Goal: Task Accomplishment & Management: Complete application form

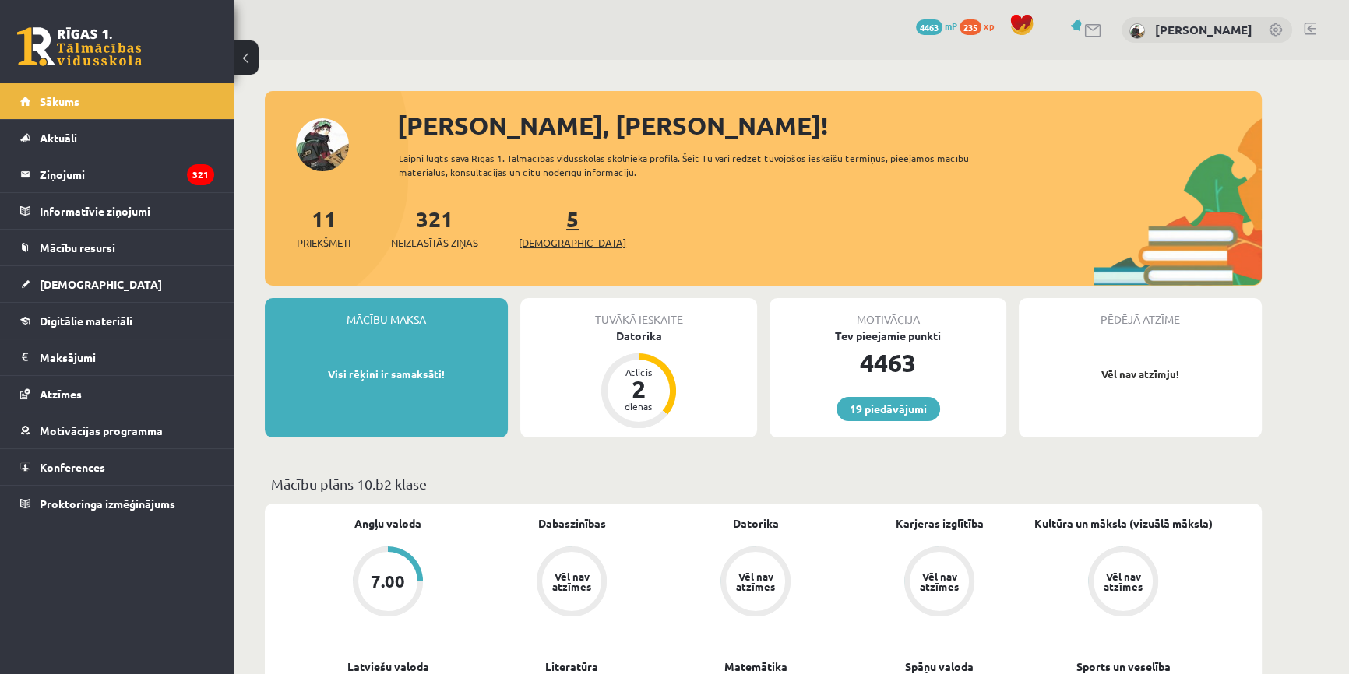
click at [550, 229] on link "5 Ieskaites" at bounding box center [572, 228] width 107 height 46
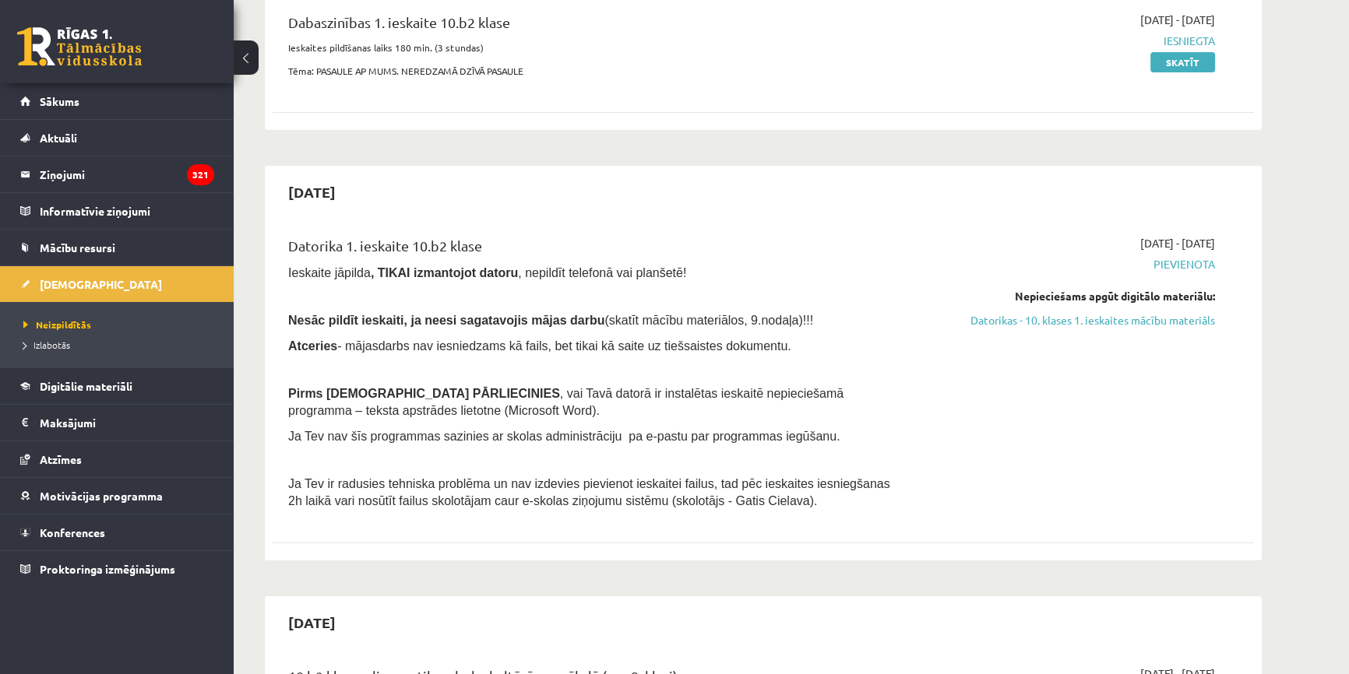
scroll to position [212, 0]
click at [1027, 315] on link "Datorikas - 10. klases 1. ieskaites mācību materiāls" at bounding box center [1068, 319] width 294 height 16
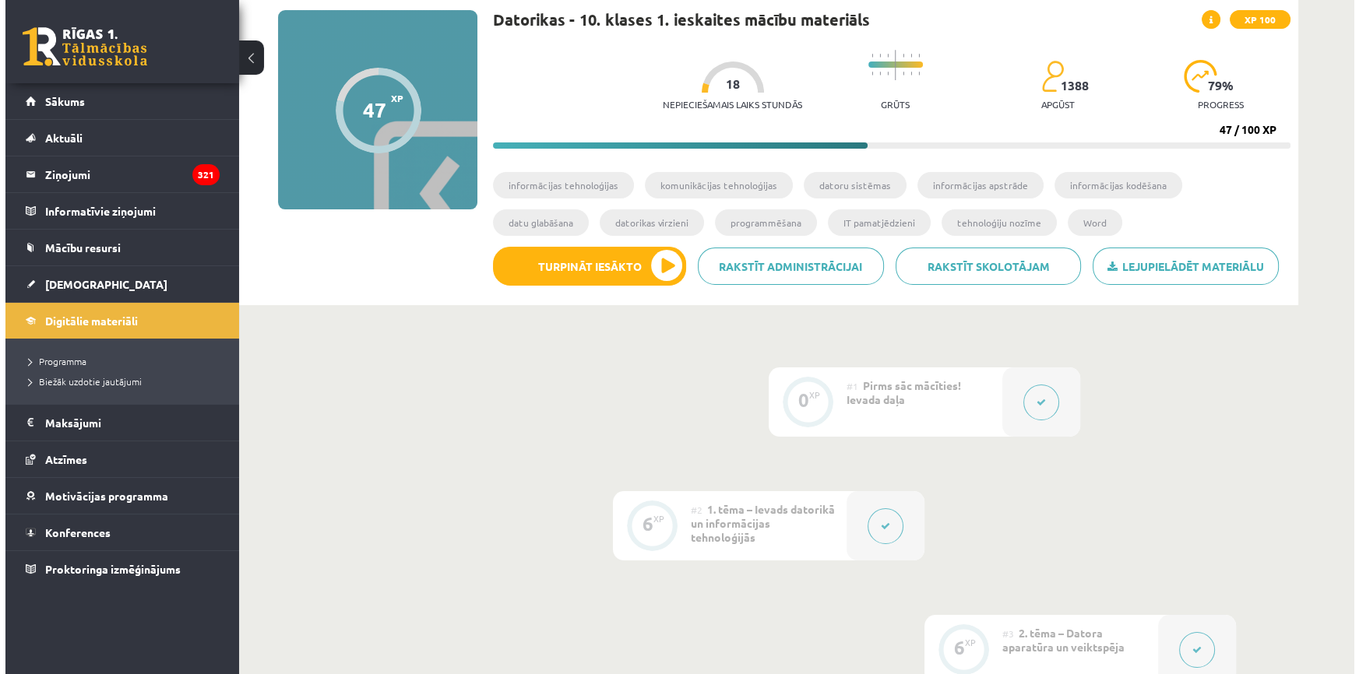
scroll to position [212, 0]
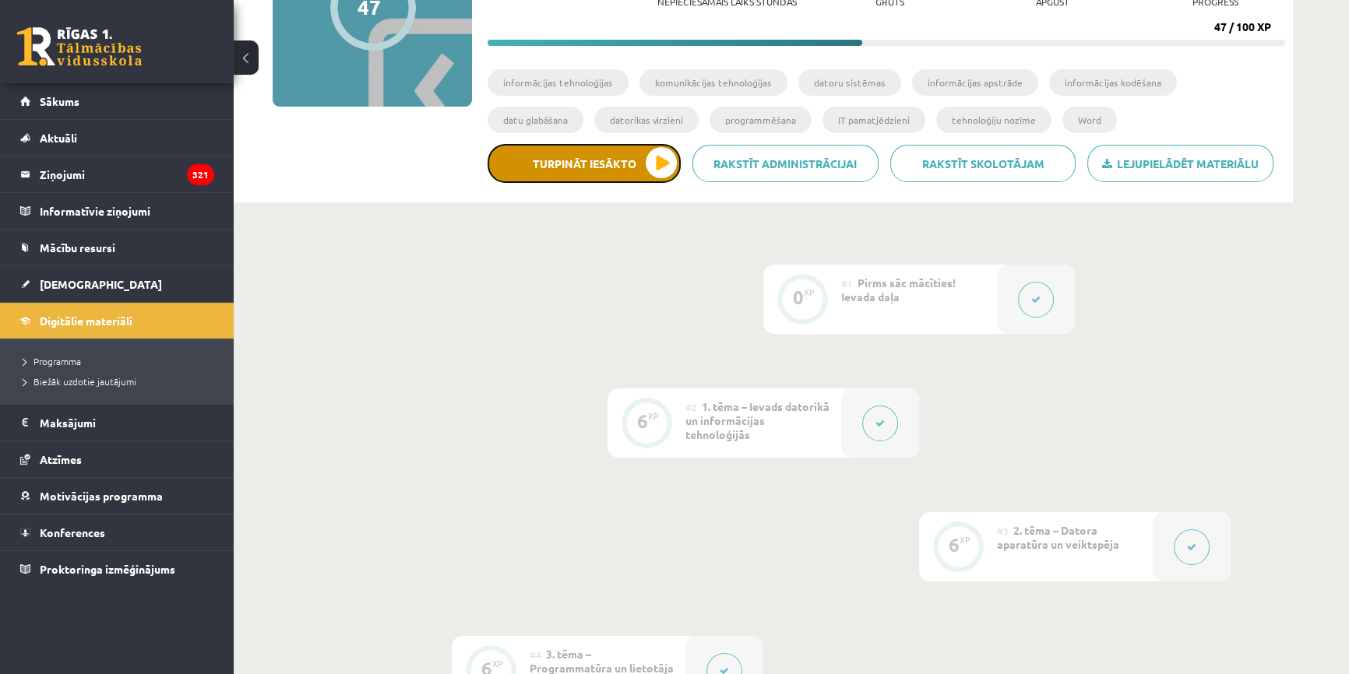
click at [662, 161] on button "Turpināt iesākto" at bounding box center [583, 163] width 193 height 39
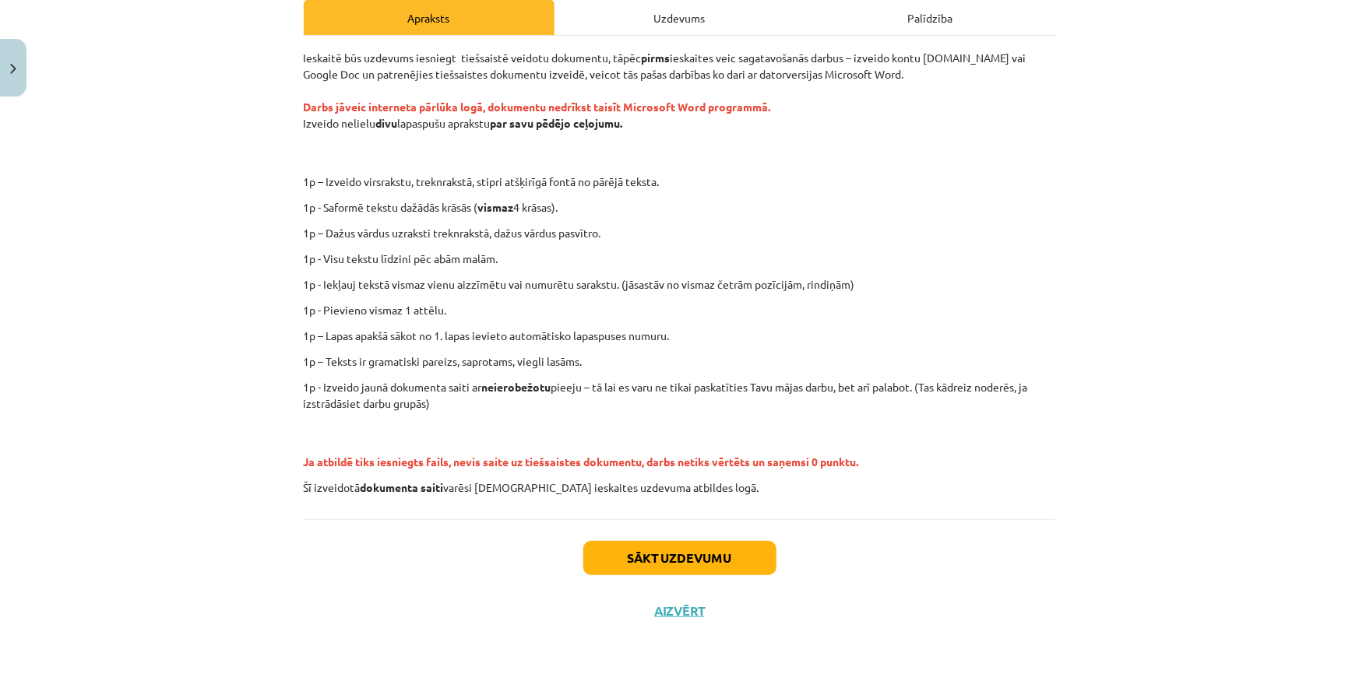
scroll to position [231, 0]
click at [662, 547] on button "Sākt uzdevumu" at bounding box center [679, 557] width 193 height 34
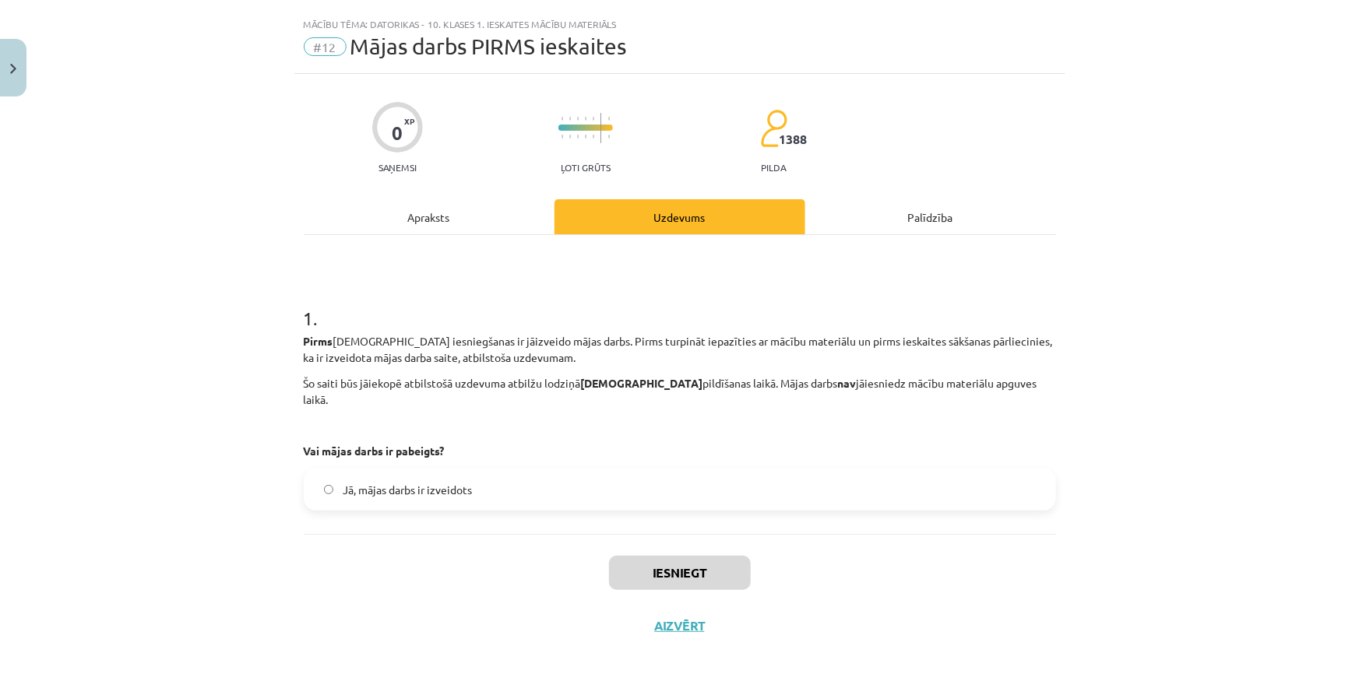
click at [328, 470] on label "Jā, mājas darbs ir izveidots" at bounding box center [679, 489] width 749 height 39
click at [670, 556] on button "Iesniegt" at bounding box center [680, 573] width 142 height 34
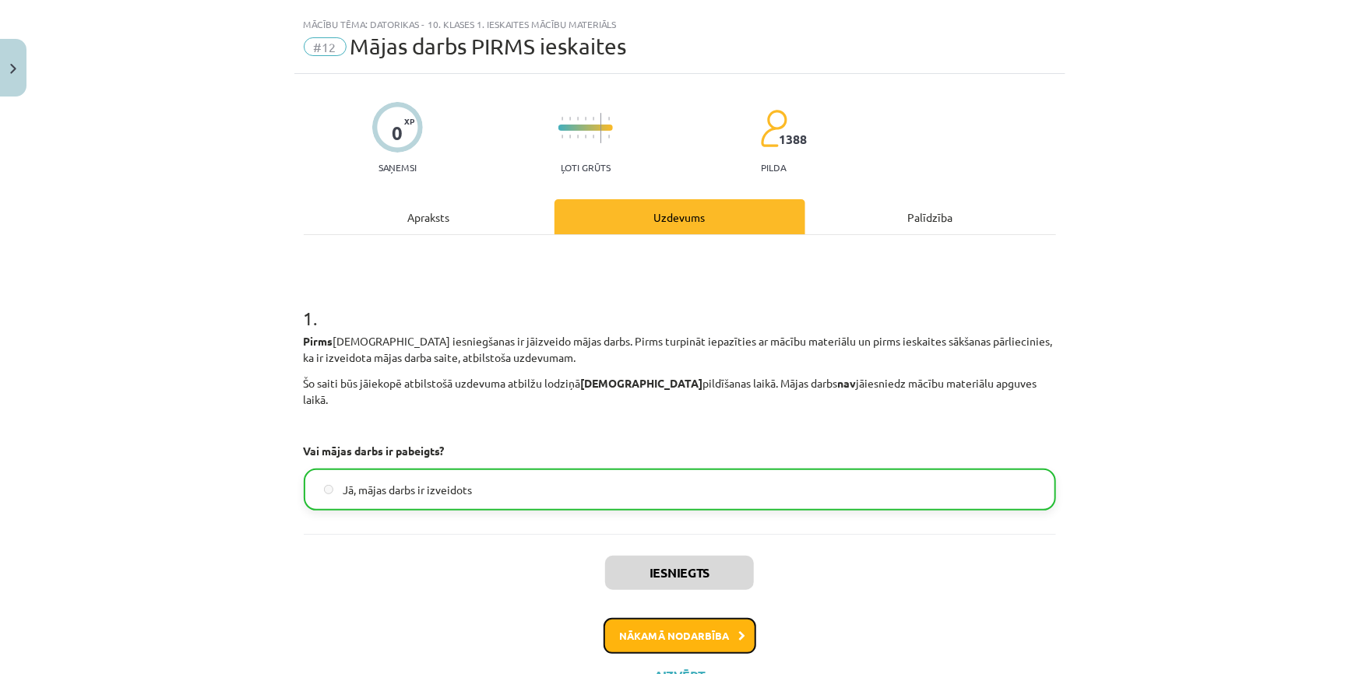
click at [681, 618] on button "Nākamā nodarbība" at bounding box center [680, 636] width 153 height 36
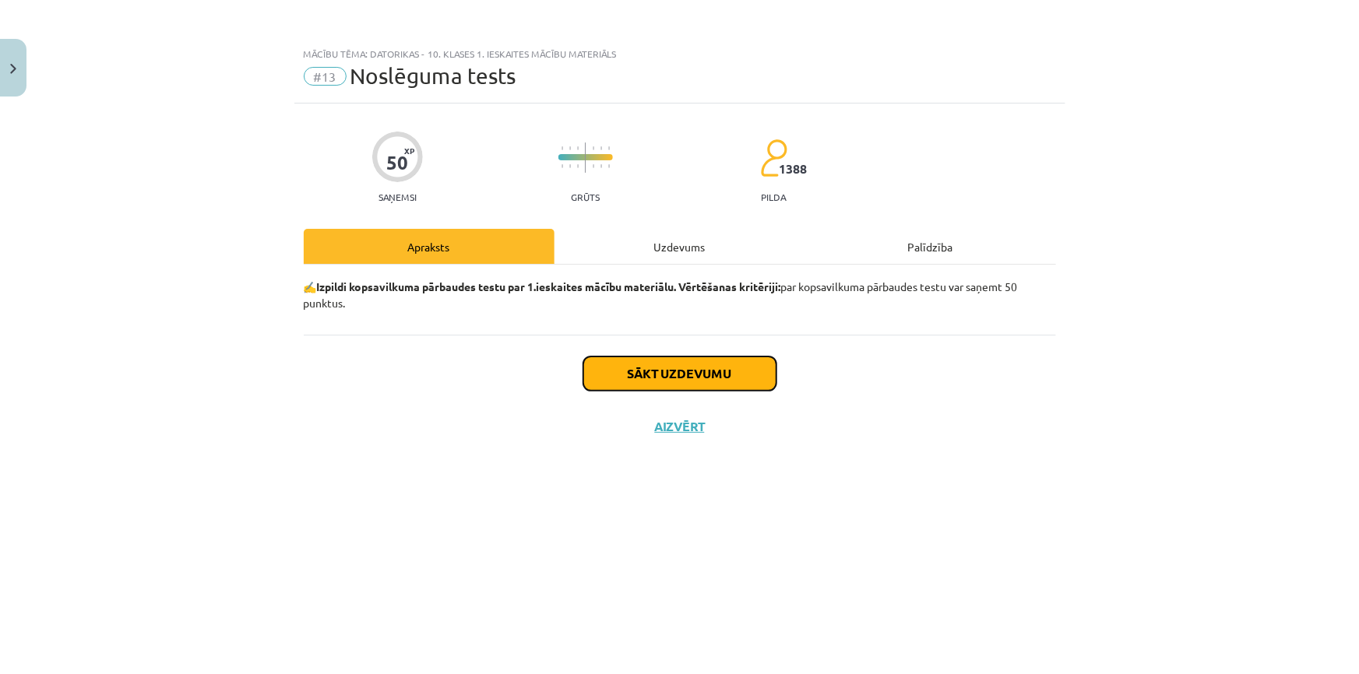
click at [638, 364] on button "Sākt uzdevumu" at bounding box center [679, 374] width 193 height 34
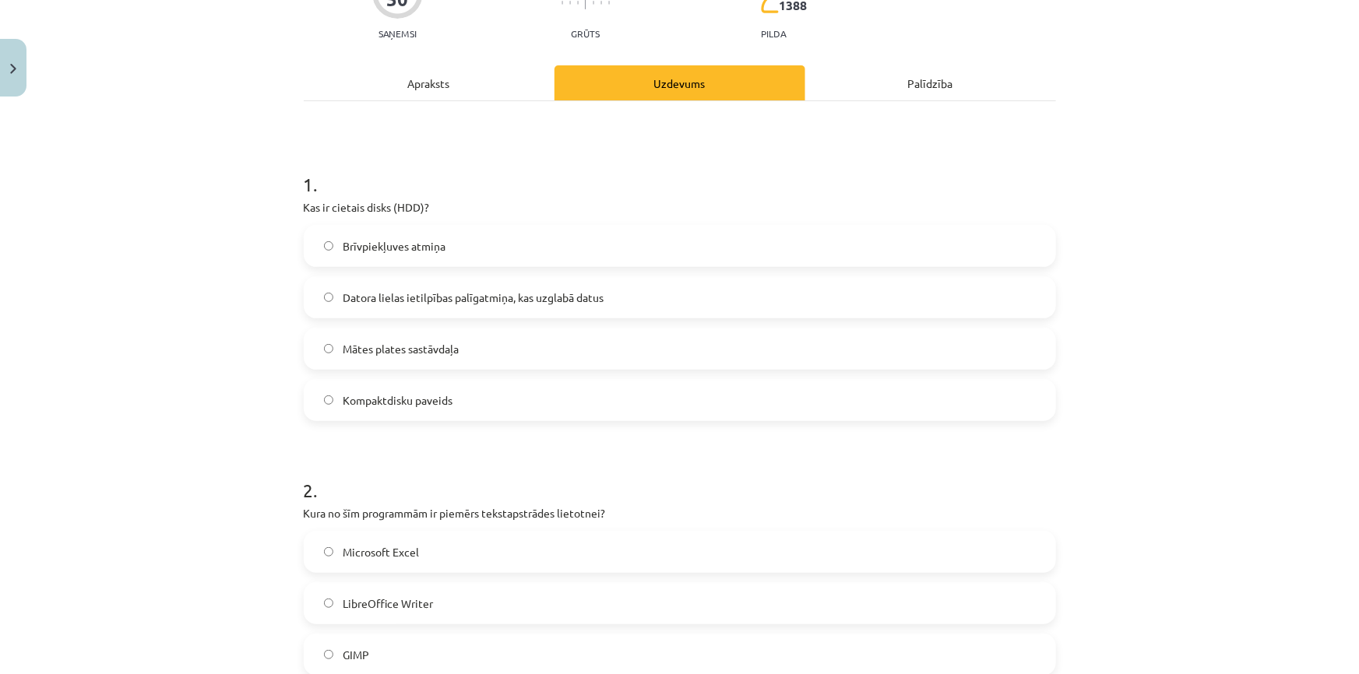
scroll to position [70, 0]
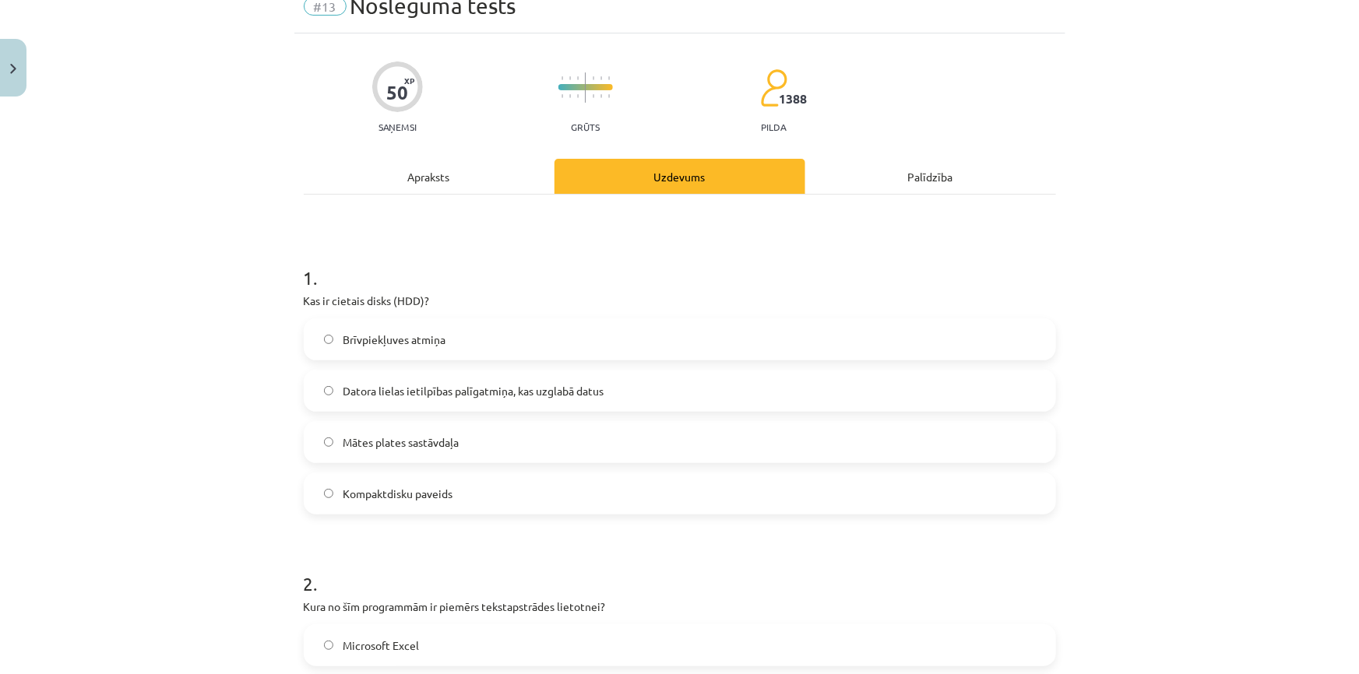
click at [322, 380] on label "Datora lielas ietilpības palīgatmiņa, kas uzglabā datus" at bounding box center [679, 390] width 749 height 39
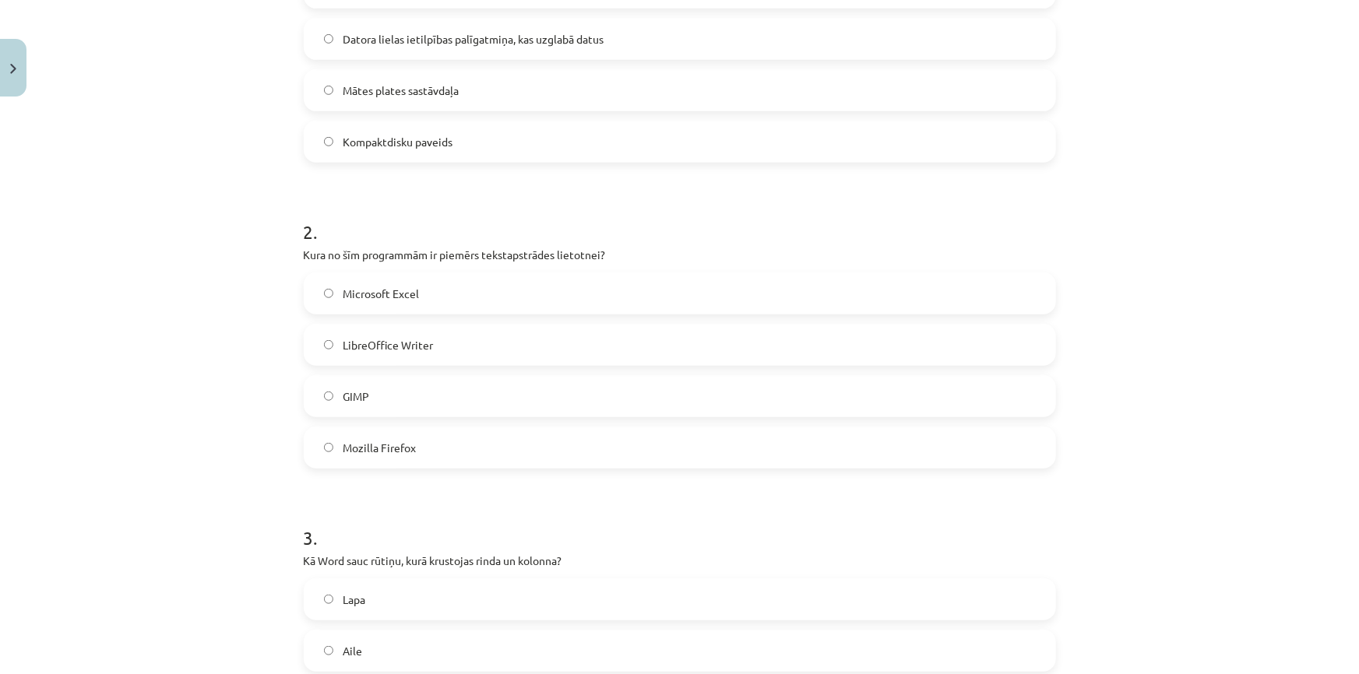
scroll to position [424, 0]
click at [324, 334] on label "LibreOffice Writer" at bounding box center [679, 342] width 749 height 39
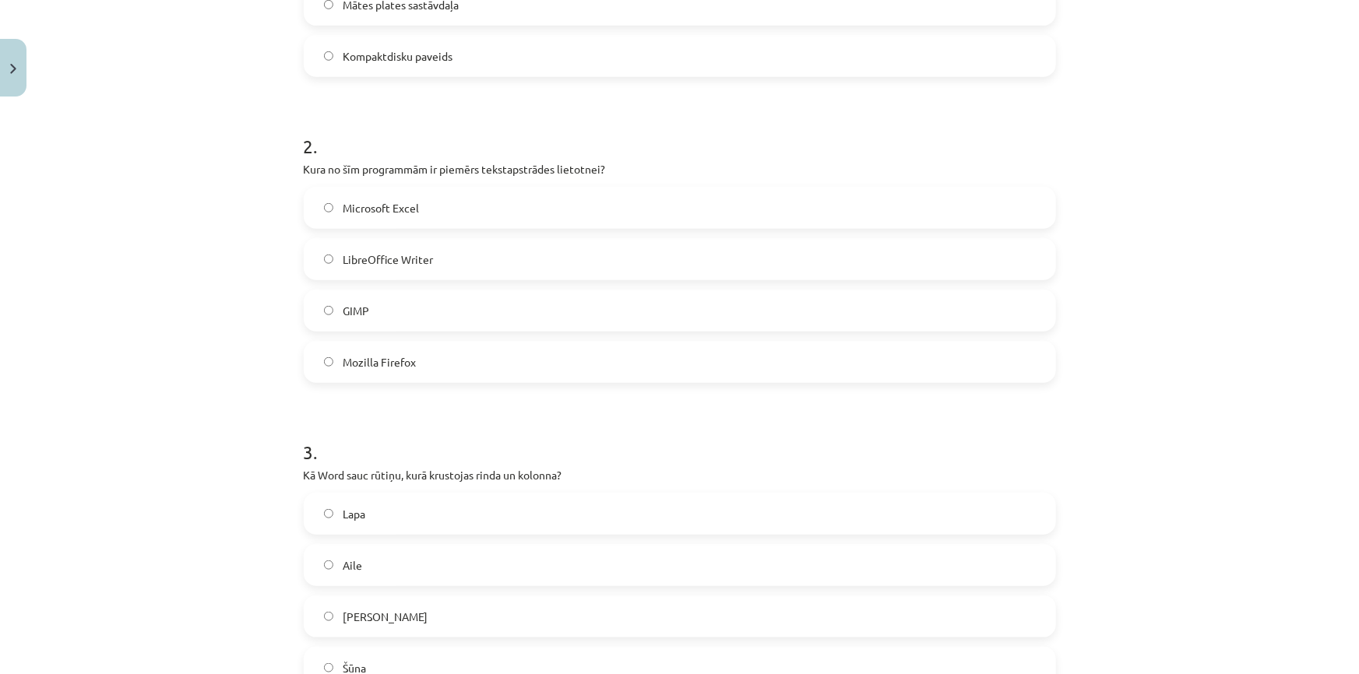
scroll to position [637, 0]
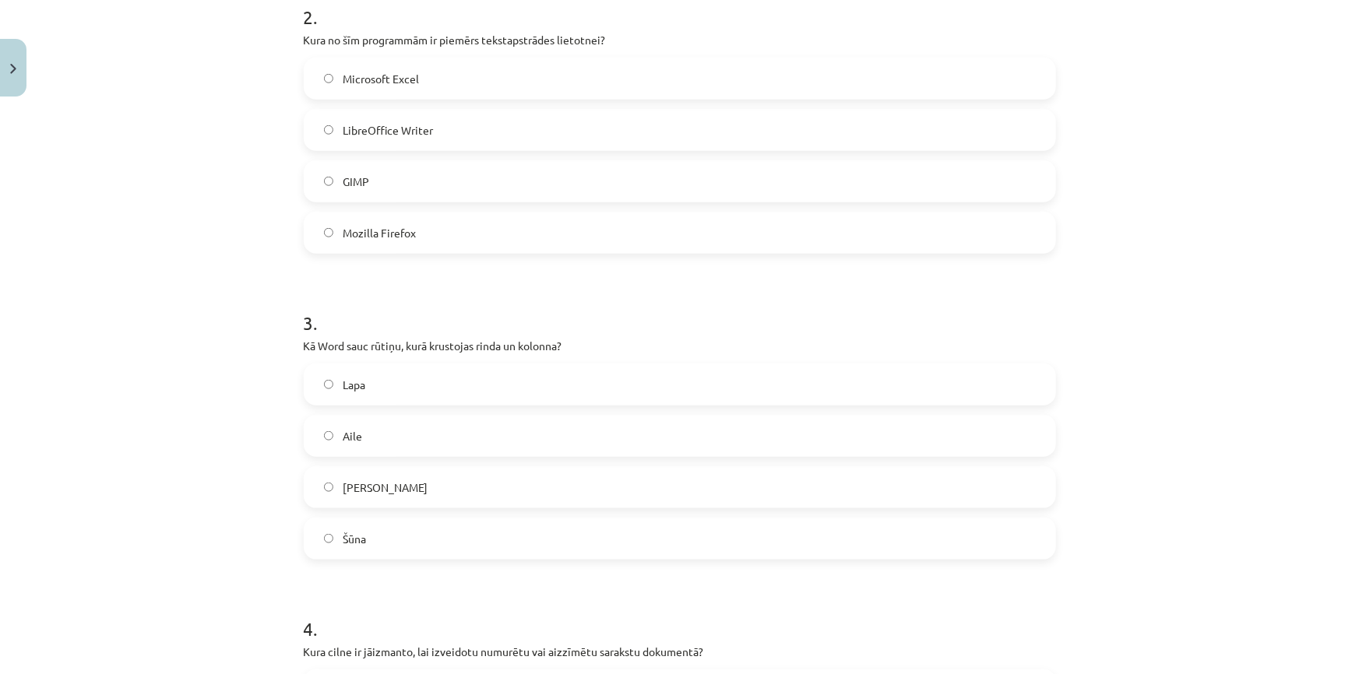
click at [322, 529] on label "Šūna" at bounding box center [679, 538] width 749 height 39
drag, startPoint x: 258, startPoint y: 327, endPoint x: 359, endPoint y: 559, distance: 253.2
click at [359, 559] on div "Mācību tēma: Datorikas - 10. klases 1. ieskaites mācību materiāls #13 Noslēguma…" at bounding box center [679, 337] width 1359 height 674
copy div "3 . Kā Word sauc rūtiņu, kurā krustojas rinda un kolonna? Lapa Aile Krustiņš Šū…"
click at [196, 493] on div "Mācību tēma: Datorikas - 10. klases 1. ieskaites mācību materiāls #13 Noslēguma…" at bounding box center [679, 337] width 1359 height 674
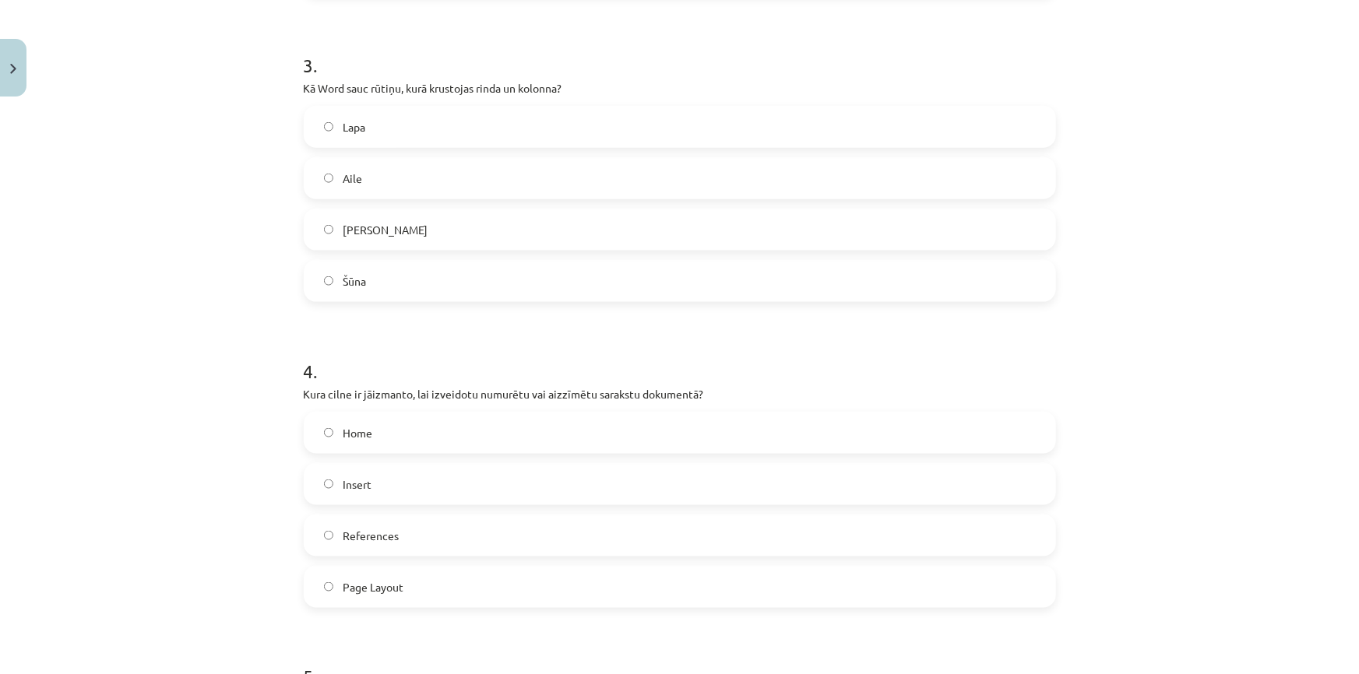
scroll to position [920, 0]
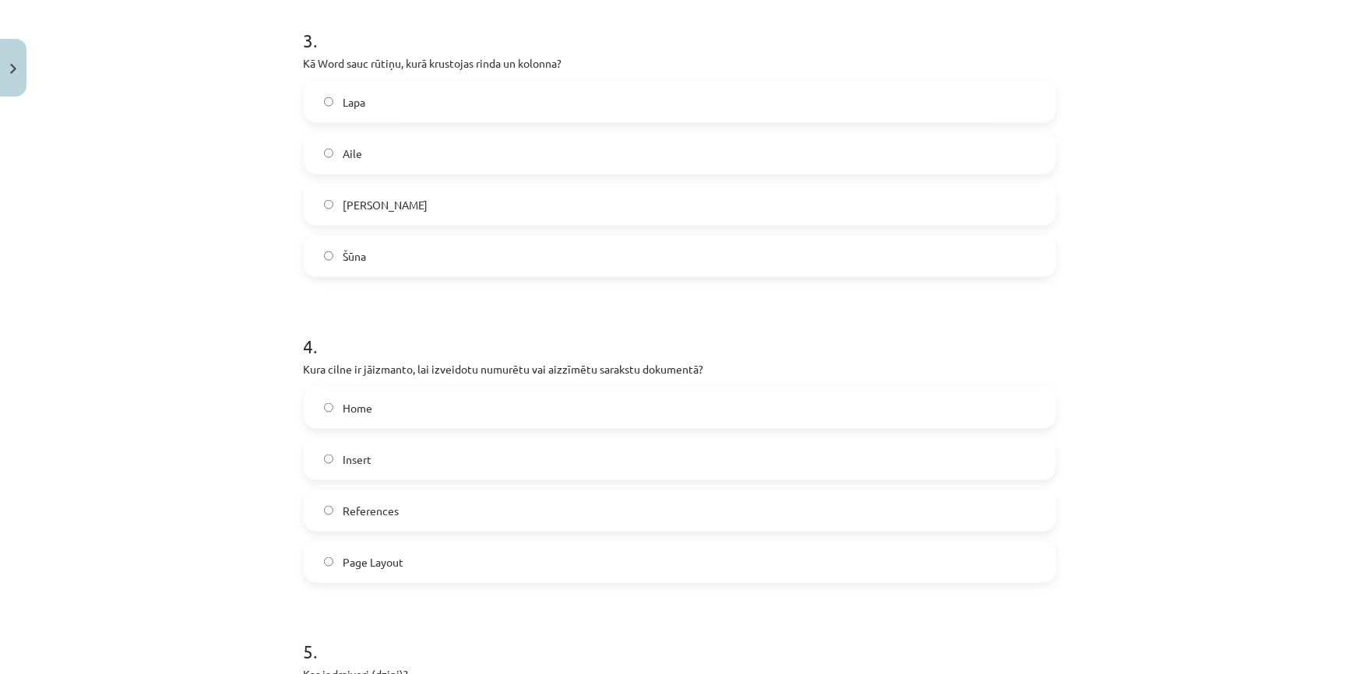
click at [322, 502] on label "References" at bounding box center [679, 510] width 749 height 39
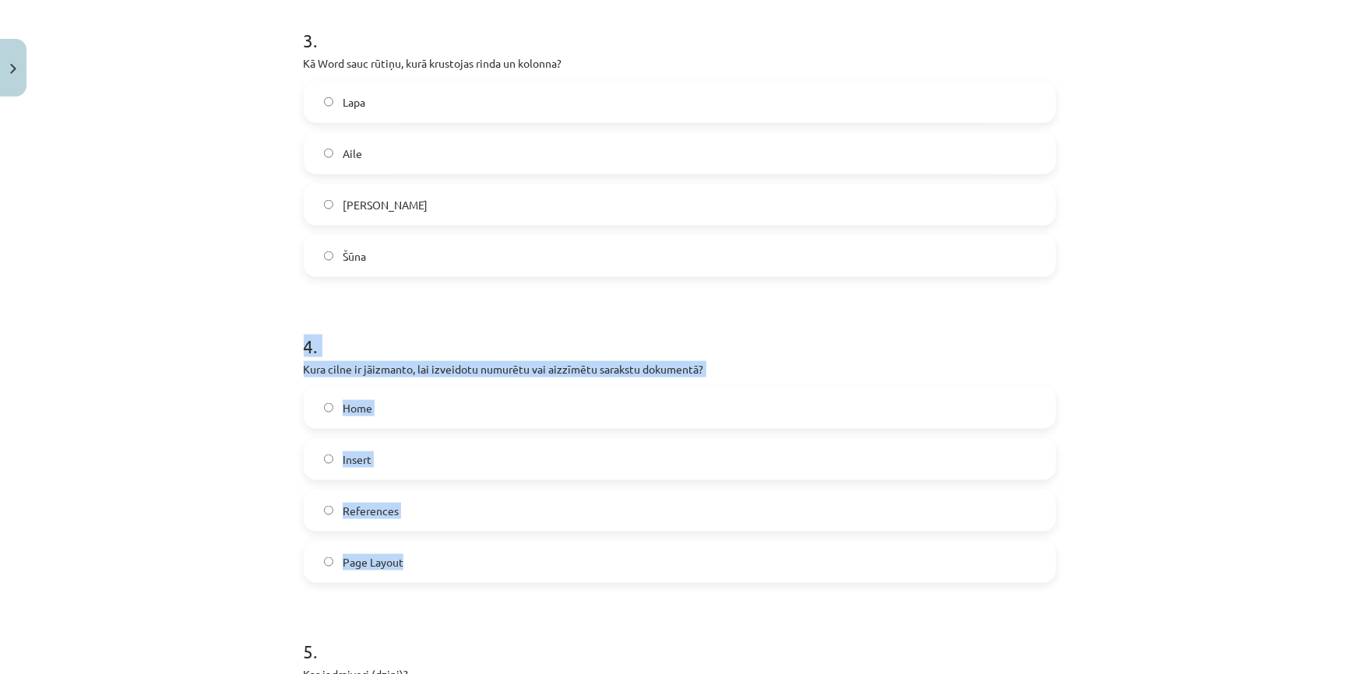
drag, startPoint x: 272, startPoint y: 349, endPoint x: 484, endPoint y: 579, distance: 313.0
click at [484, 579] on div "Mācību tēma: Datorikas - 10. klases 1. ieskaites mācību materiāls #13 Noslēguma…" at bounding box center [679, 337] width 1359 height 674
copy div "4 . Kura cilne ir jāizmanto, lai izveidotu numurētu vai aizzīmētu sarakstu doku…"
click at [237, 465] on div "Mācību tēma: Datorikas - 10. klases 1. ieskaites mācību materiāls #13 Noslēguma…" at bounding box center [679, 337] width 1359 height 674
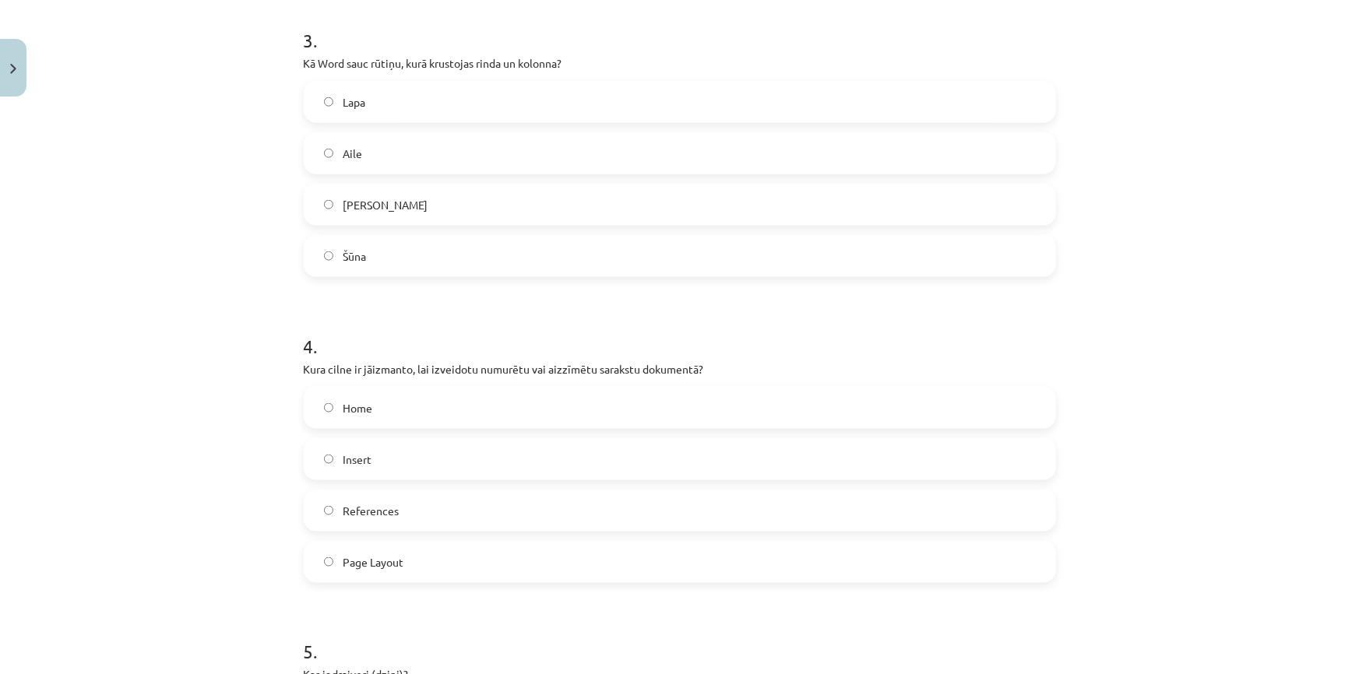
click at [326, 399] on label "Home" at bounding box center [679, 408] width 749 height 39
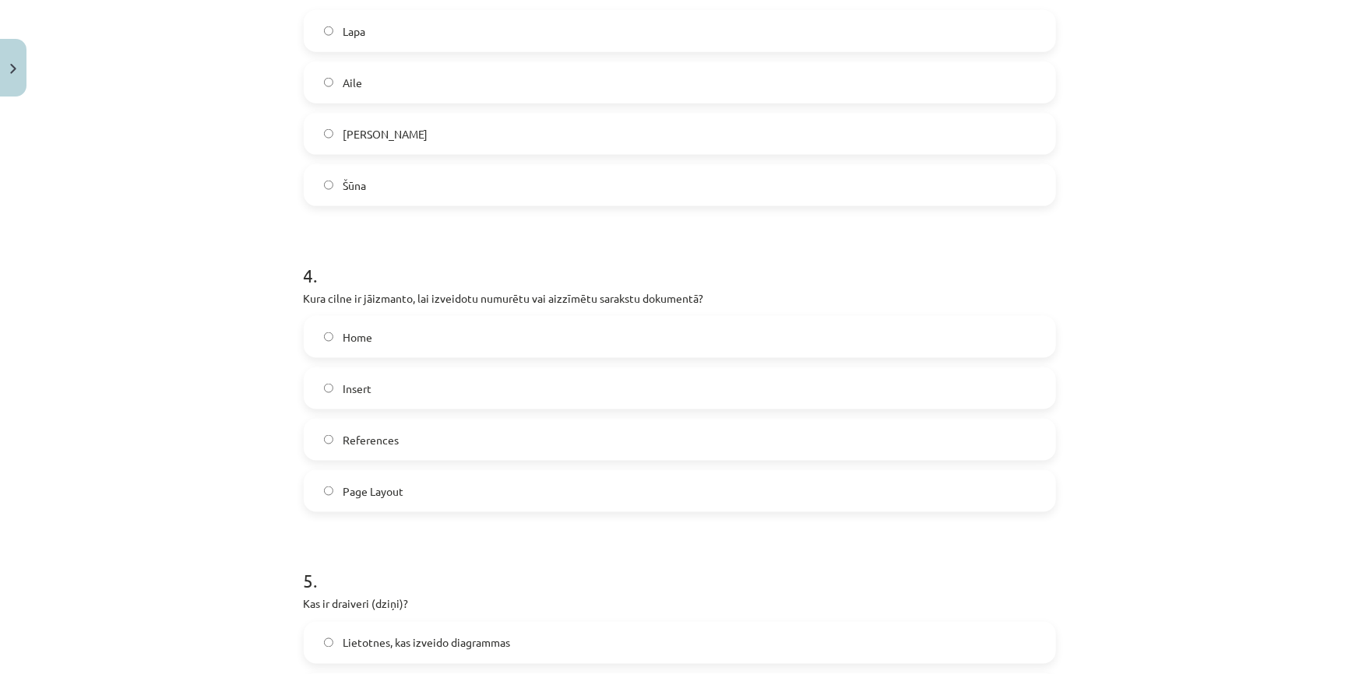
click at [221, 478] on div "Mācību tēma: Datorikas - 10. klases 1. ieskaites mācību materiāls #13 Noslēguma…" at bounding box center [679, 337] width 1359 height 674
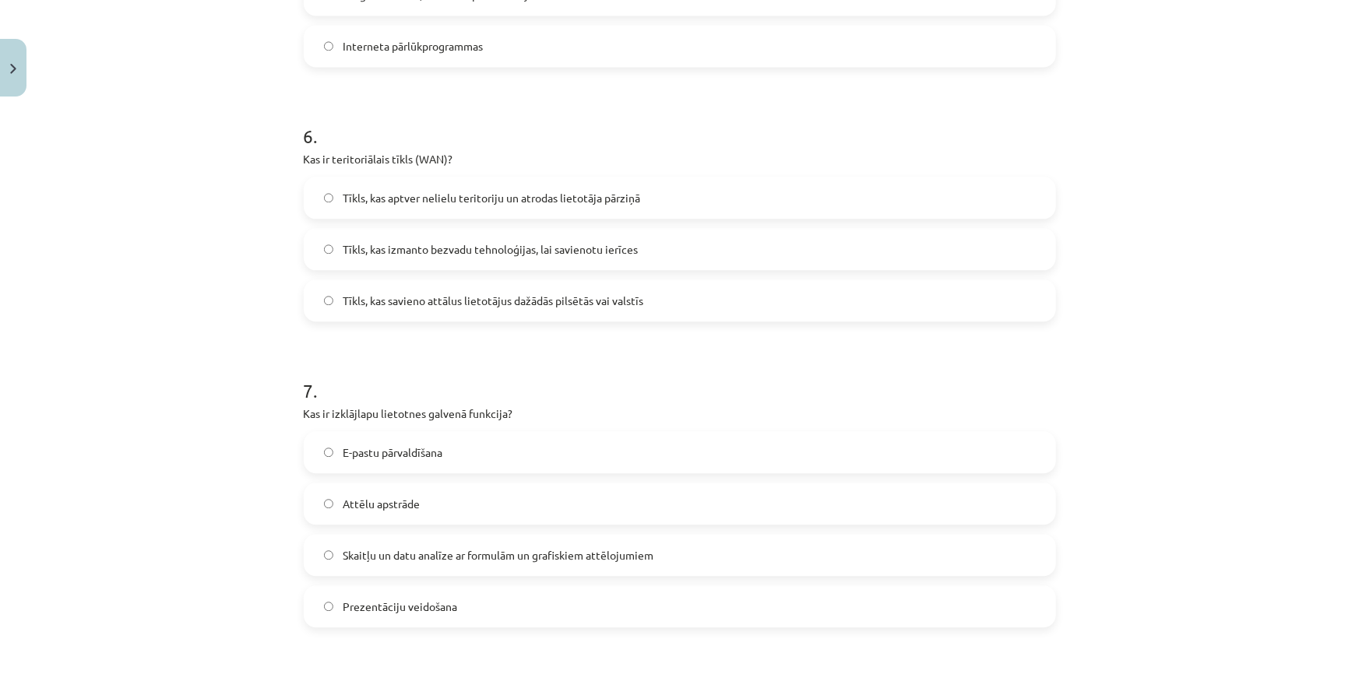
scroll to position [1769, 0]
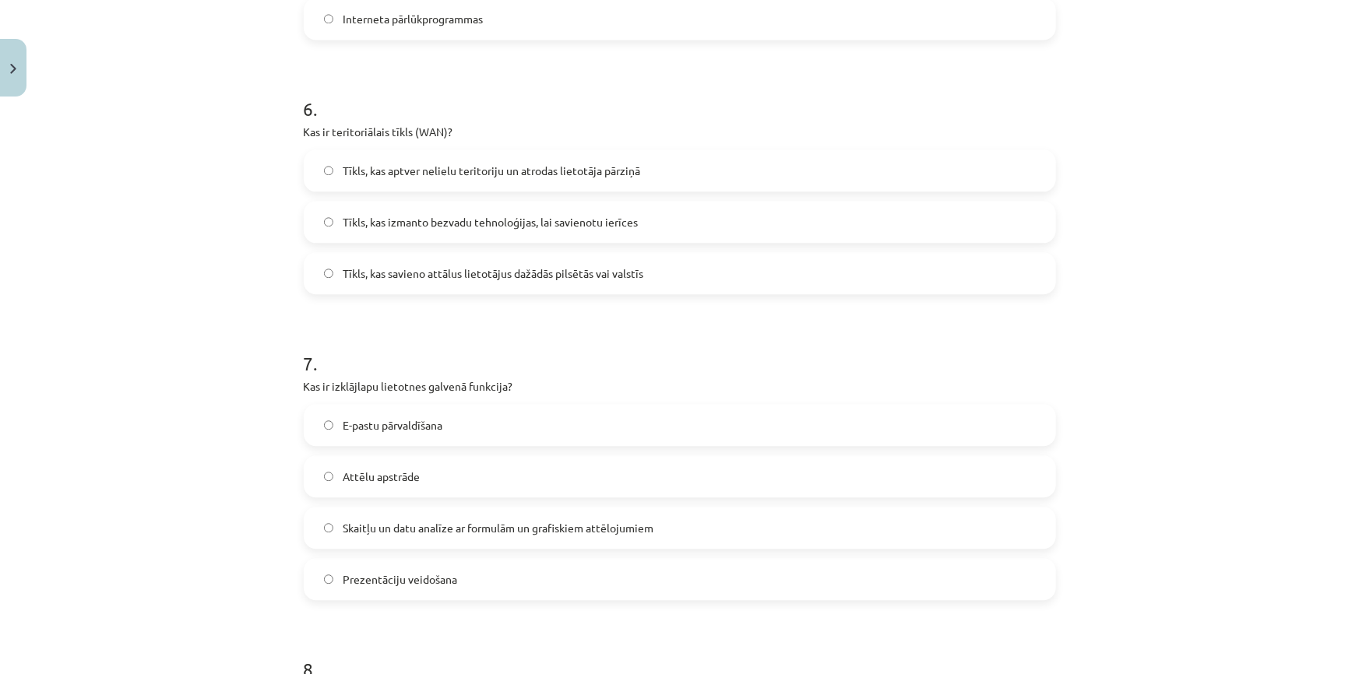
click at [326, 207] on label "Tīkls, kas izmanto bezvadu tehnoloģijas, lai savienotu ierīces" at bounding box center [679, 221] width 749 height 39
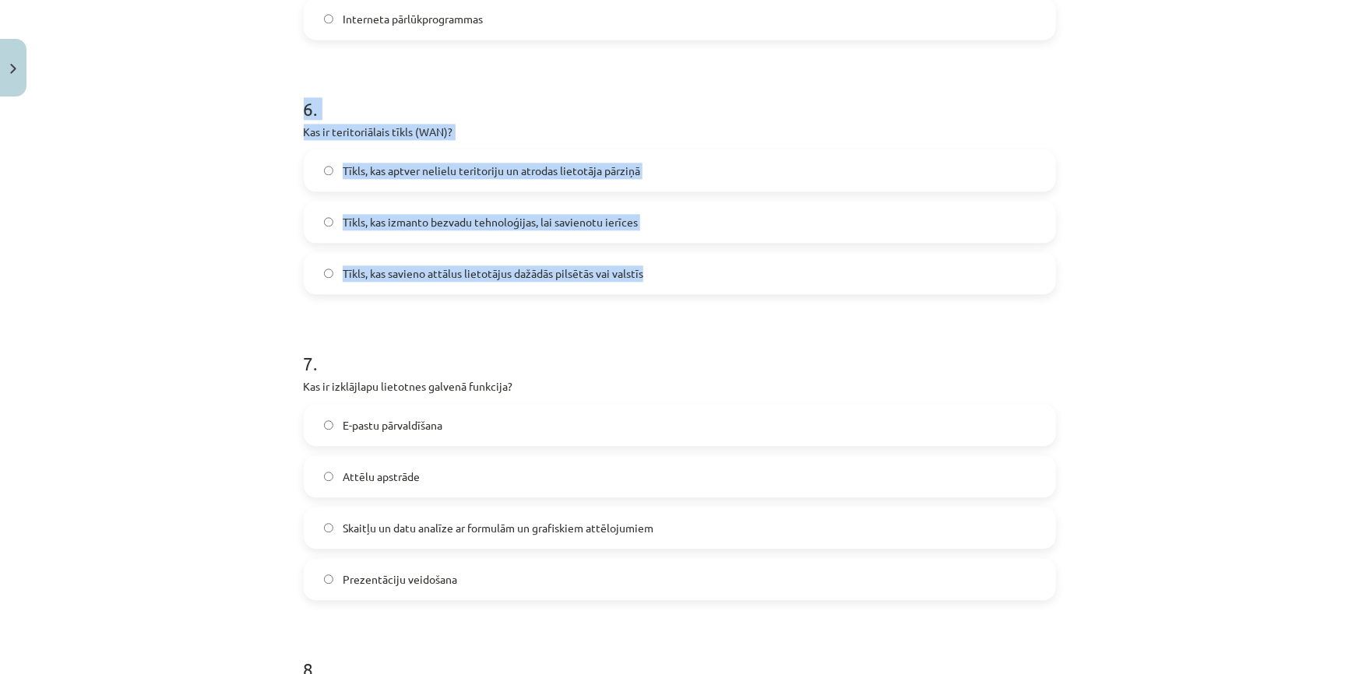
drag, startPoint x: 267, startPoint y: 107, endPoint x: 728, endPoint y: 257, distance: 484.9
click at [728, 257] on div "Mācību tēma: Datorikas - 10. klases 1. ieskaites mācību materiāls #13 Noslēguma…" at bounding box center [679, 337] width 1359 height 674
copy div "6 . Kas ir teritoriālais tīkls (WAN)? Tīkls, kas aptver nelielu teritoriju un a…"
click at [323, 258] on label "Tīkls, kas savieno attālus lietotājus dažādās pilsētās vai valstīs" at bounding box center [679, 273] width 749 height 39
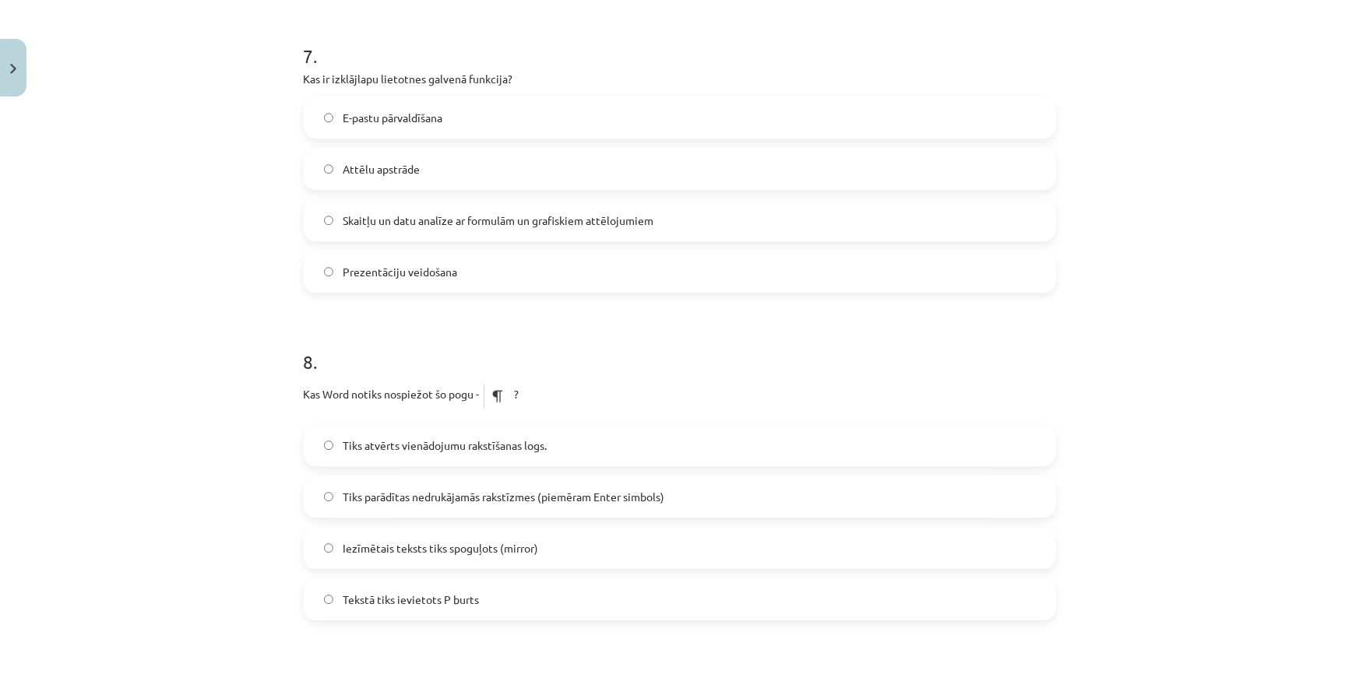
scroll to position [2053, 0]
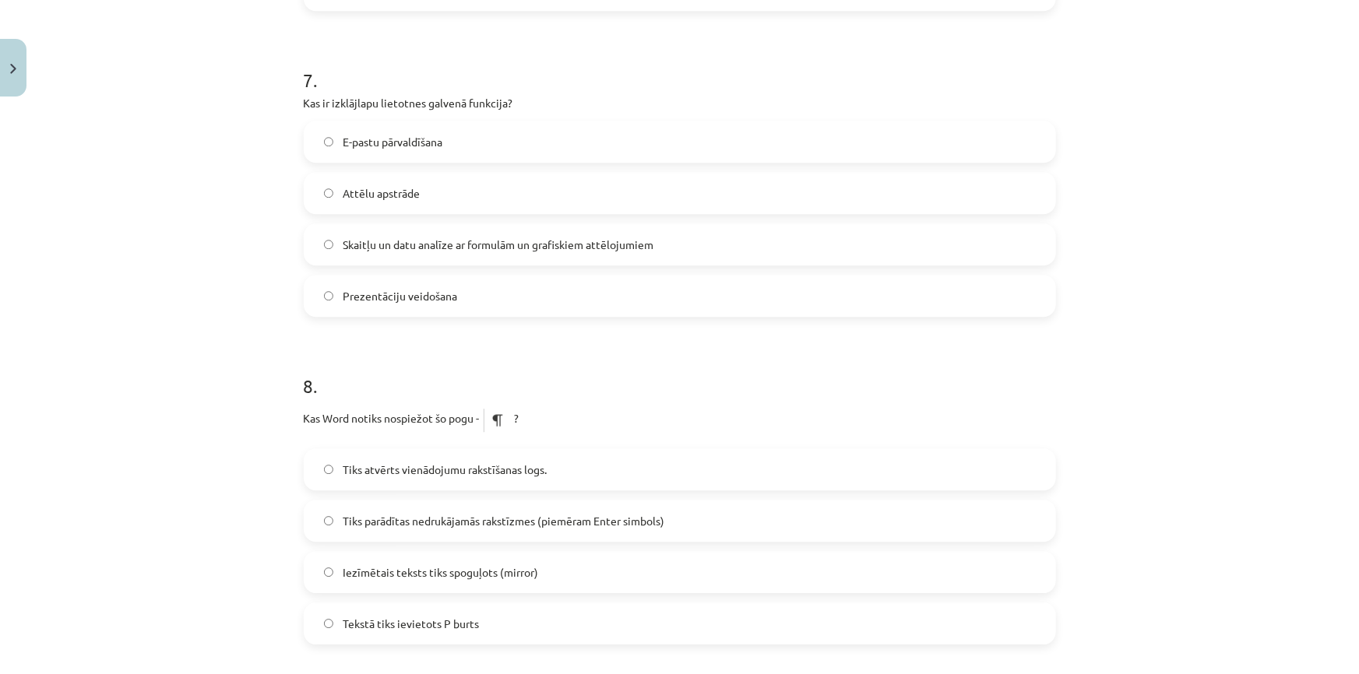
click at [326, 232] on label "Skaitļu un datu analīze ar formulām un grafiskiem attēlojumiem" at bounding box center [679, 244] width 749 height 39
drag, startPoint x: 241, startPoint y: 83, endPoint x: 509, endPoint y: 299, distance: 344.4
click at [509, 299] on div "Mācību tēma: Datorikas - 10. klases 1. ieskaites mācību materiāls #13 Noslēguma…" at bounding box center [679, 337] width 1359 height 674
copy div "7 . Kas ir izklājlapu lietotnes galvenā funkcija? E-pastu pārvaldīšana Attēlu a…"
click at [228, 491] on div "Mācību tēma: Datorikas - 10. klases 1. ieskaites mācību materiāls #13 Noslēguma…" at bounding box center [679, 337] width 1359 height 674
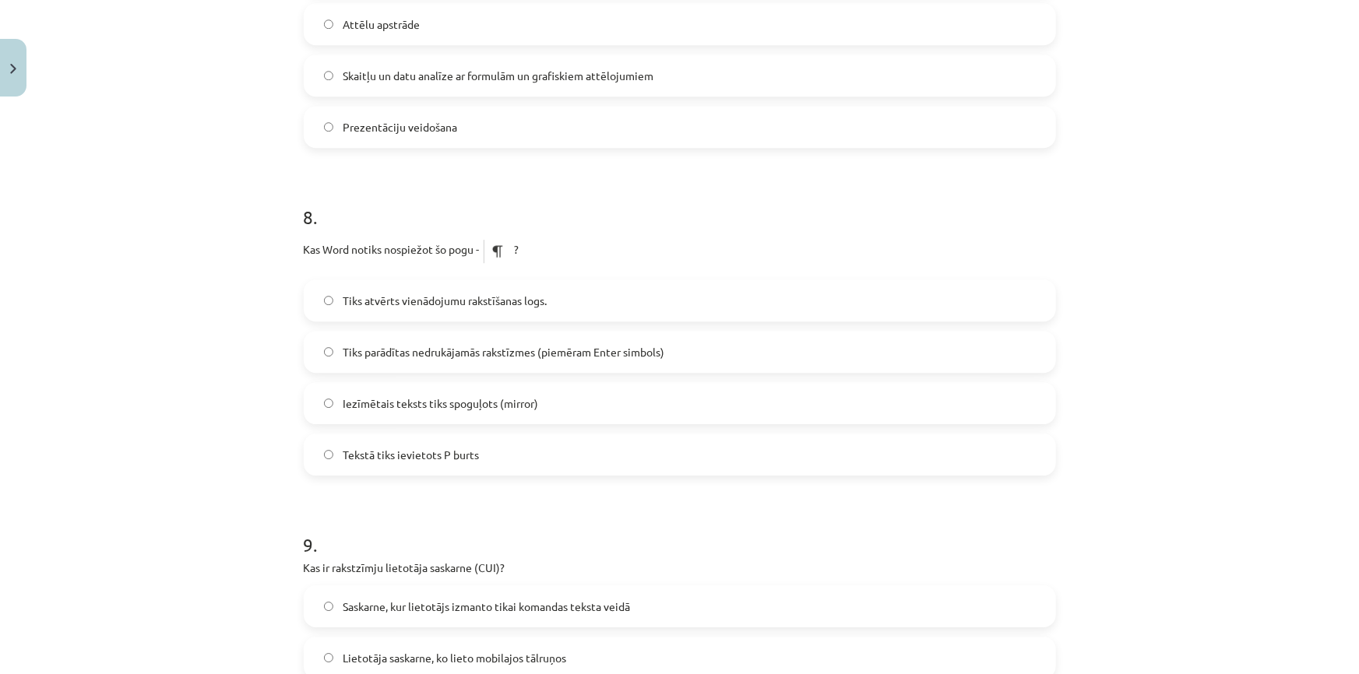
scroll to position [2265, 0]
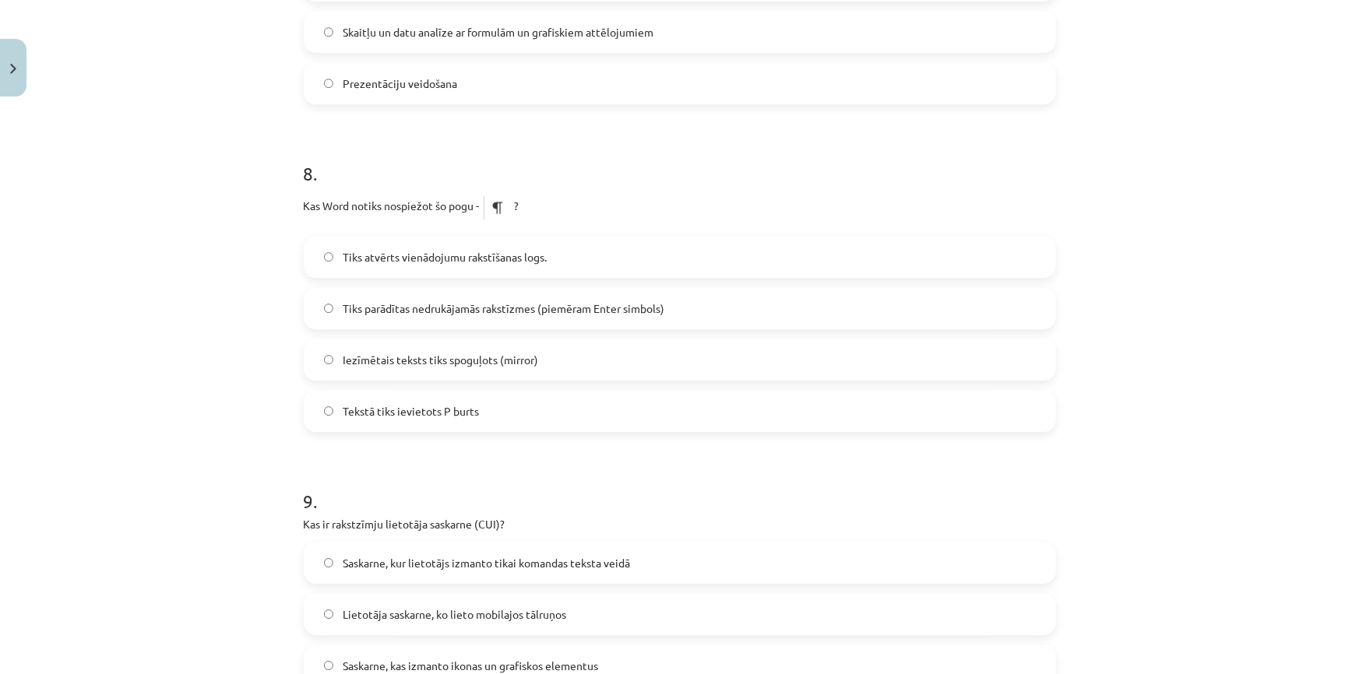
click at [327, 294] on label "Tiks parādītas nedrukājamās rakstīzmes (piemēram Enter simbols)" at bounding box center [679, 308] width 749 height 39
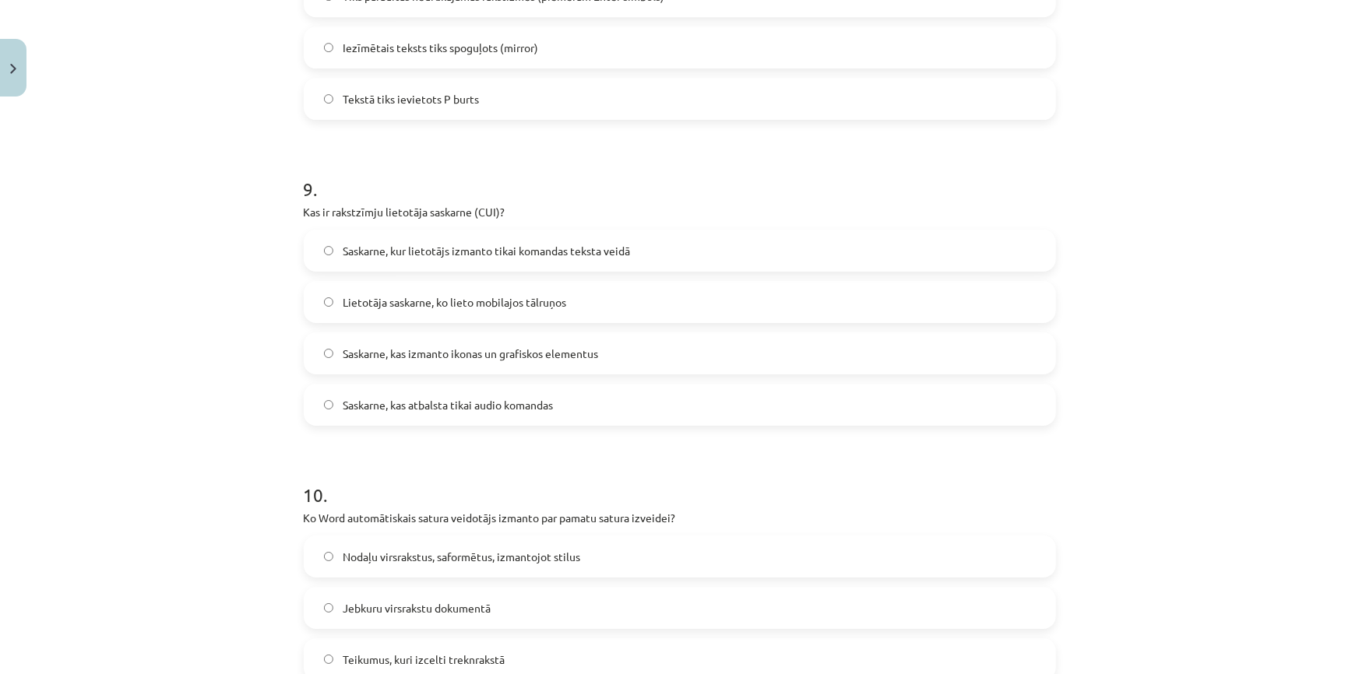
scroll to position [2619, 0]
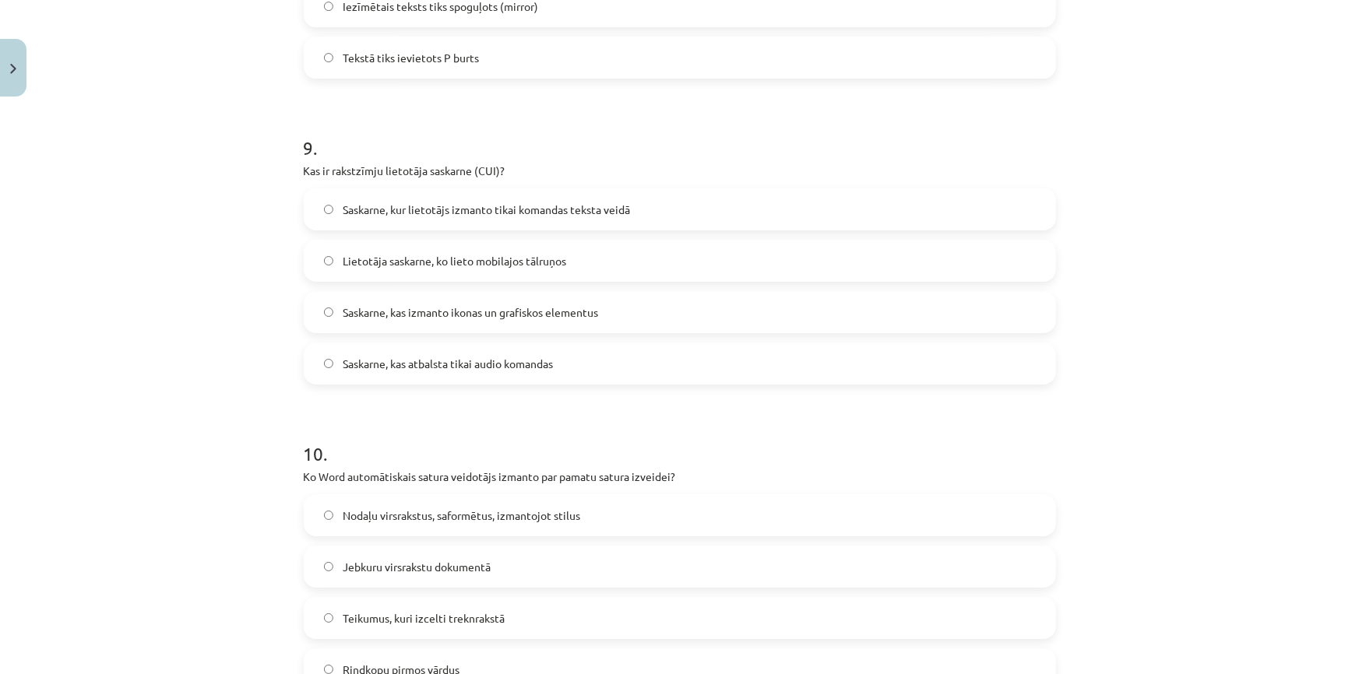
drag, startPoint x: 274, startPoint y: 162, endPoint x: 612, endPoint y: 340, distance: 382.1
click at [612, 340] on div "Mācību tēma: Datorikas - 10. klases 1. ieskaites mācību materiāls #13 Noslēguma…" at bounding box center [679, 337] width 1359 height 674
copy div "Kas ir rakstzīmju lietotāja saskarne (CUI)? Saskarne, kur lietotājs izmanto tik…"
click at [258, 234] on div "Mācību tēma: Datorikas - 10. klases 1. ieskaites mācību materiāls #13 Noslēguma…" at bounding box center [679, 337] width 1359 height 674
click at [323, 194] on label "Saskarne, kur lietotājs izmanto tikai komandas teksta veidā" at bounding box center [679, 209] width 749 height 39
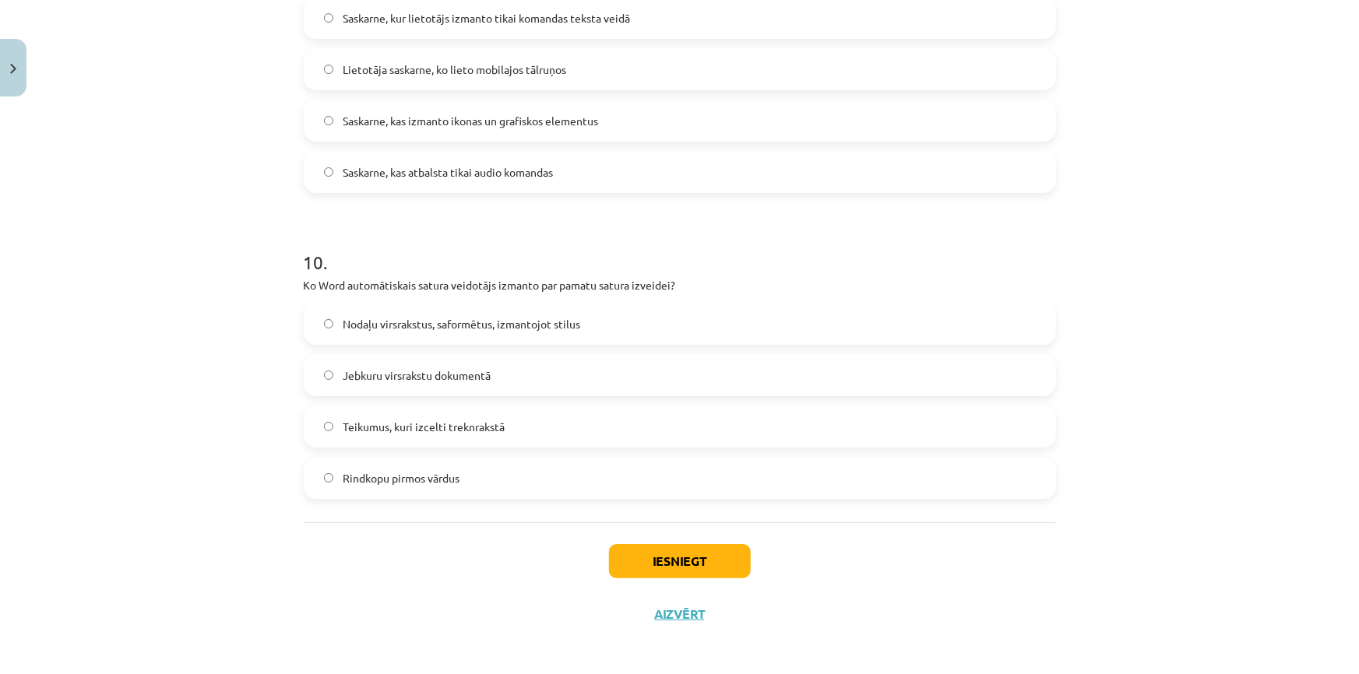
scroll to position [2814, 0]
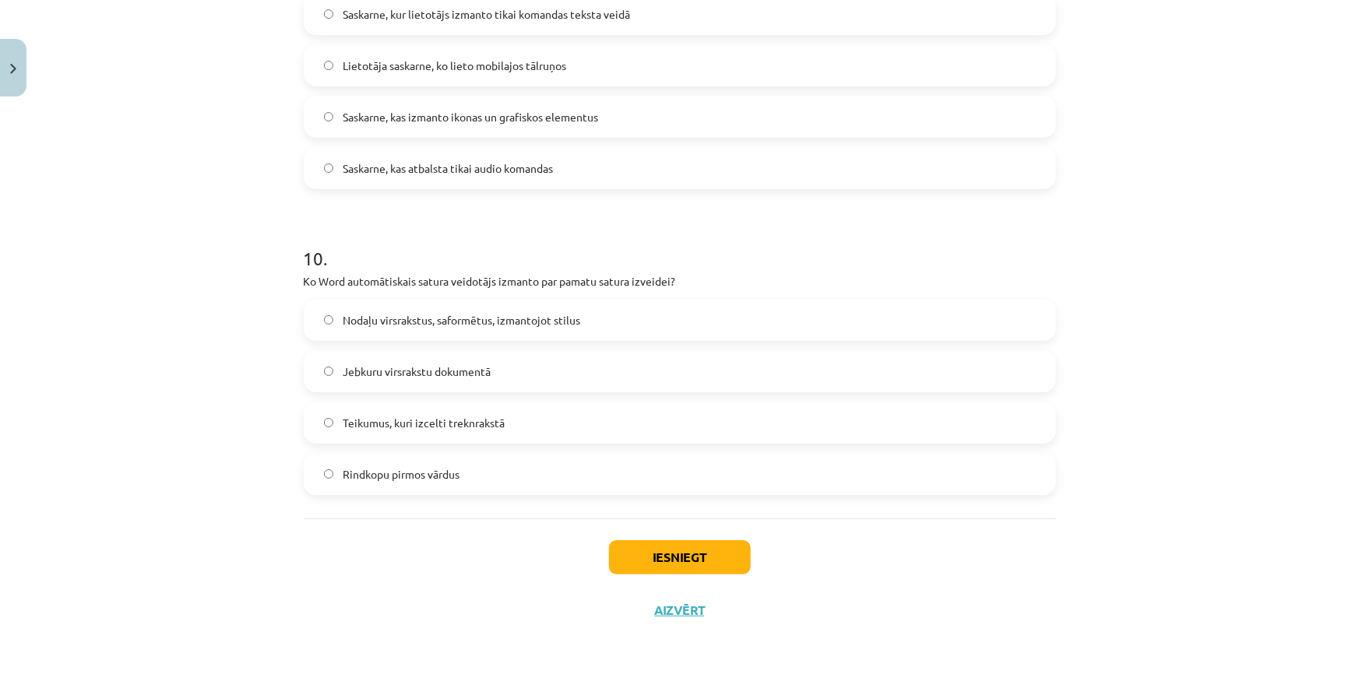
click at [327, 361] on label "Jebkuru virsrakstu dokumentā" at bounding box center [679, 371] width 749 height 39
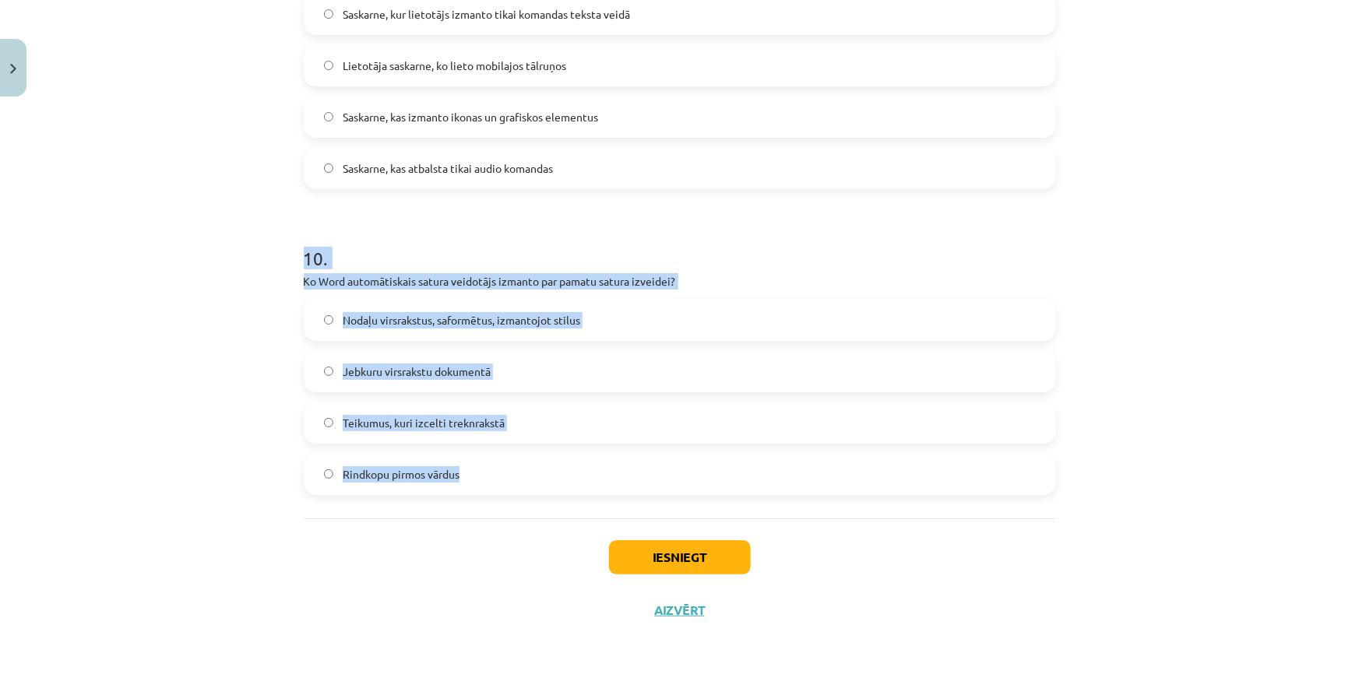
drag, startPoint x: 263, startPoint y: 266, endPoint x: 477, endPoint y: 463, distance: 291.0
click at [477, 463] on div "Mācību tēma: Datorikas - 10. klases 1. ieskaites mācību materiāls #13 Noslēguma…" at bounding box center [679, 337] width 1359 height 674
copy div "10 . Ko Word automātiskais satura veidotājs izmanto par pamatu satura izveidei?…"
click at [244, 340] on div "Mācību tēma: Datorikas - 10. klases 1. ieskaites mācību materiāls #13 Noslēguma…" at bounding box center [679, 337] width 1359 height 674
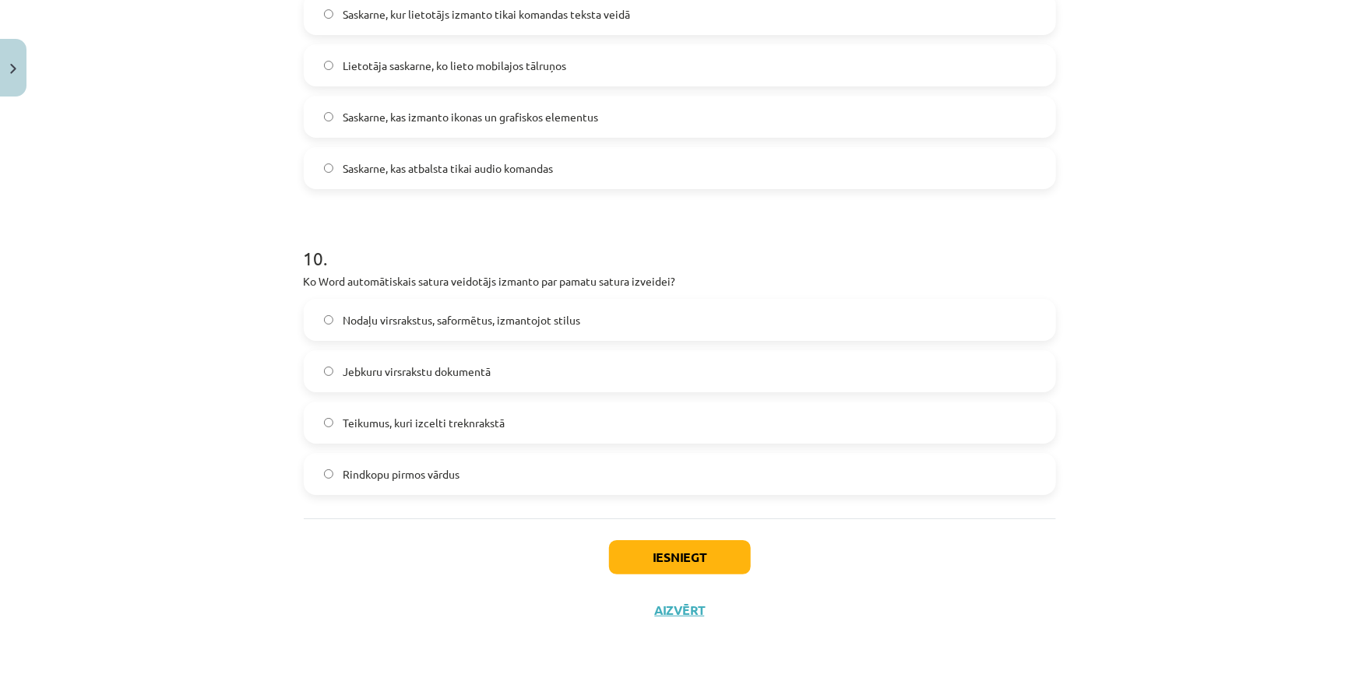
click at [319, 310] on label "Nodaļu virsrakstus, saformētus, izmantojot stilus" at bounding box center [679, 320] width 749 height 39
click at [677, 540] on button "Iesniegt" at bounding box center [680, 557] width 142 height 34
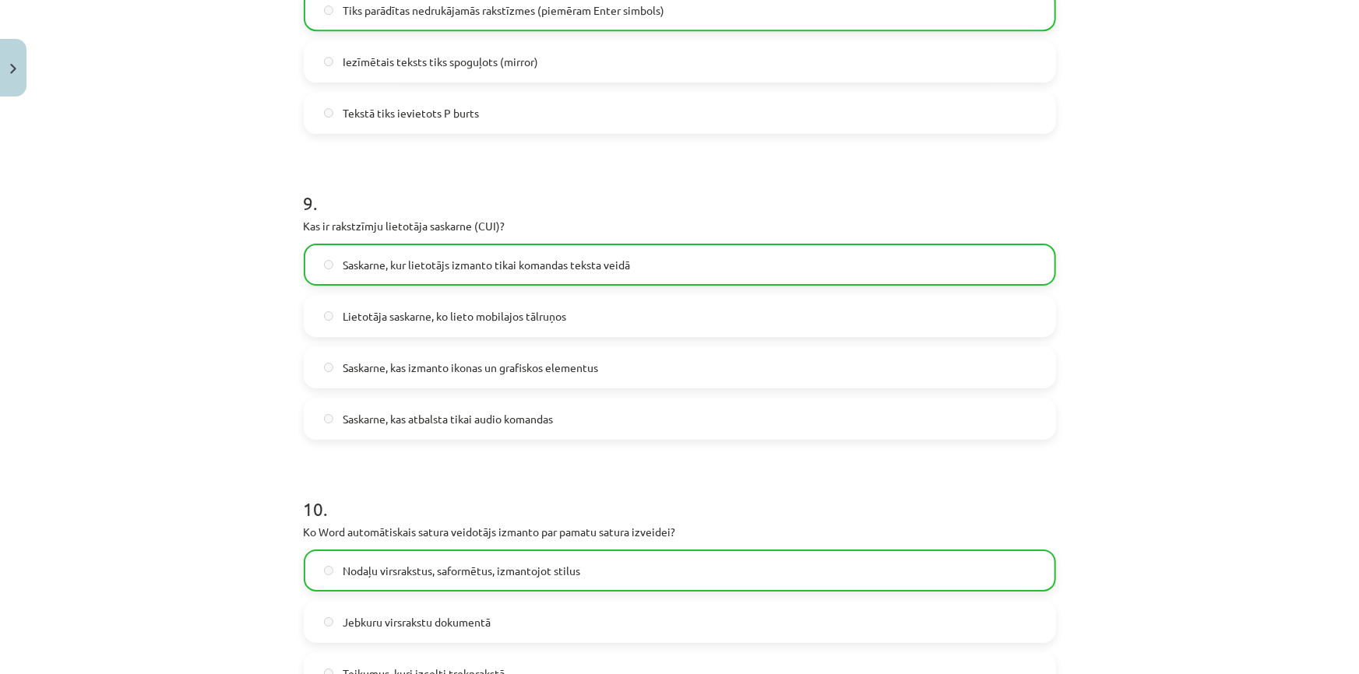
scroll to position [2863, 0]
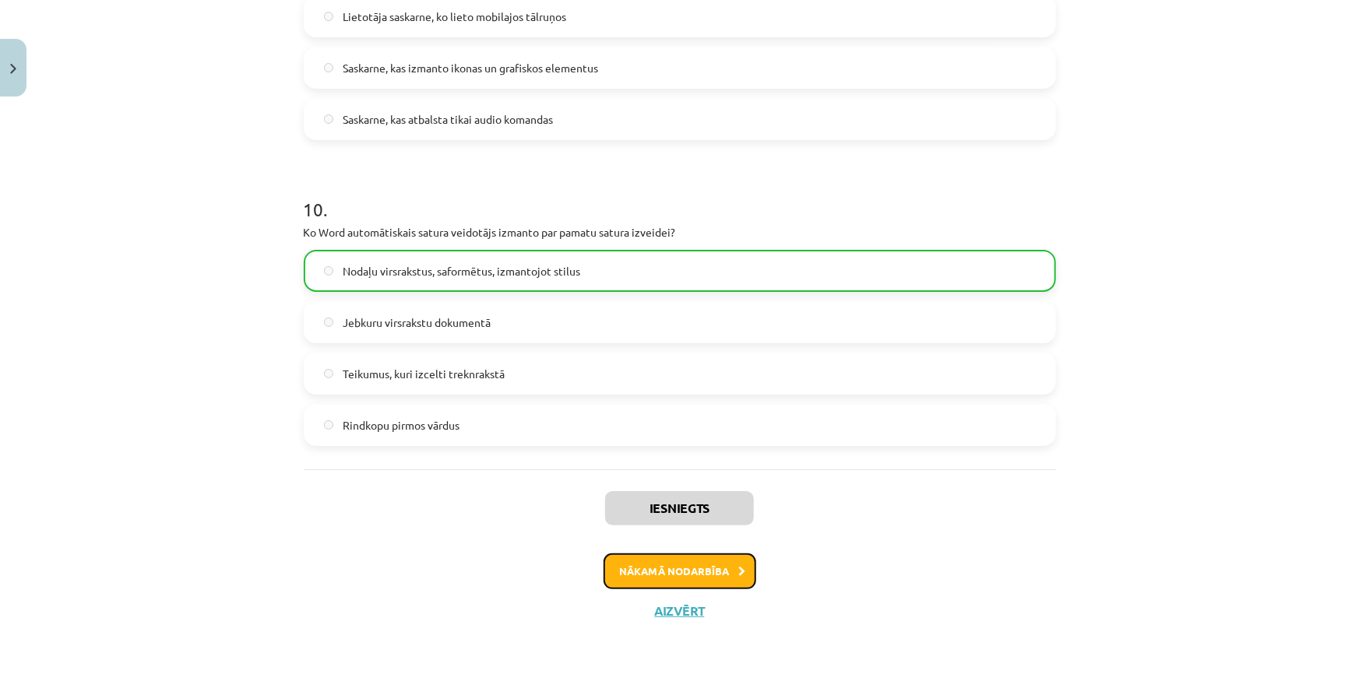
click at [700, 561] on button "Nākamā nodarbība" at bounding box center [680, 572] width 153 height 36
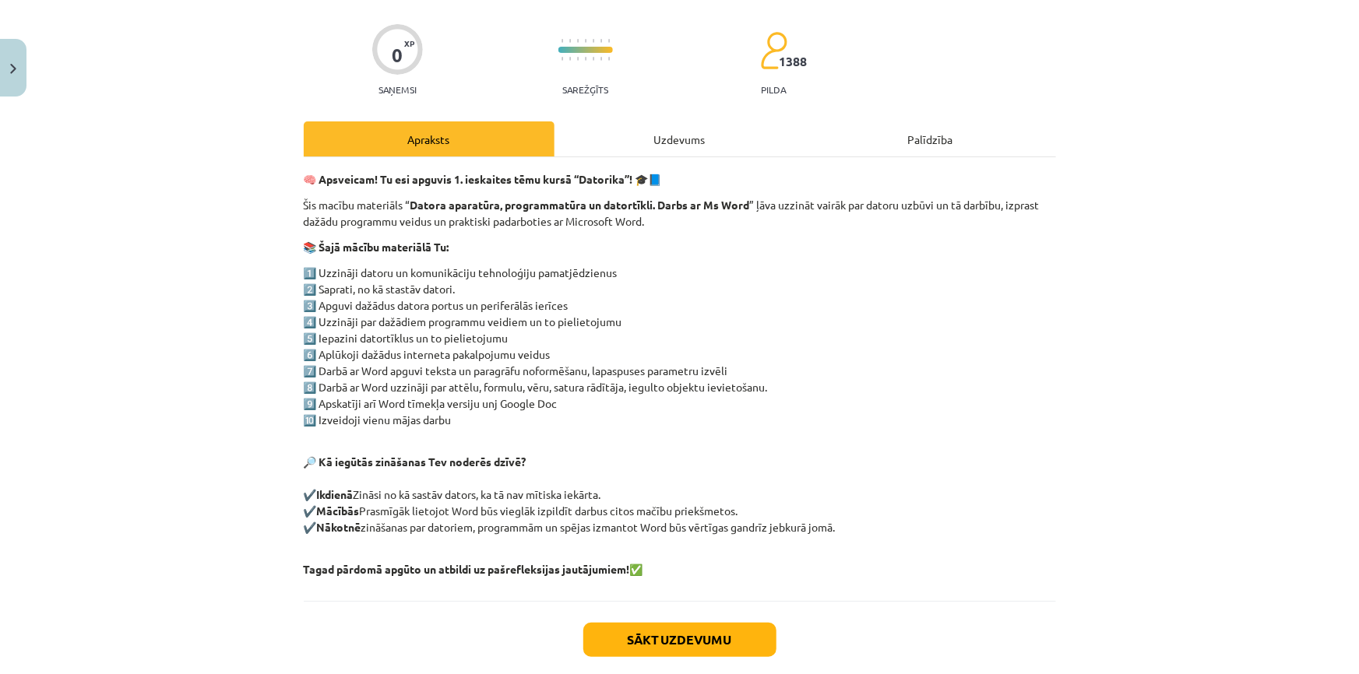
scroll to position [191, 0]
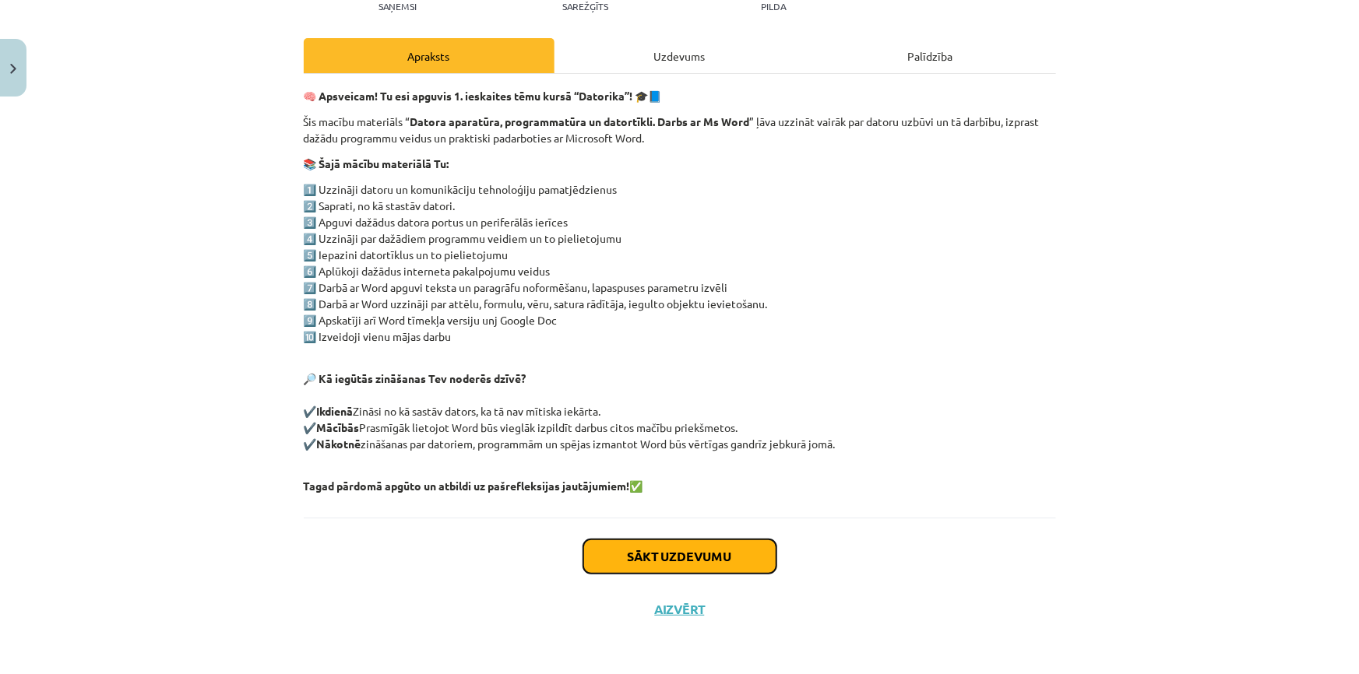
click at [668, 548] on button "Sākt uzdevumu" at bounding box center [679, 557] width 193 height 34
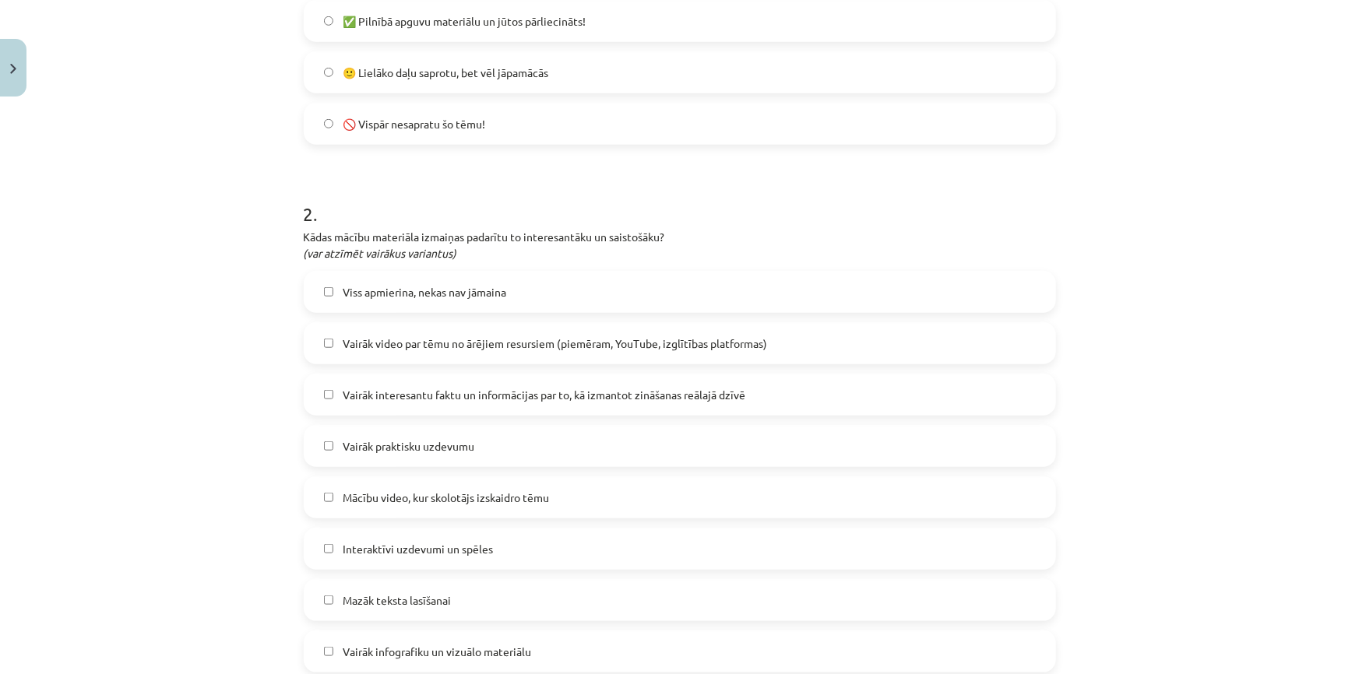
scroll to position [605, 0]
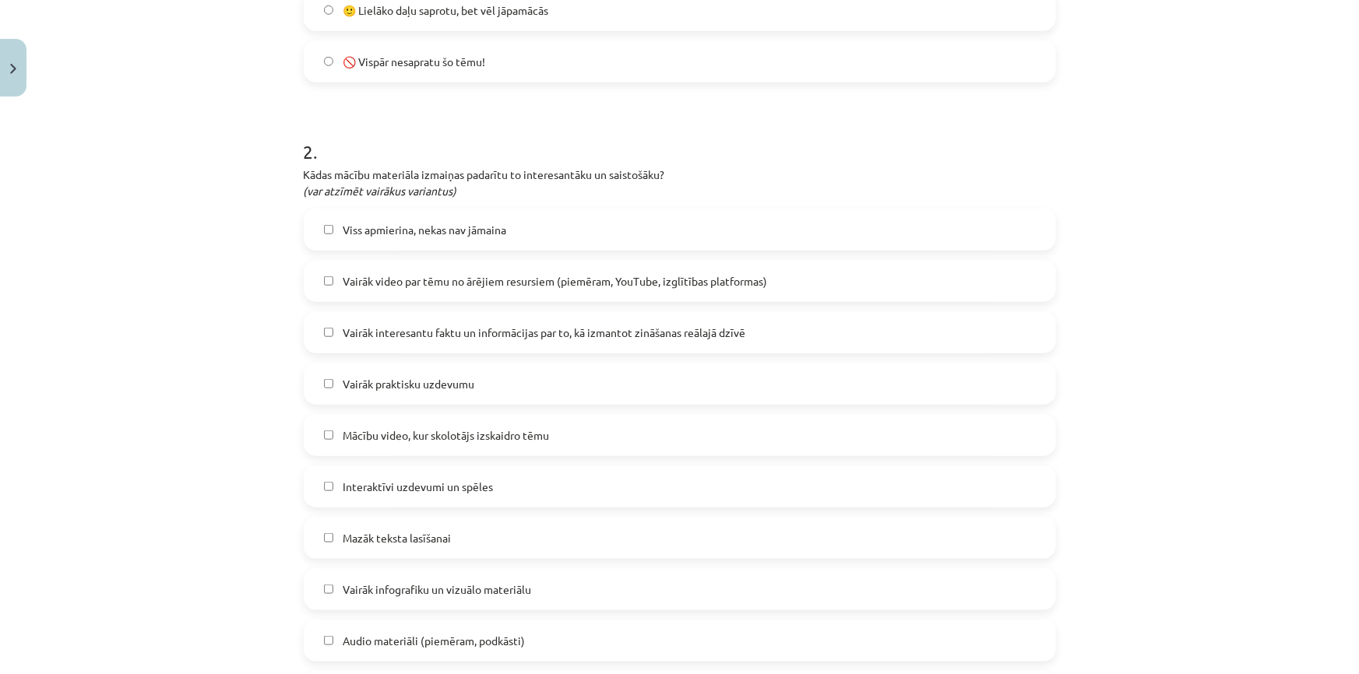
click at [322, 525] on label "Mazāk teksta lasīšanai" at bounding box center [679, 538] width 749 height 39
click at [324, 582] on label "Vairāk infografiku un vizuālo materiālu" at bounding box center [679, 589] width 749 height 39
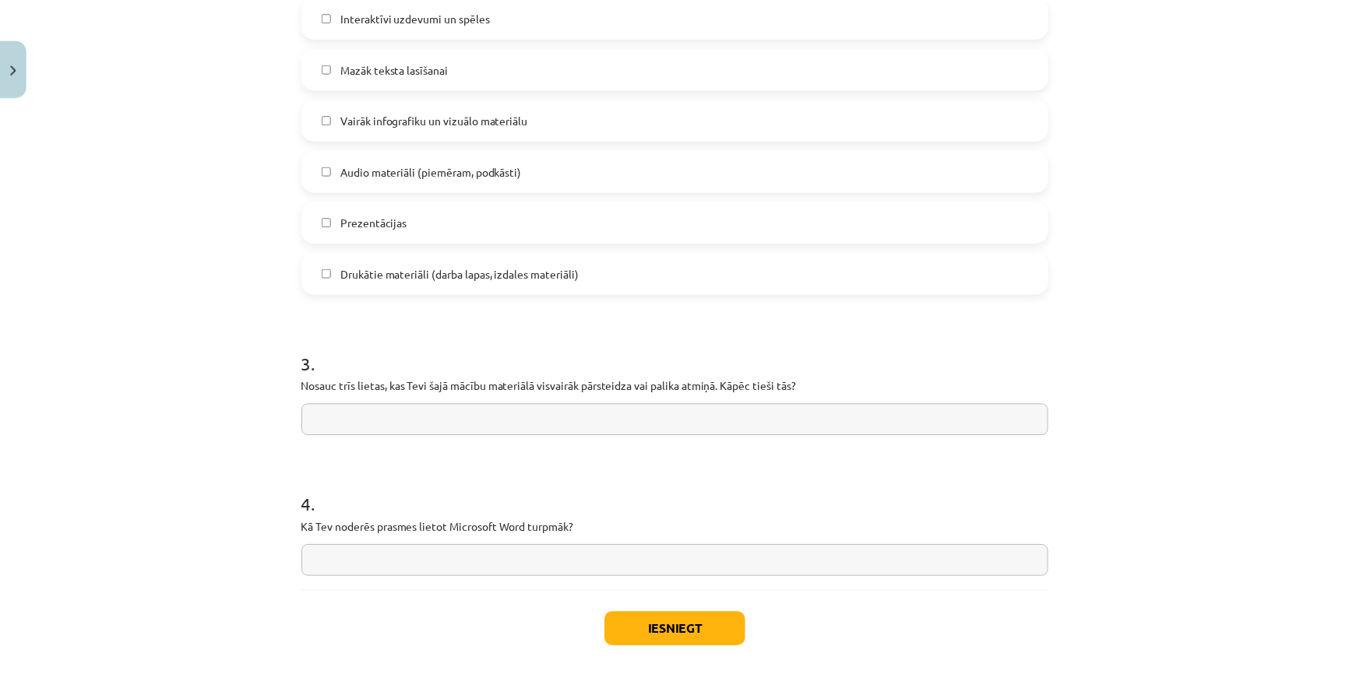
scroll to position [1100, 0]
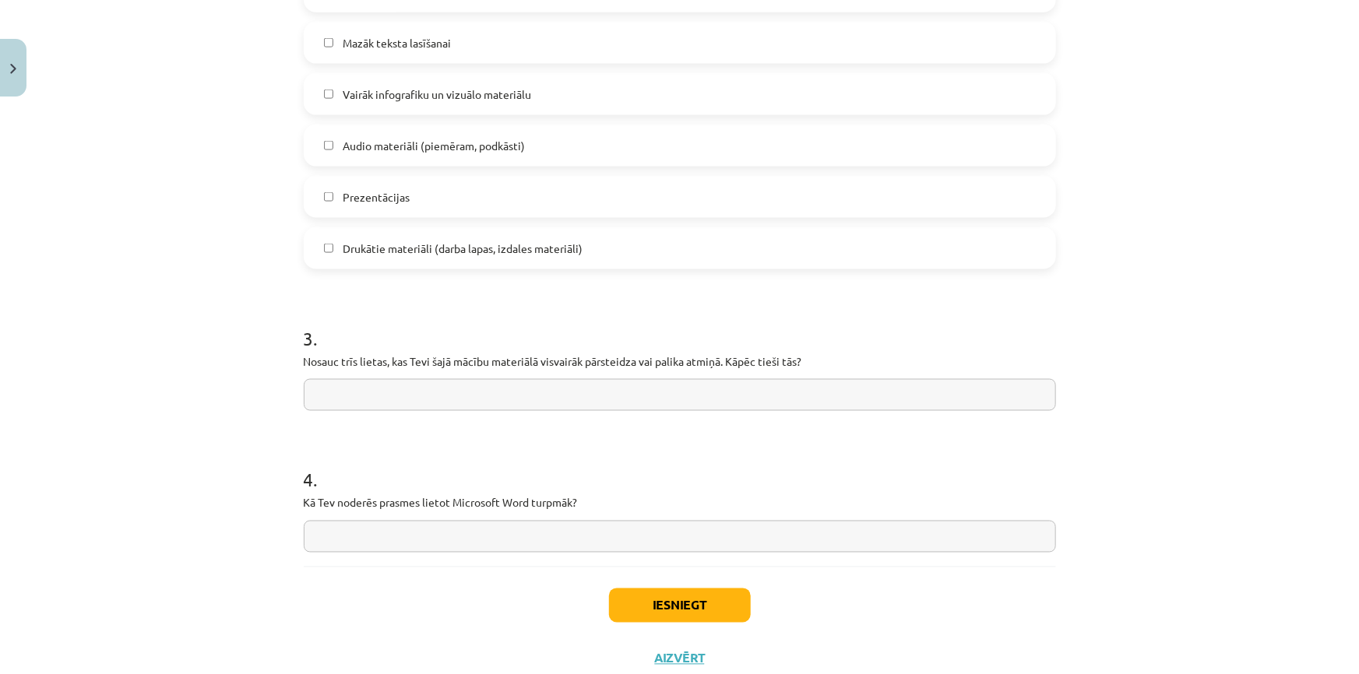
click at [313, 399] on input "text" at bounding box center [680, 395] width 752 height 32
type input "**********"
click at [445, 534] on input "text" at bounding box center [680, 537] width 752 height 32
type input "**********"
click at [685, 601] on button "Iesniegt" at bounding box center [680, 606] width 142 height 34
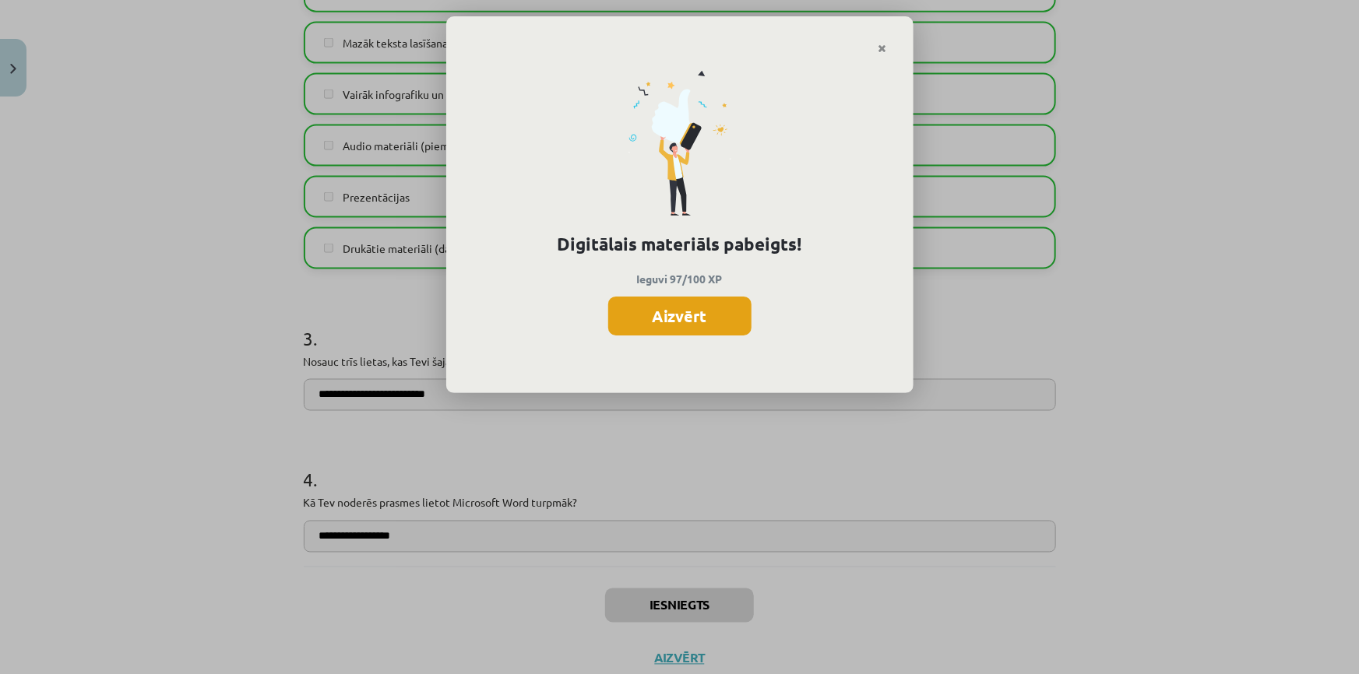
click at [690, 311] on button "Aizvērt" at bounding box center [679, 316] width 143 height 39
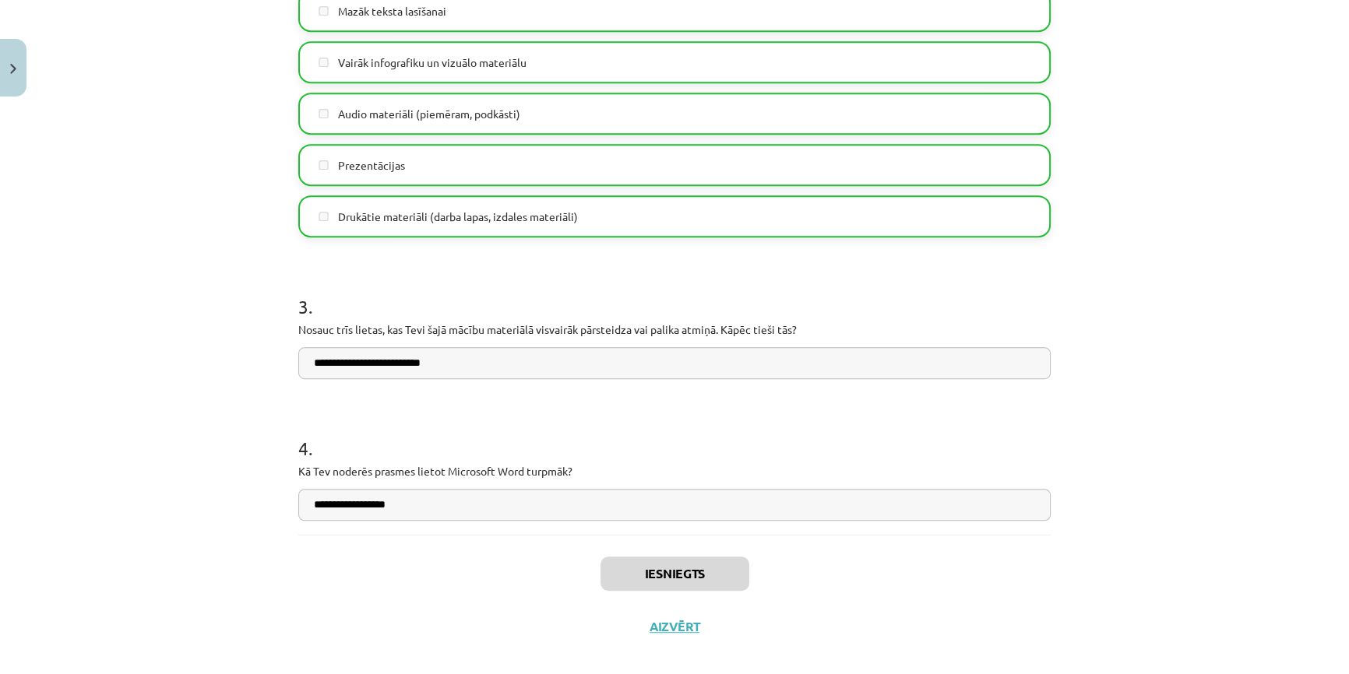
scroll to position [1149, 0]
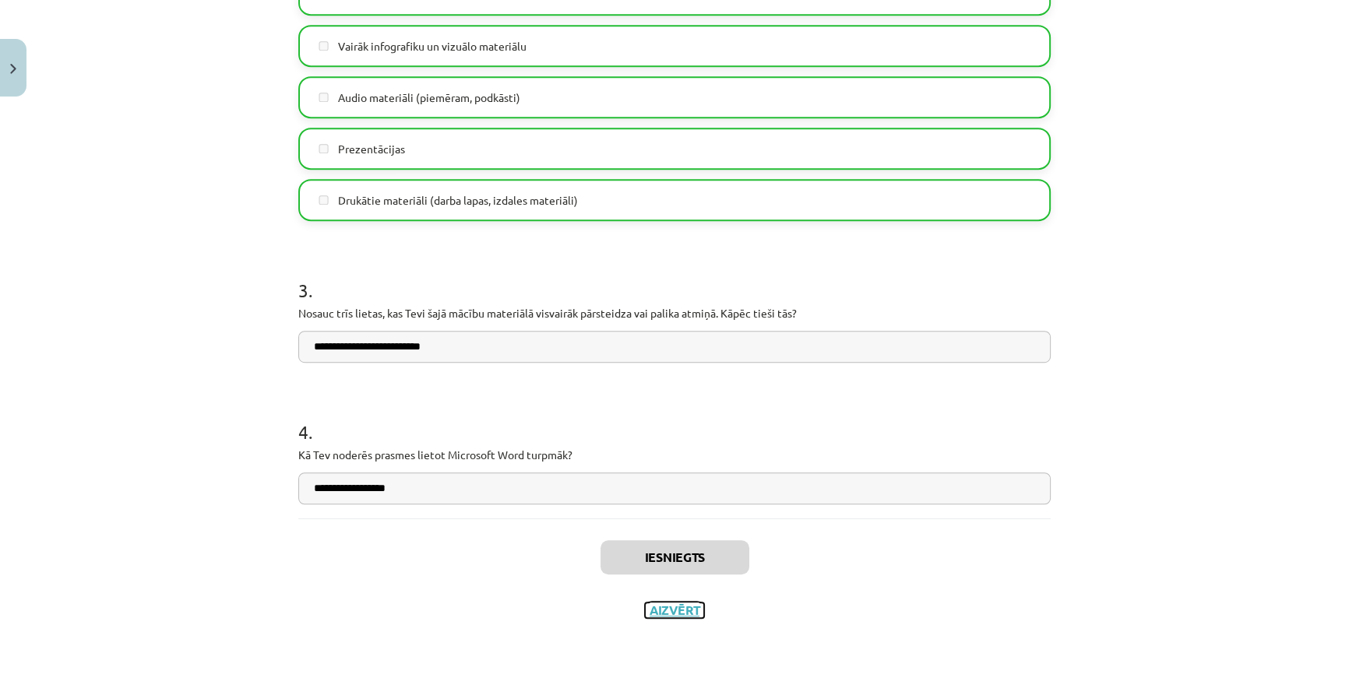
click at [674, 603] on button "Aizvērt" at bounding box center [674, 611] width 59 height 16
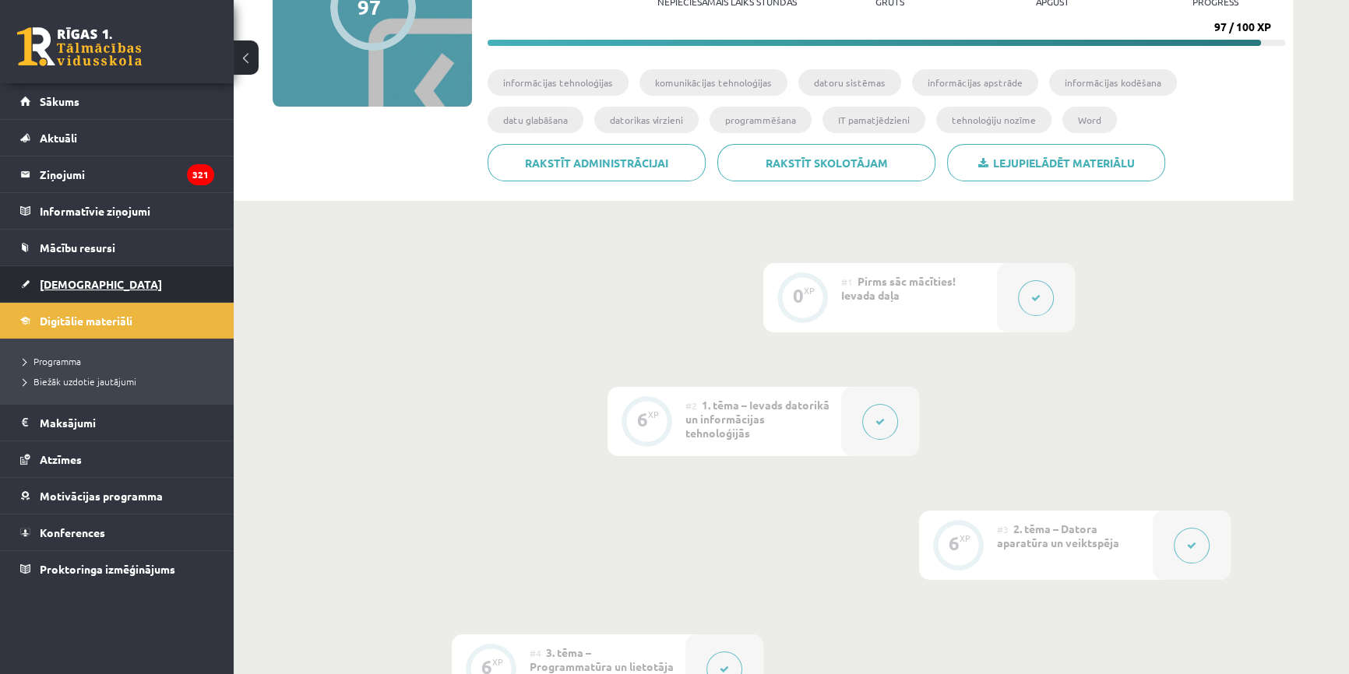
click at [66, 279] on span "[DEMOGRAPHIC_DATA]" at bounding box center [101, 284] width 122 height 14
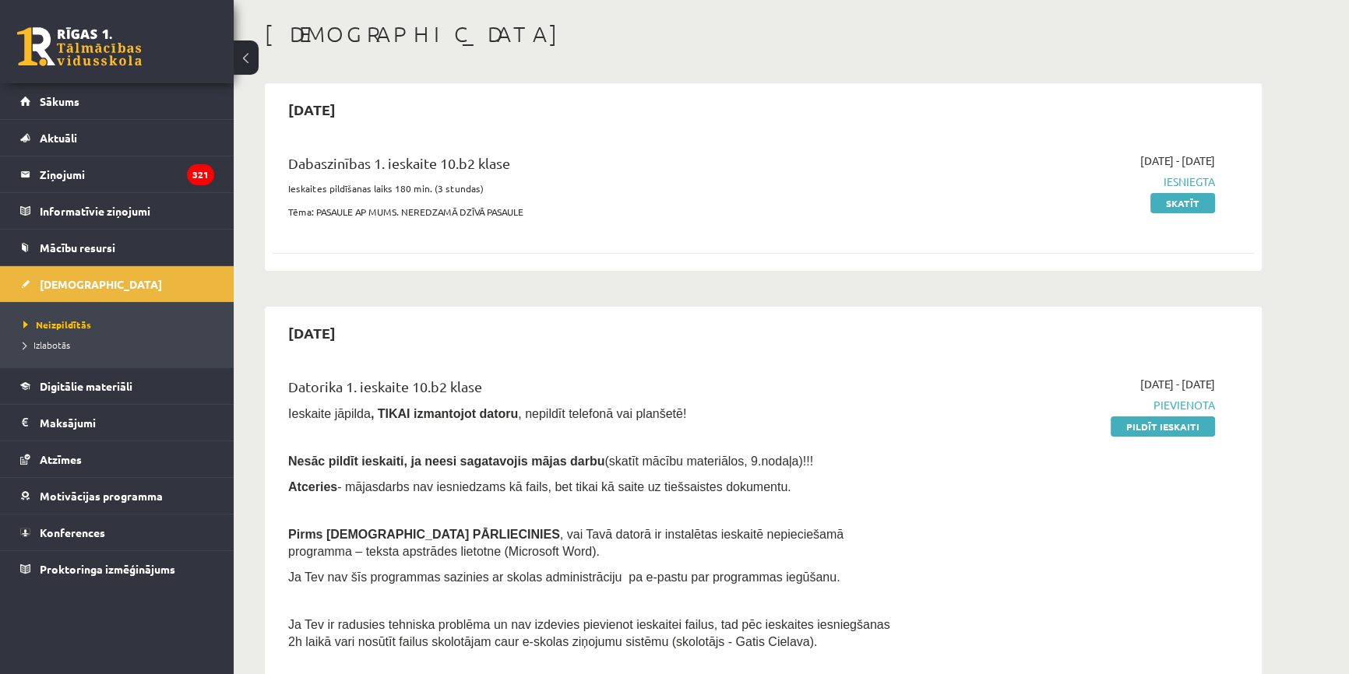
scroll to position [70, 0]
click at [1166, 414] on div "2025-09-17 - 2025-09-20 Pievienota Pildīt ieskaiti" at bounding box center [1068, 517] width 317 height 283
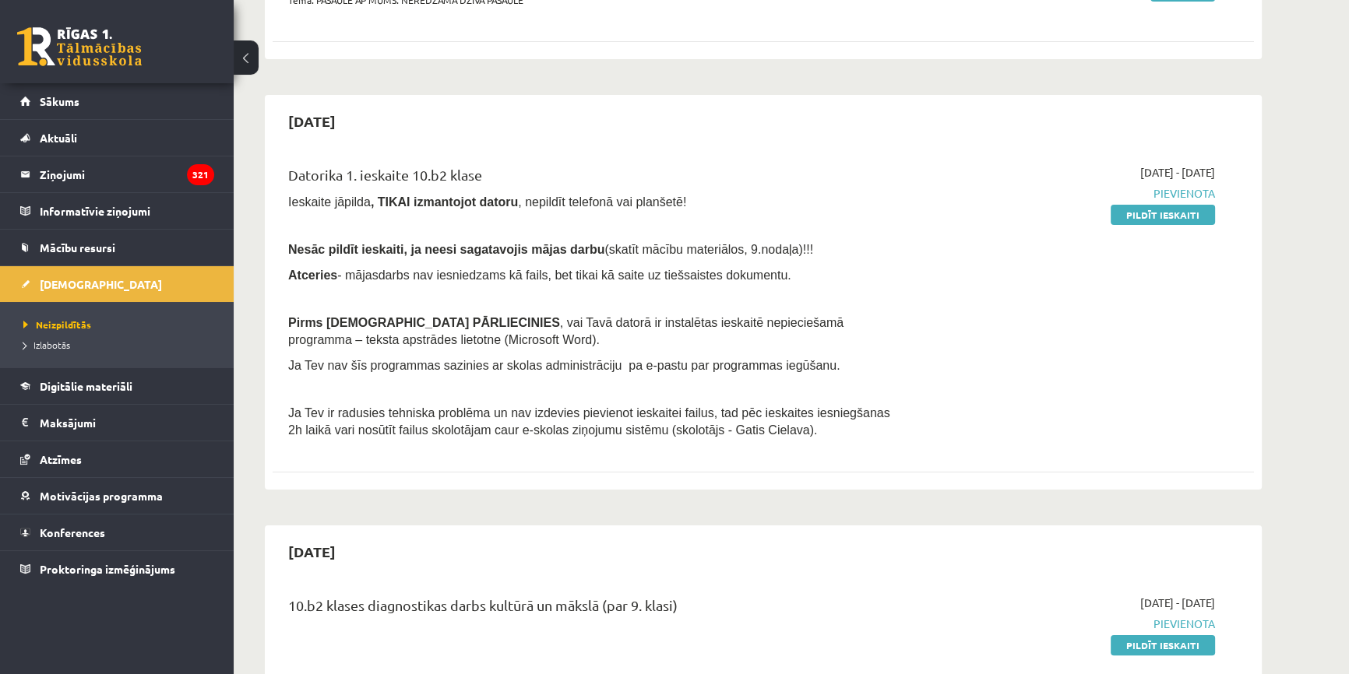
scroll to position [283, 0]
click at [1139, 204] on link "Pildīt ieskaiti" at bounding box center [1162, 214] width 104 height 20
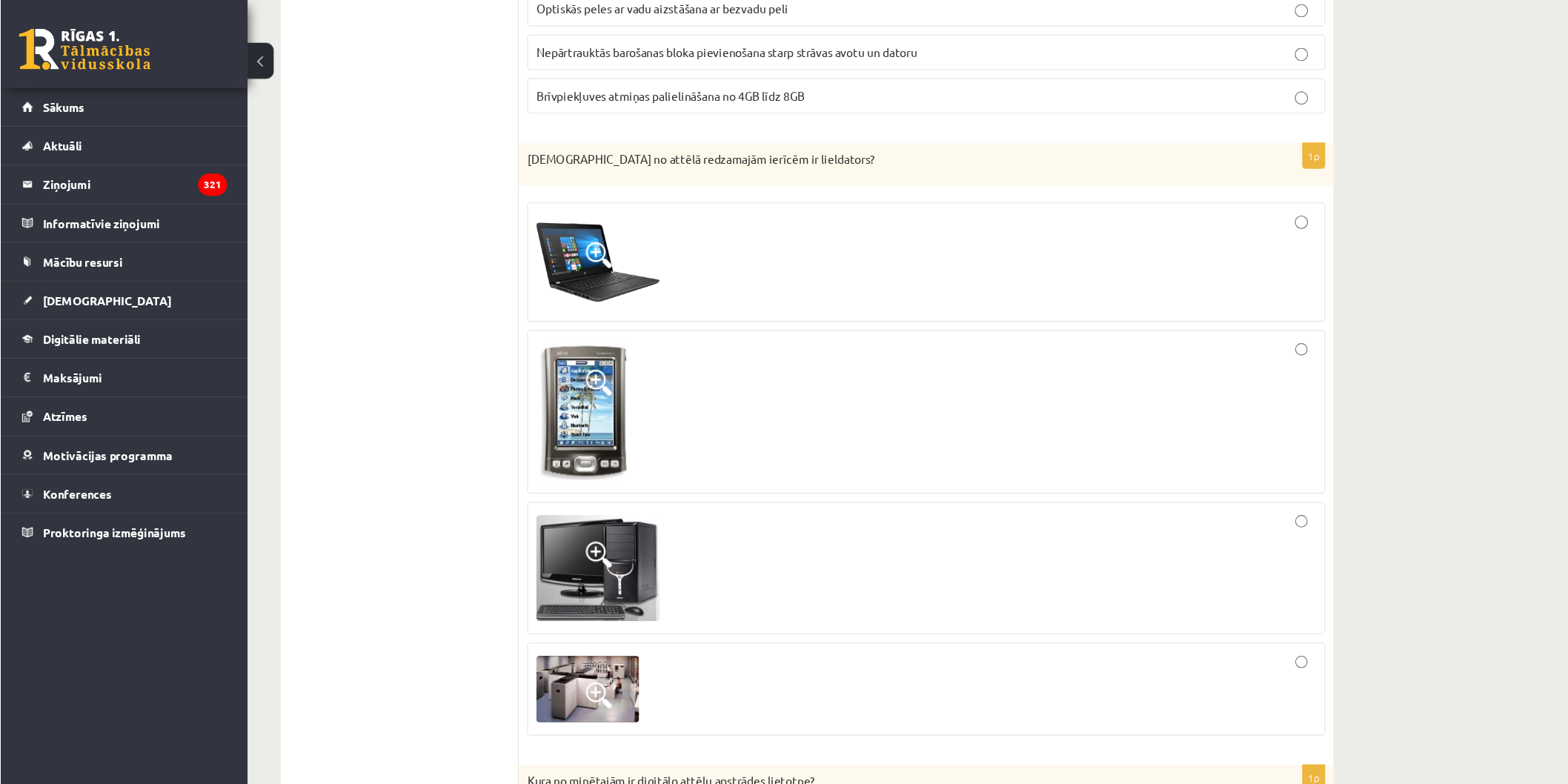
scroll to position [605, 0]
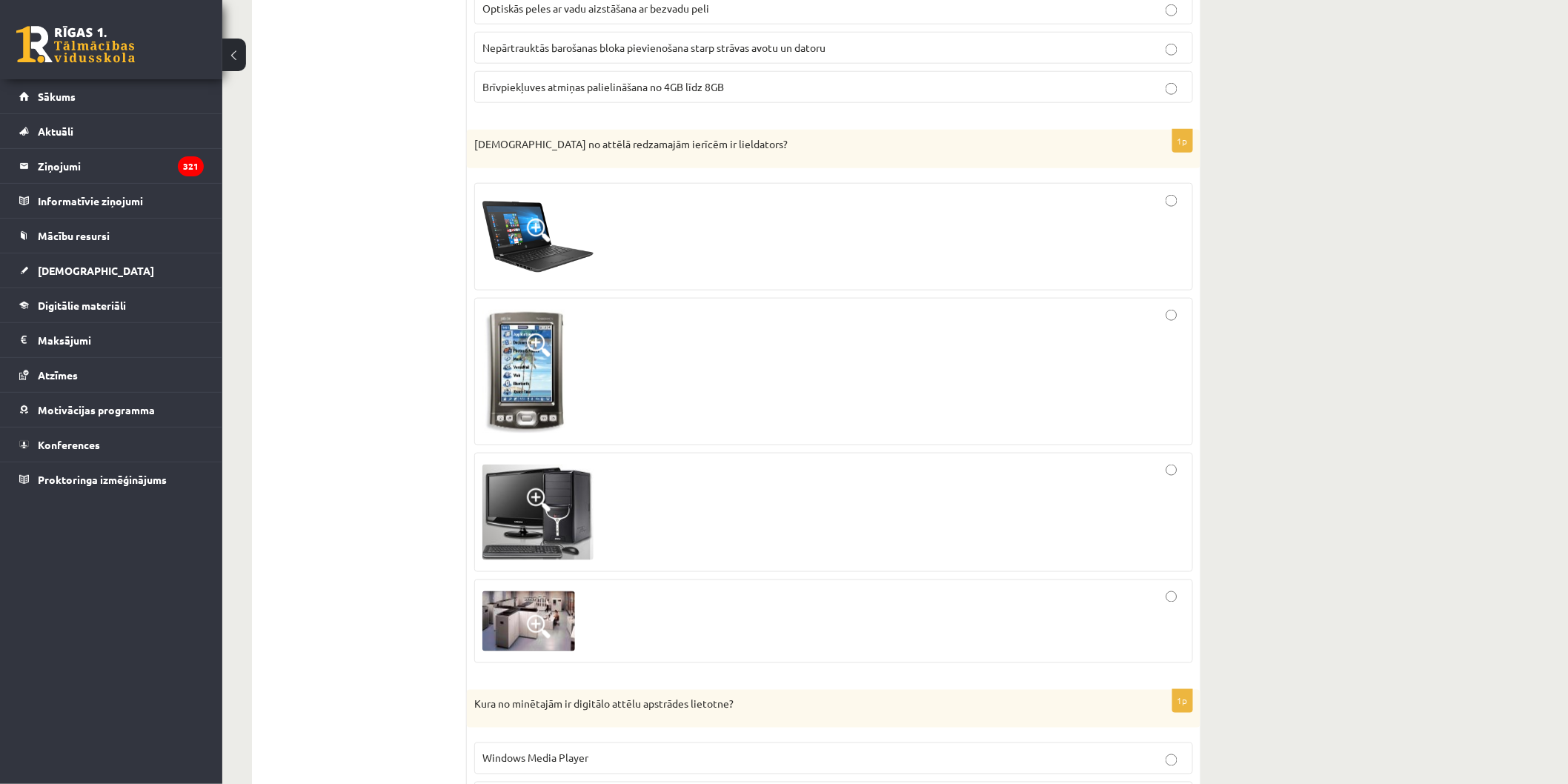
drag, startPoint x: 968, startPoint y: 13, endPoint x: 343, endPoint y: 304, distance: 689.4
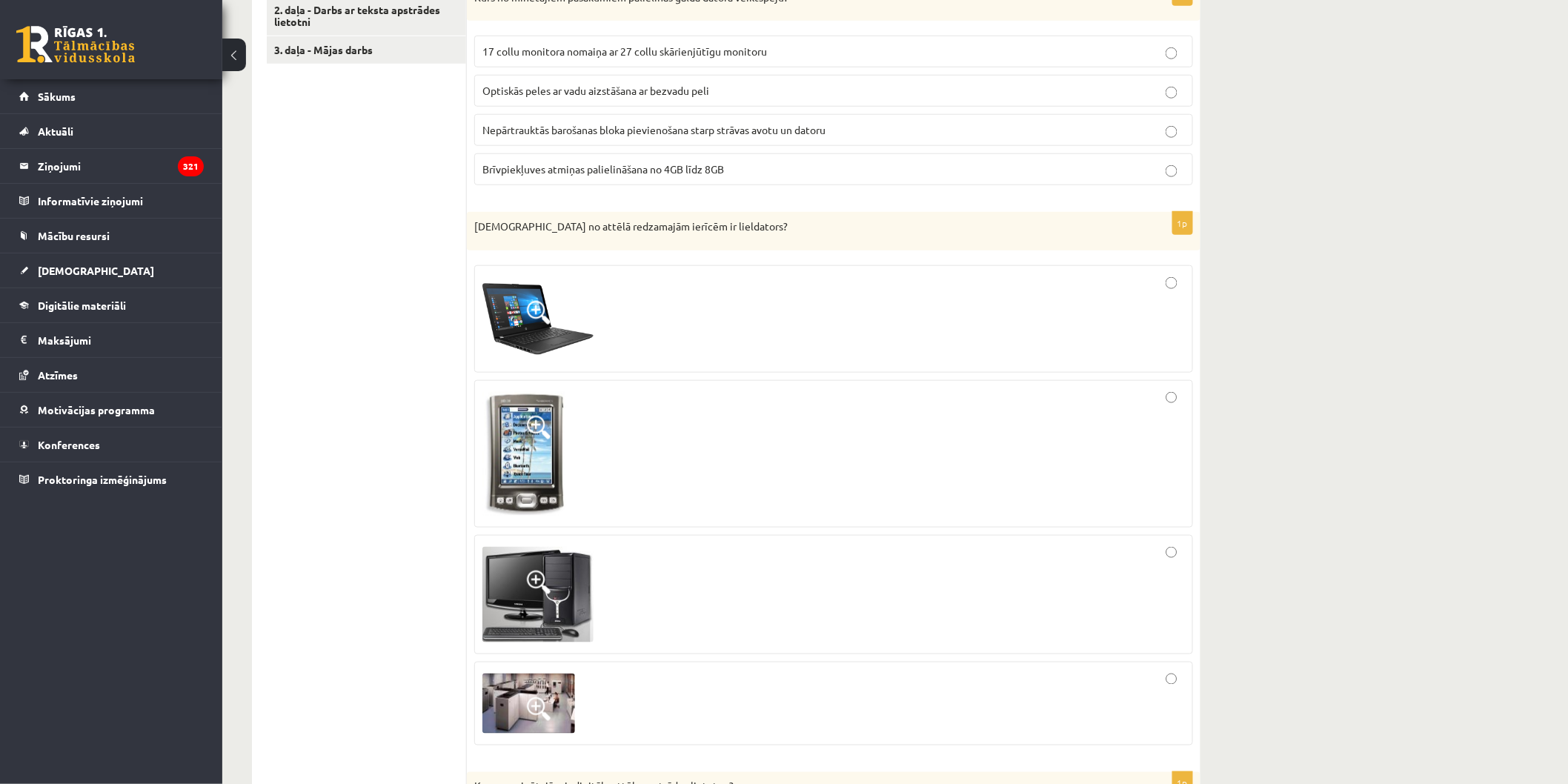
scroll to position [441, 0]
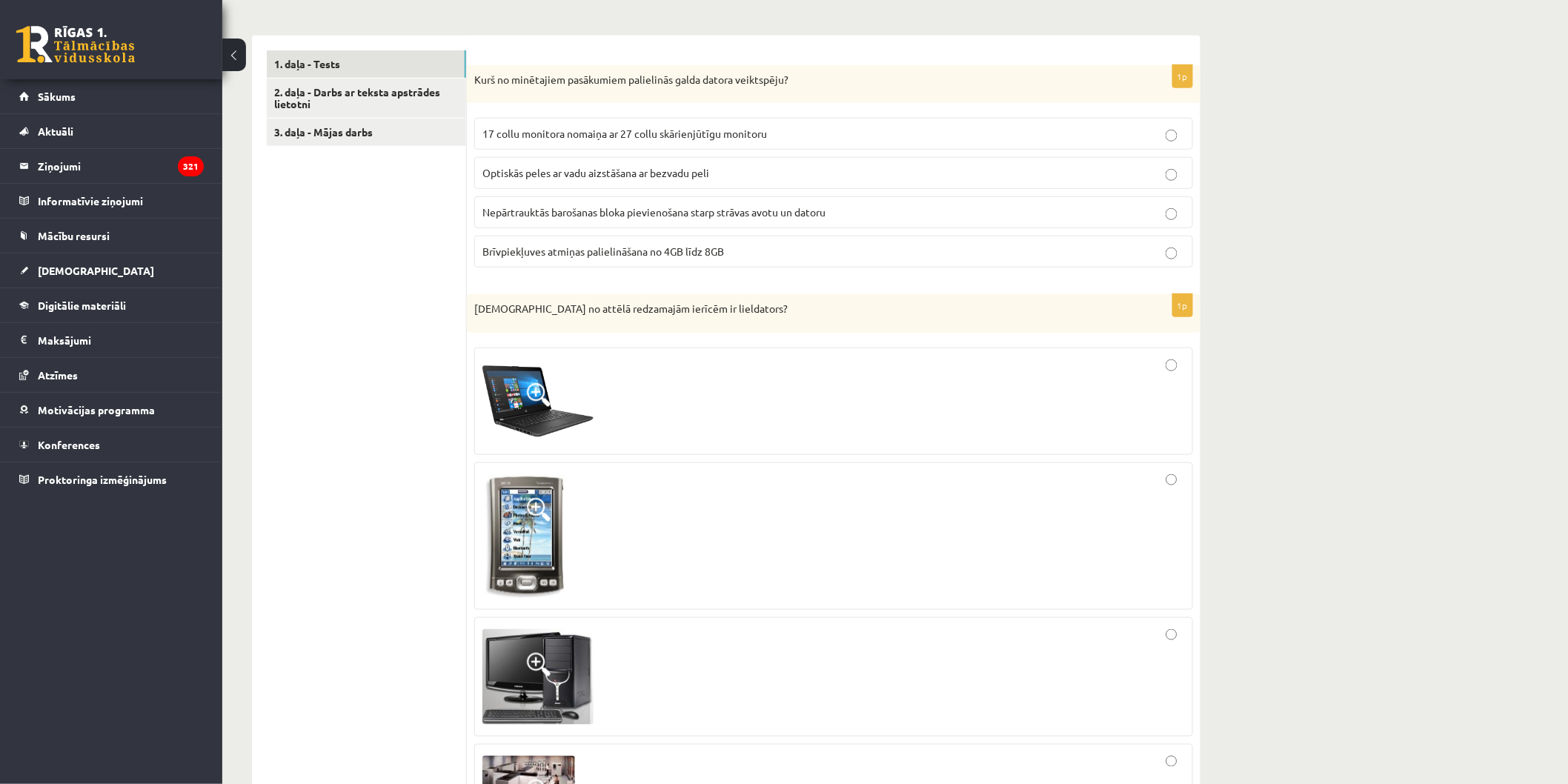
drag, startPoint x: 1397, startPoint y: 84, endPoint x: 1309, endPoint y: 5, distance: 118.3
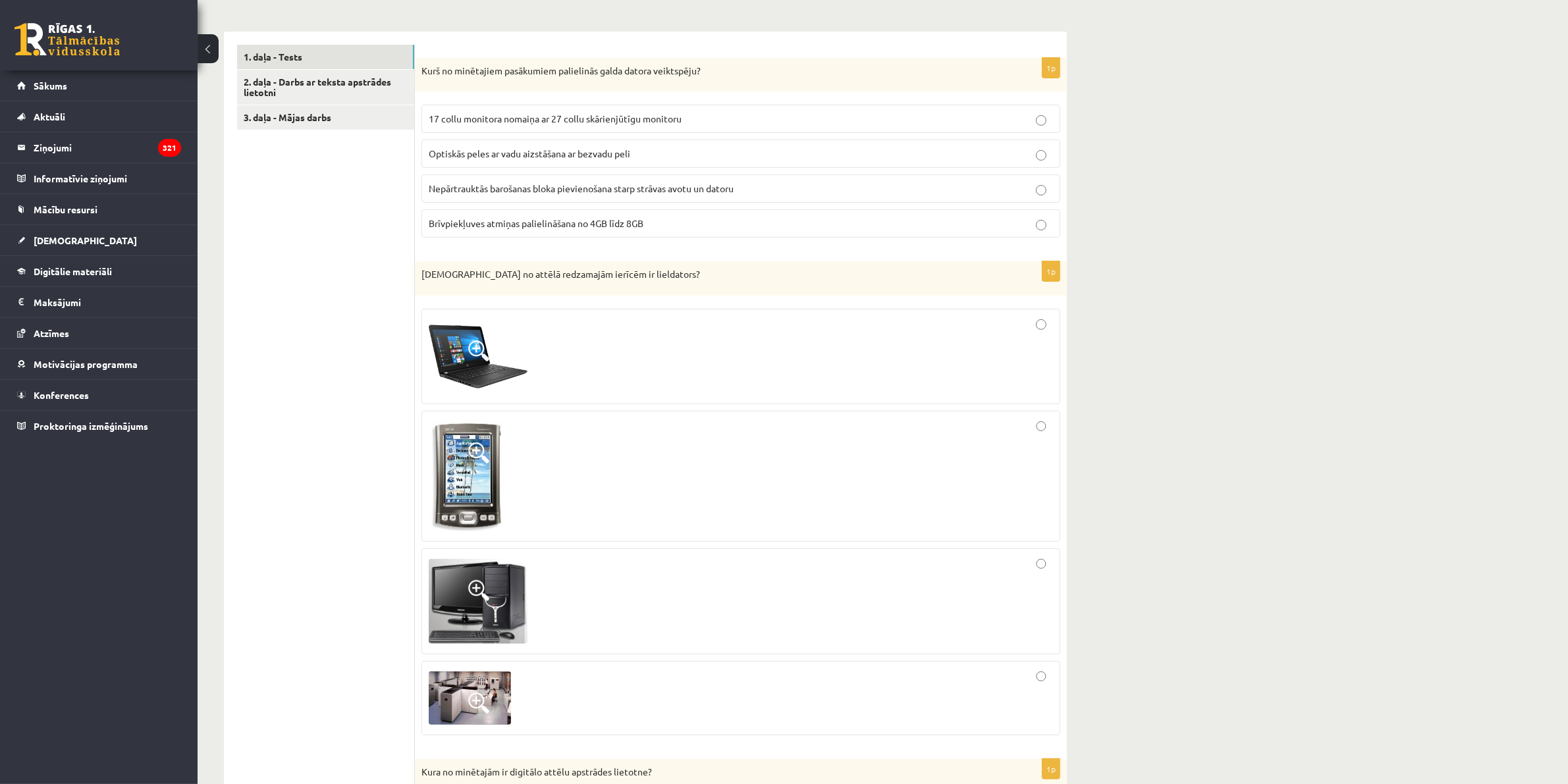
click at [1040, 213] on label "Brīvpiekļuves atmiņas palielināšana no 4GB līdz 8GB" at bounding box center [740, 223] width 639 height 28
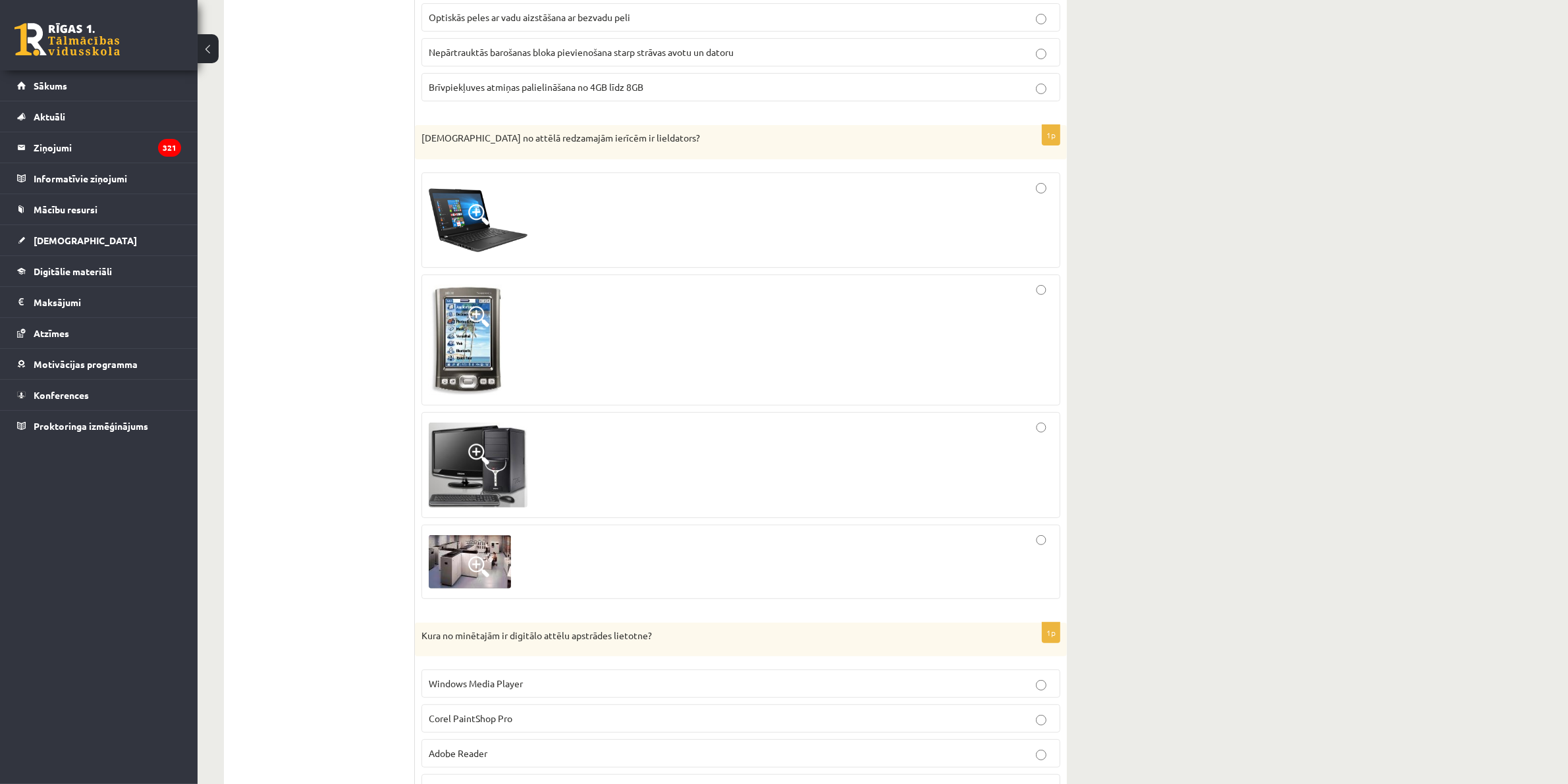
scroll to position [556, 0]
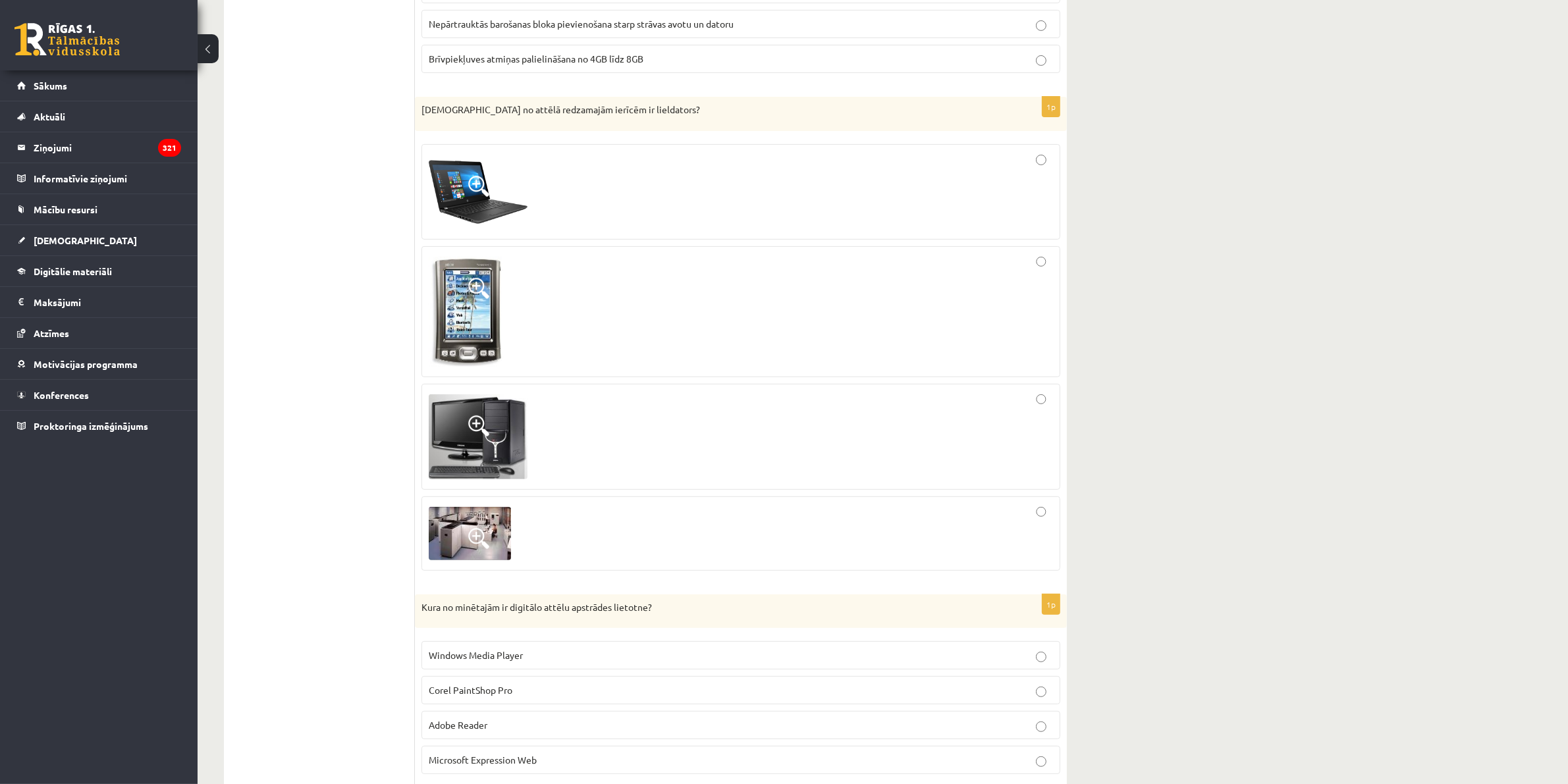
click at [1040, 506] on div at bounding box center [741, 534] width 624 height 60
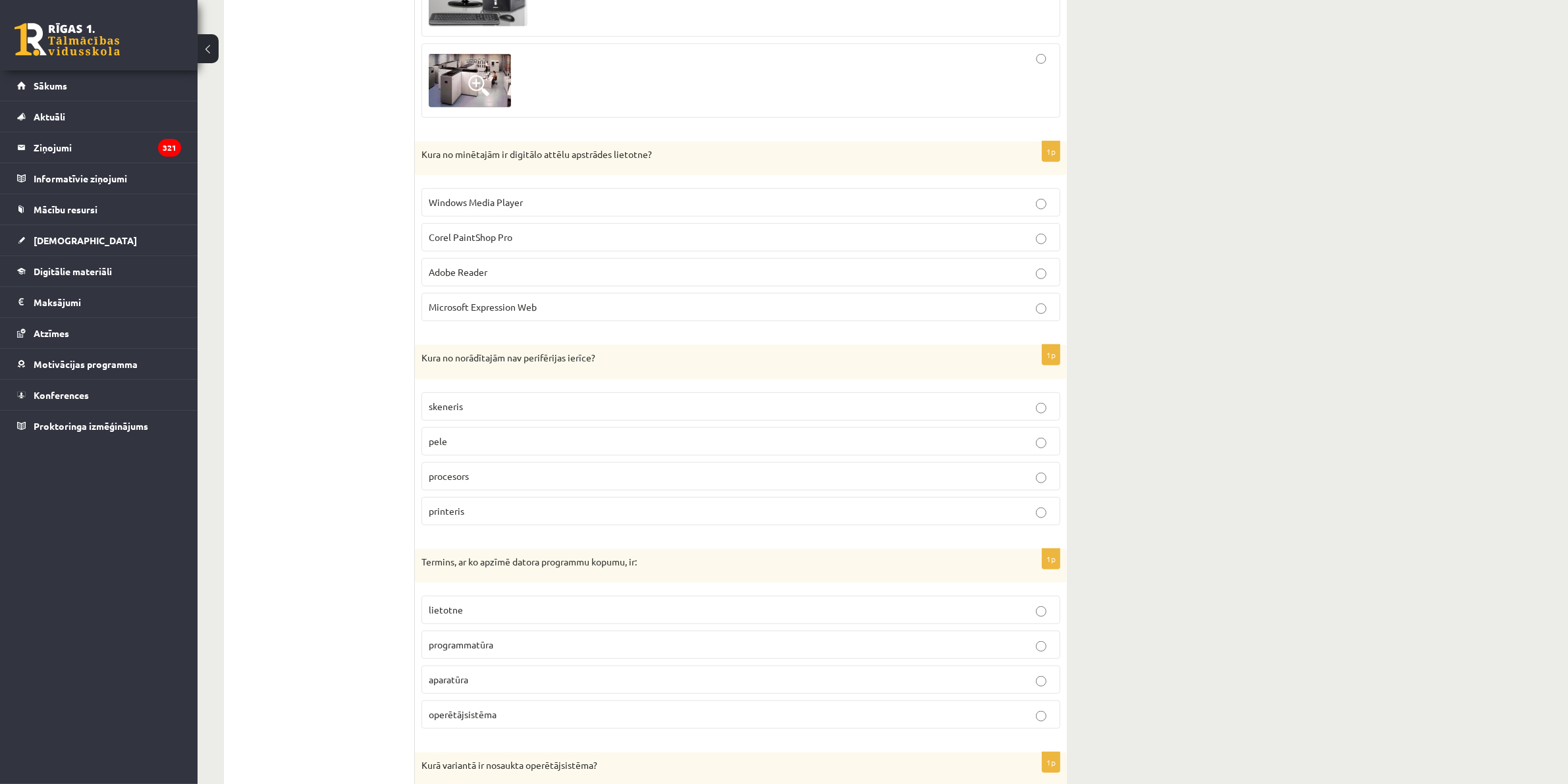
scroll to position [1050, 0]
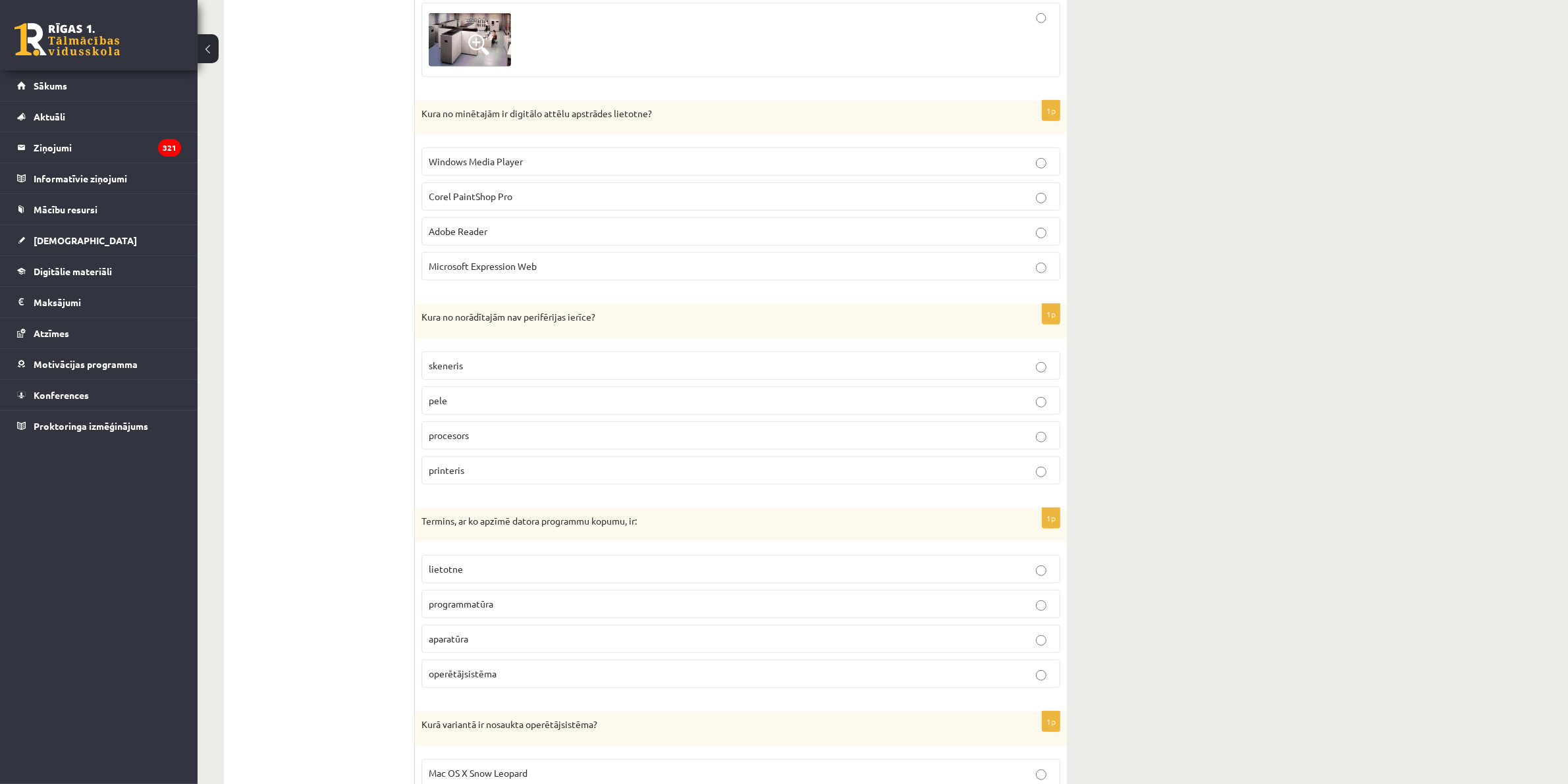
click at [1044, 192] on p "Corel PaintShop Pro" at bounding box center [741, 196] width 624 height 14
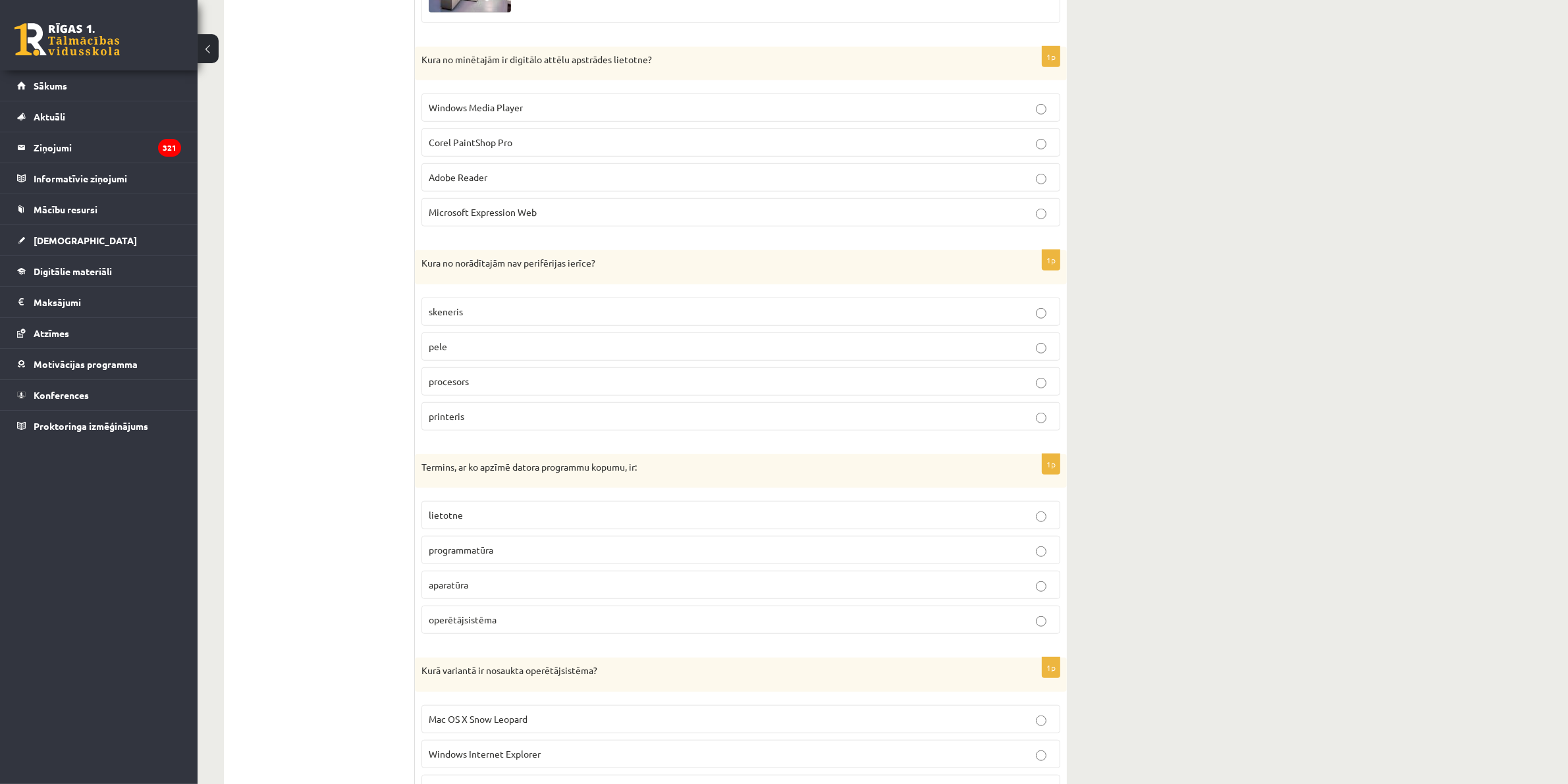
scroll to position [1132, 0]
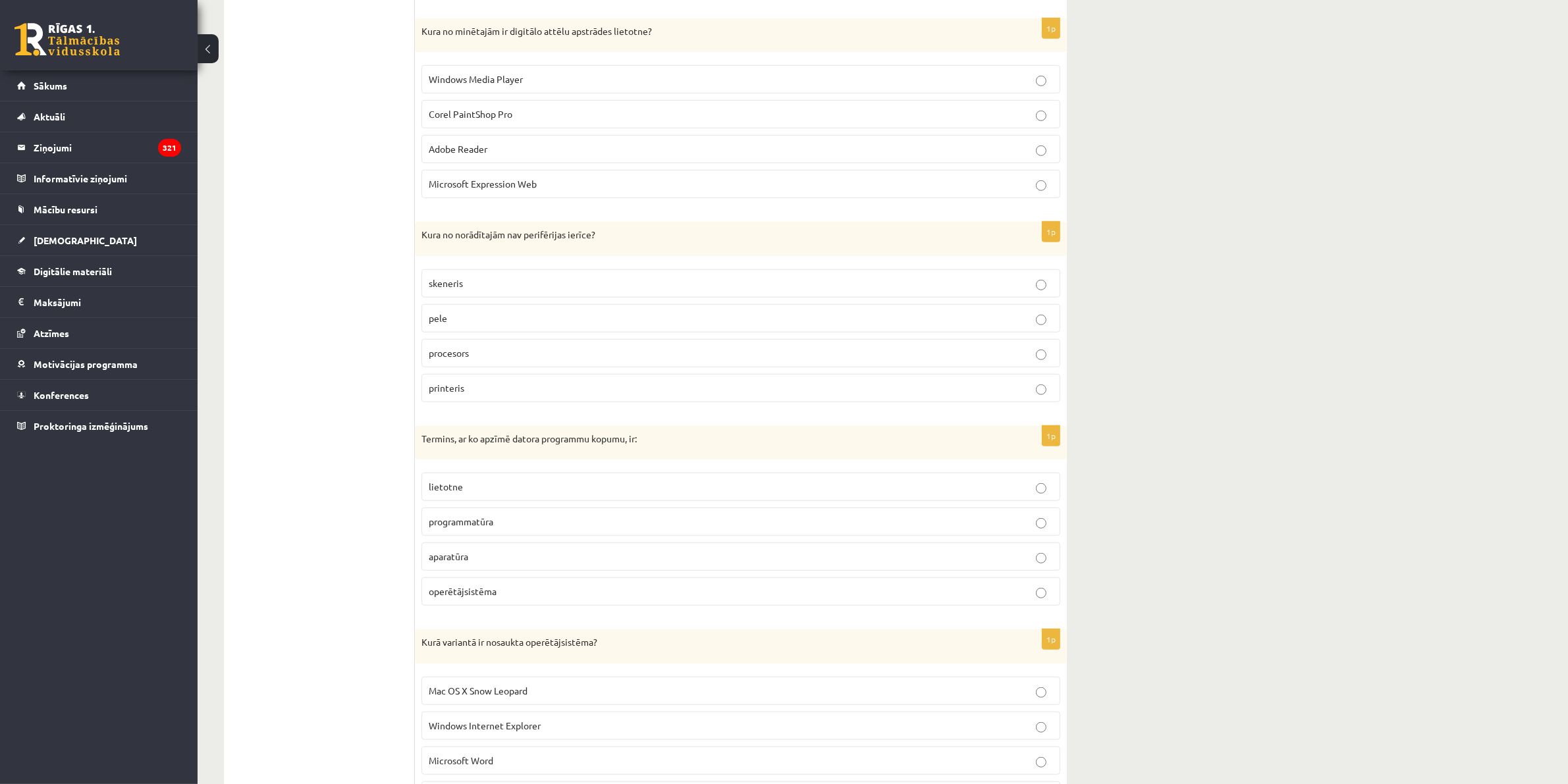
click at [1039, 348] on label "procesors" at bounding box center [740, 353] width 639 height 28
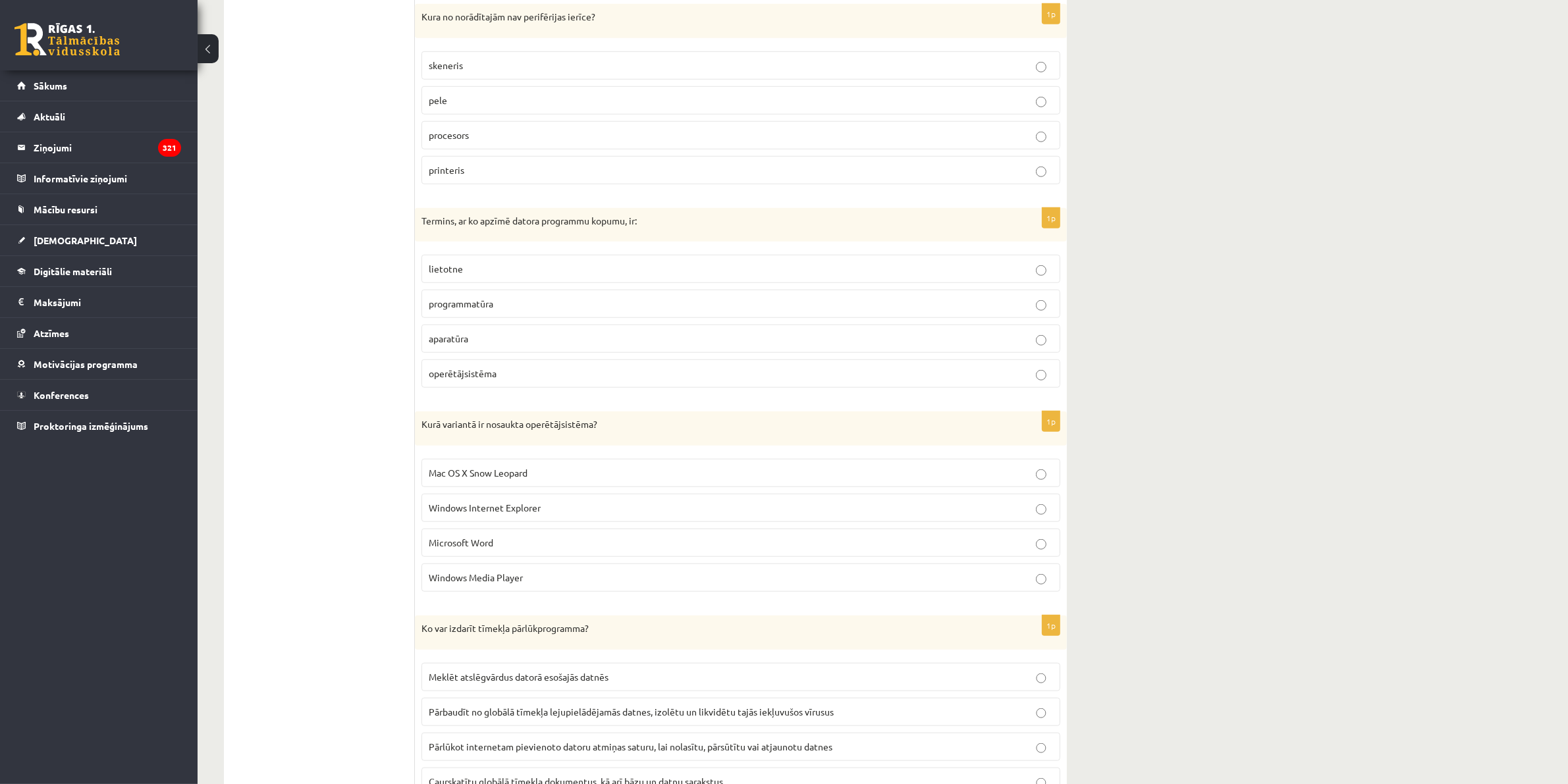
scroll to position [1379, 0]
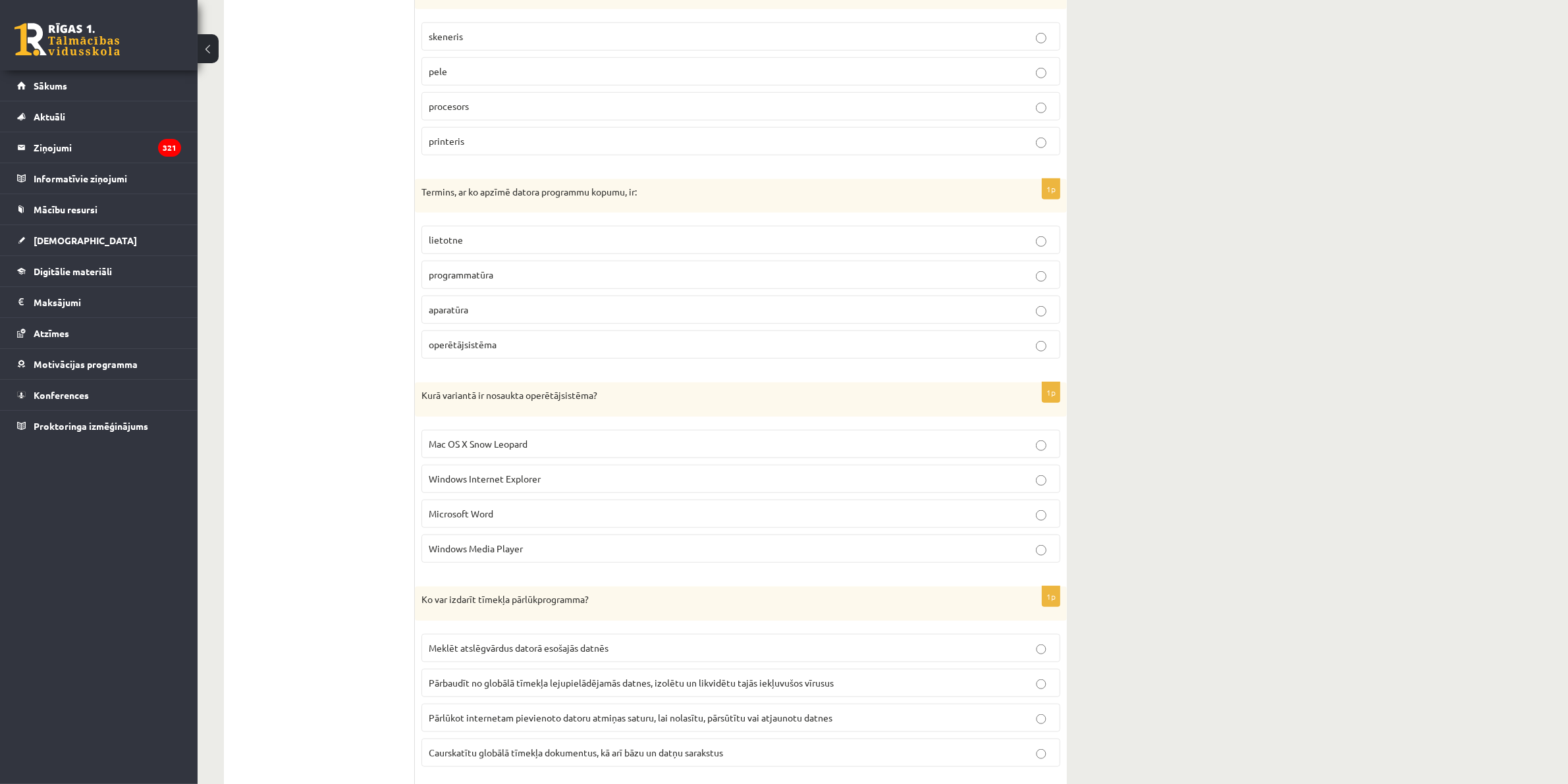
drag, startPoint x: 403, startPoint y: 177, endPoint x: 635, endPoint y: 313, distance: 268.9
drag, startPoint x: 512, startPoint y: 240, endPoint x: 348, endPoint y: 212, distance: 166.4
drag, startPoint x: 414, startPoint y: 189, endPoint x: 489, endPoint y: 251, distance: 97.3
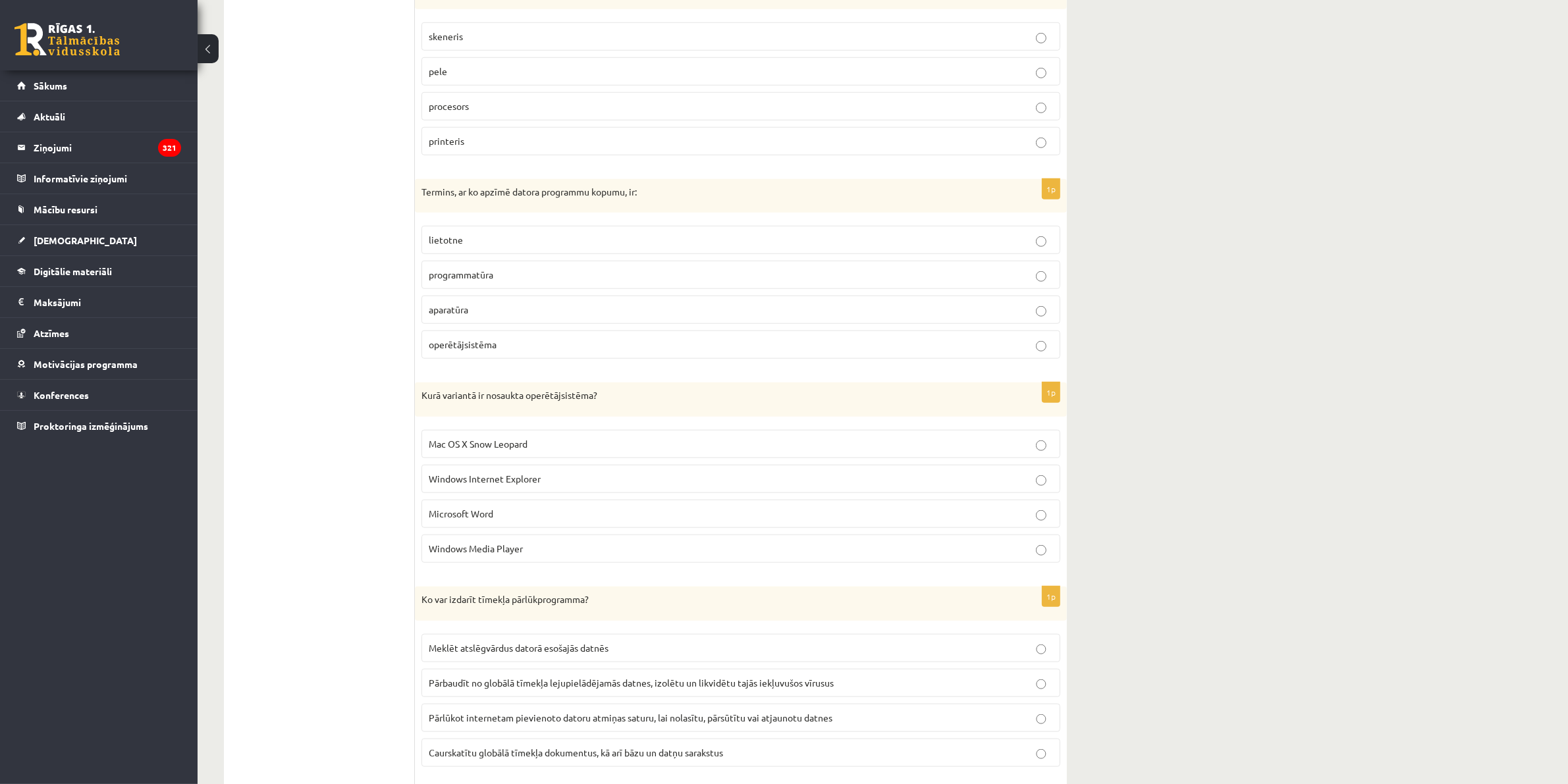
click at [693, 235] on label "lietotne" at bounding box center [740, 239] width 639 height 28
drag, startPoint x: 1052, startPoint y: 341, endPoint x: 487, endPoint y: 343, distance: 565.0
click at [487, 343] on label "operētājsistēma" at bounding box center [740, 344] width 639 height 28
click at [517, 341] on label "operētājsistēma" at bounding box center [740, 344] width 639 height 28
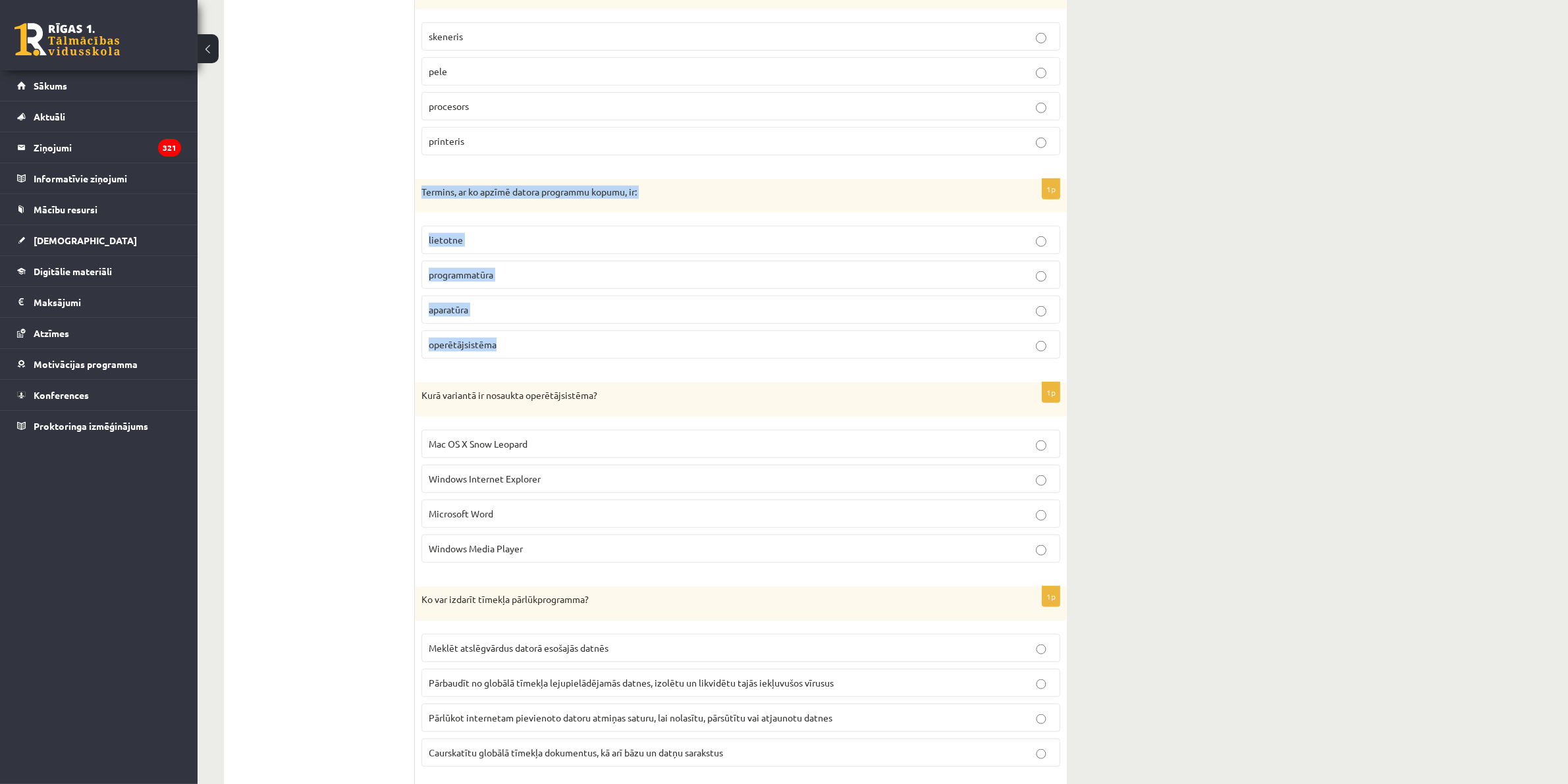
drag, startPoint x: 478, startPoint y: 332, endPoint x: 415, endPoint y: 200, distance: 146.3
click at [415, 200] on div "1p Termins, ar ko apzīmē datora programmu kopumu, ir: lietotne programmatūra ap…" at bounding box center [741, 275] width 652 height 191
copy div "Termins, ar ko apzīmē datora programmu kopumu, ir: lietotne programmatūra apara…"
click at [1048, 269] on label "programmatūra" at bounding box center [740, 274] width 639 height 28
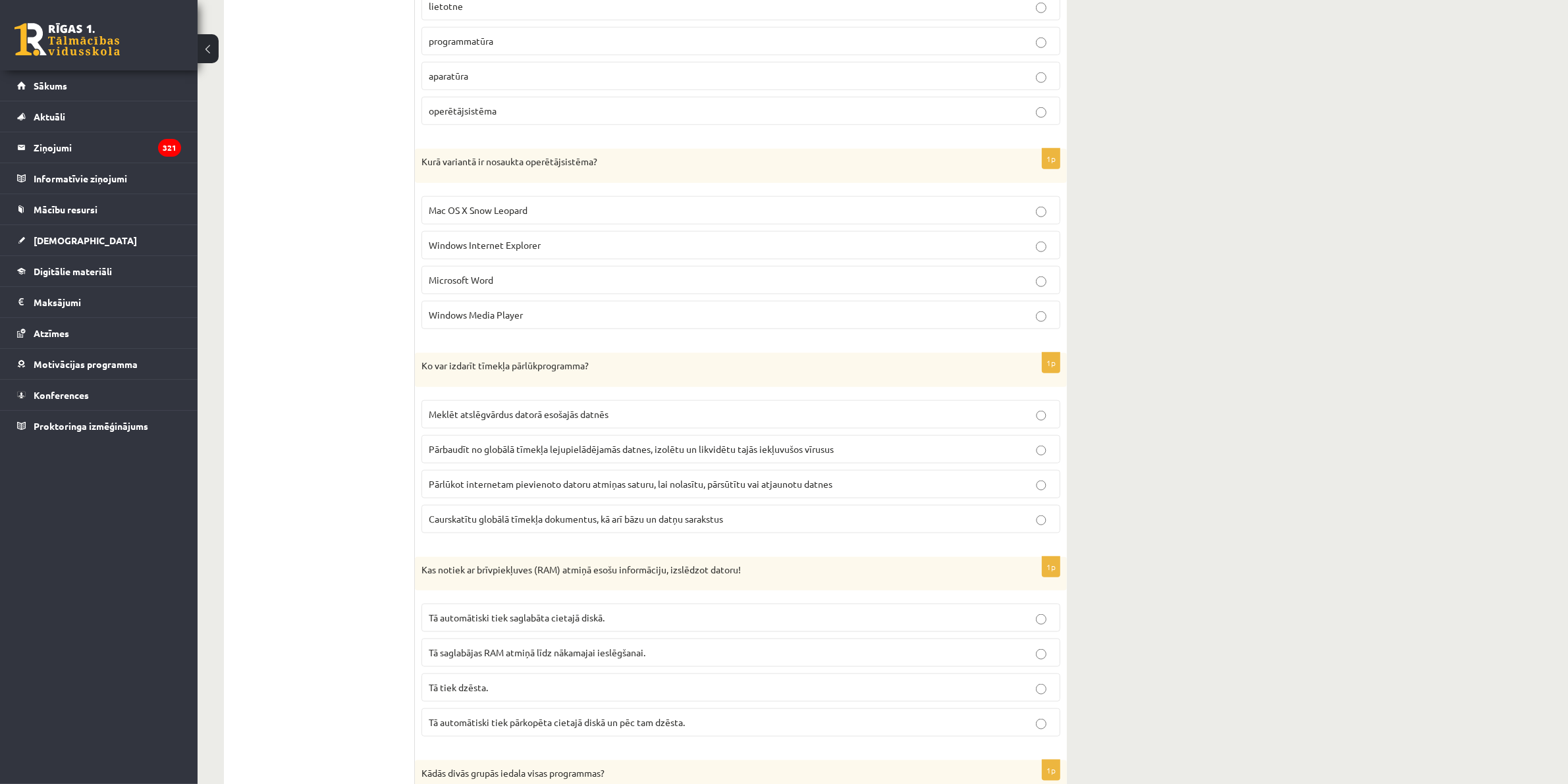
scroll to position [1626, 0]
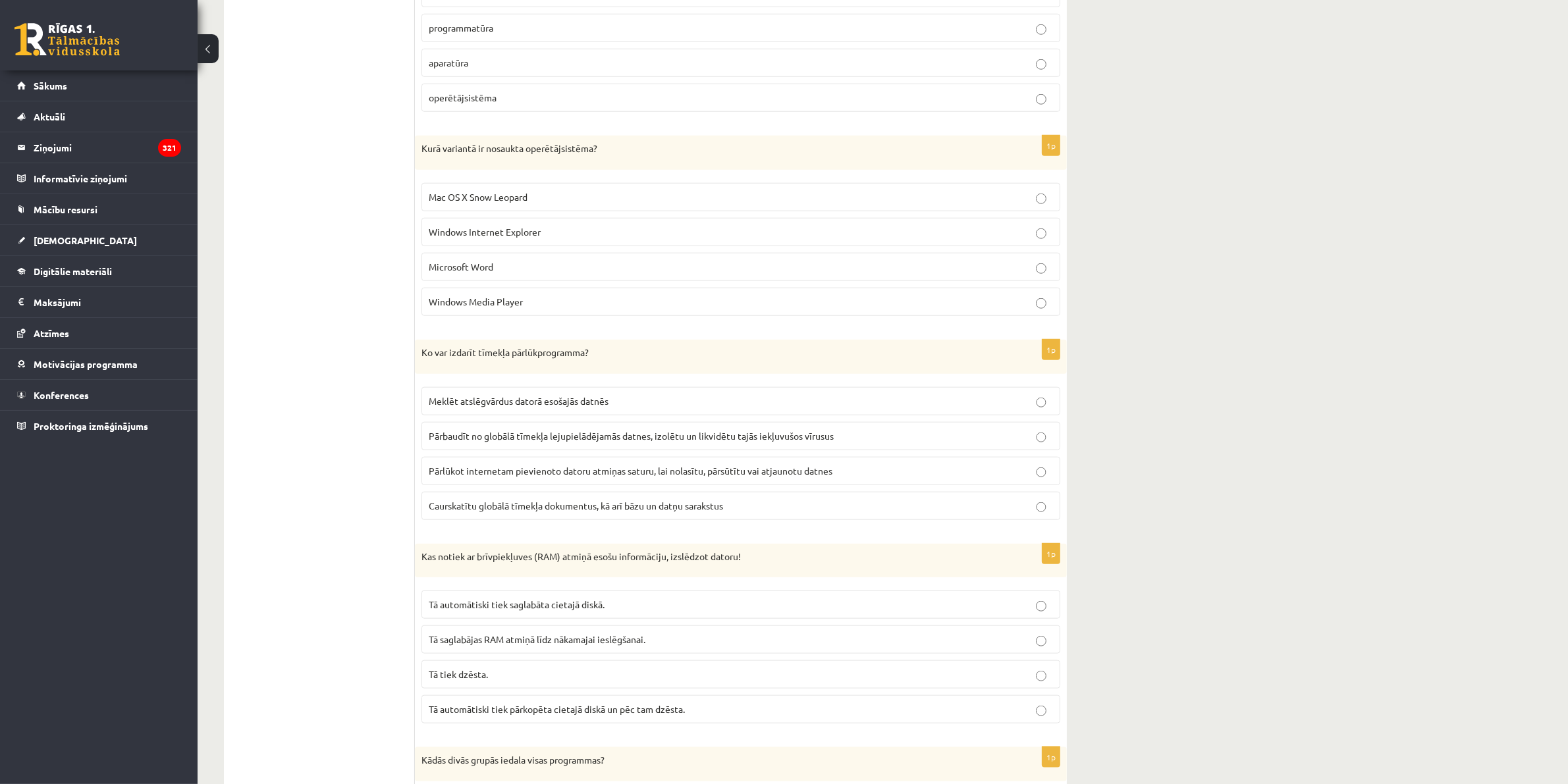
click at [1042, 232] on p "Windows Internet Explorer" at bounding box center [741, 232] width 624 height 14
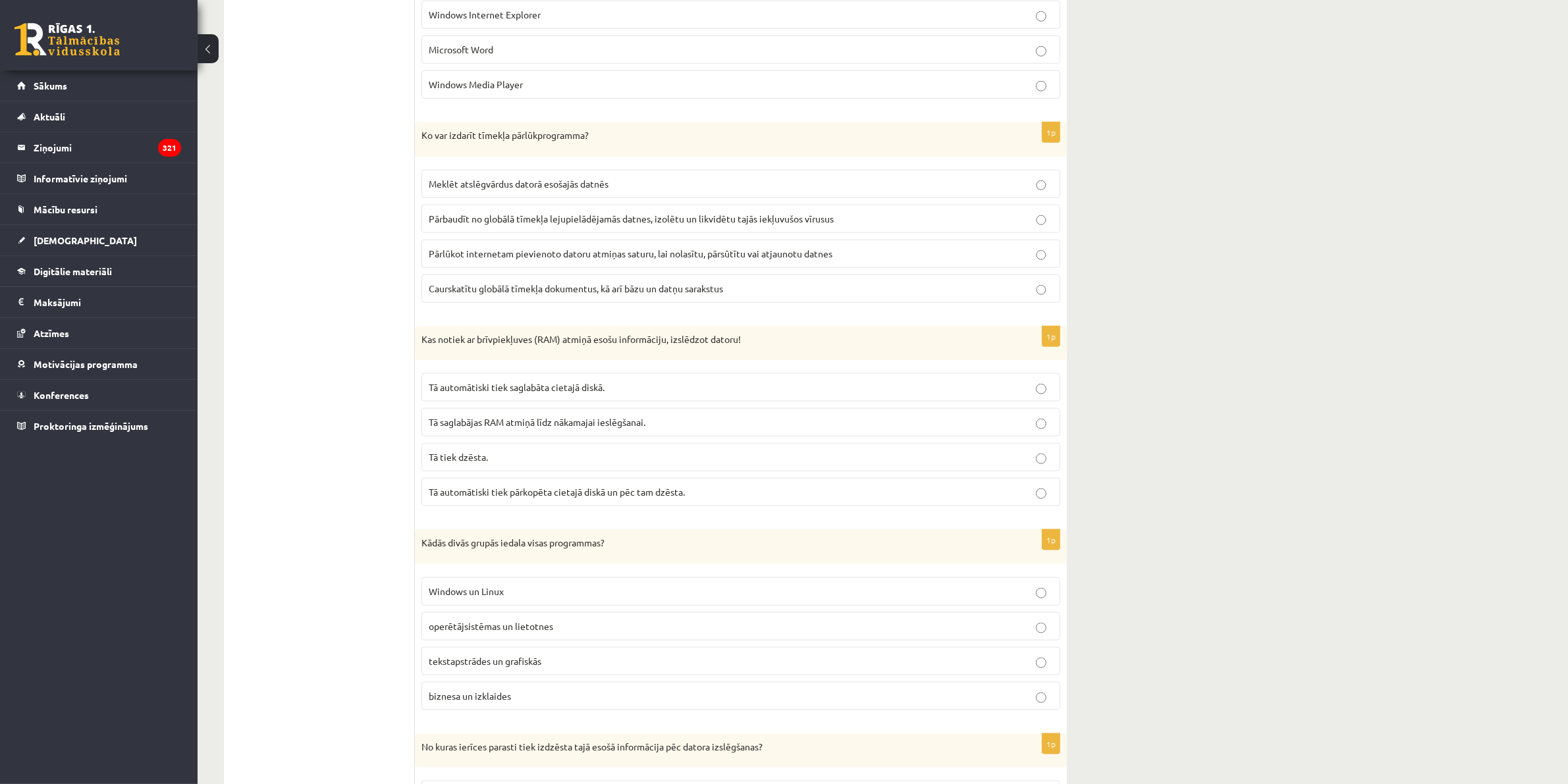
scroll to position [1873, 0]
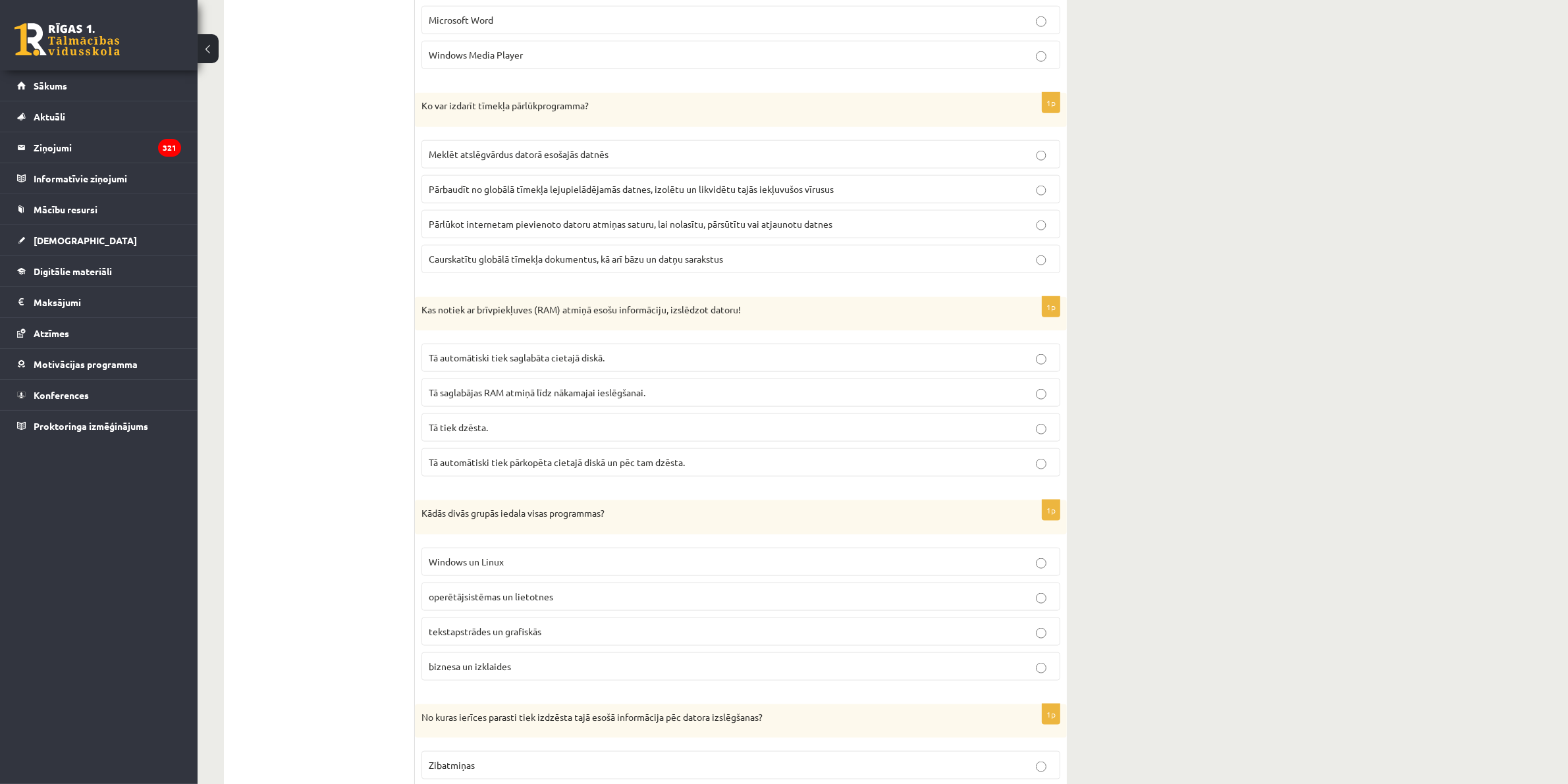
click at [1051, 255] on label "Caurskatītu globālā tīmekļa dokumentus, kā arī bāzu un datņu sarakstus" at bounding box center [740, 259] width 639 height 28
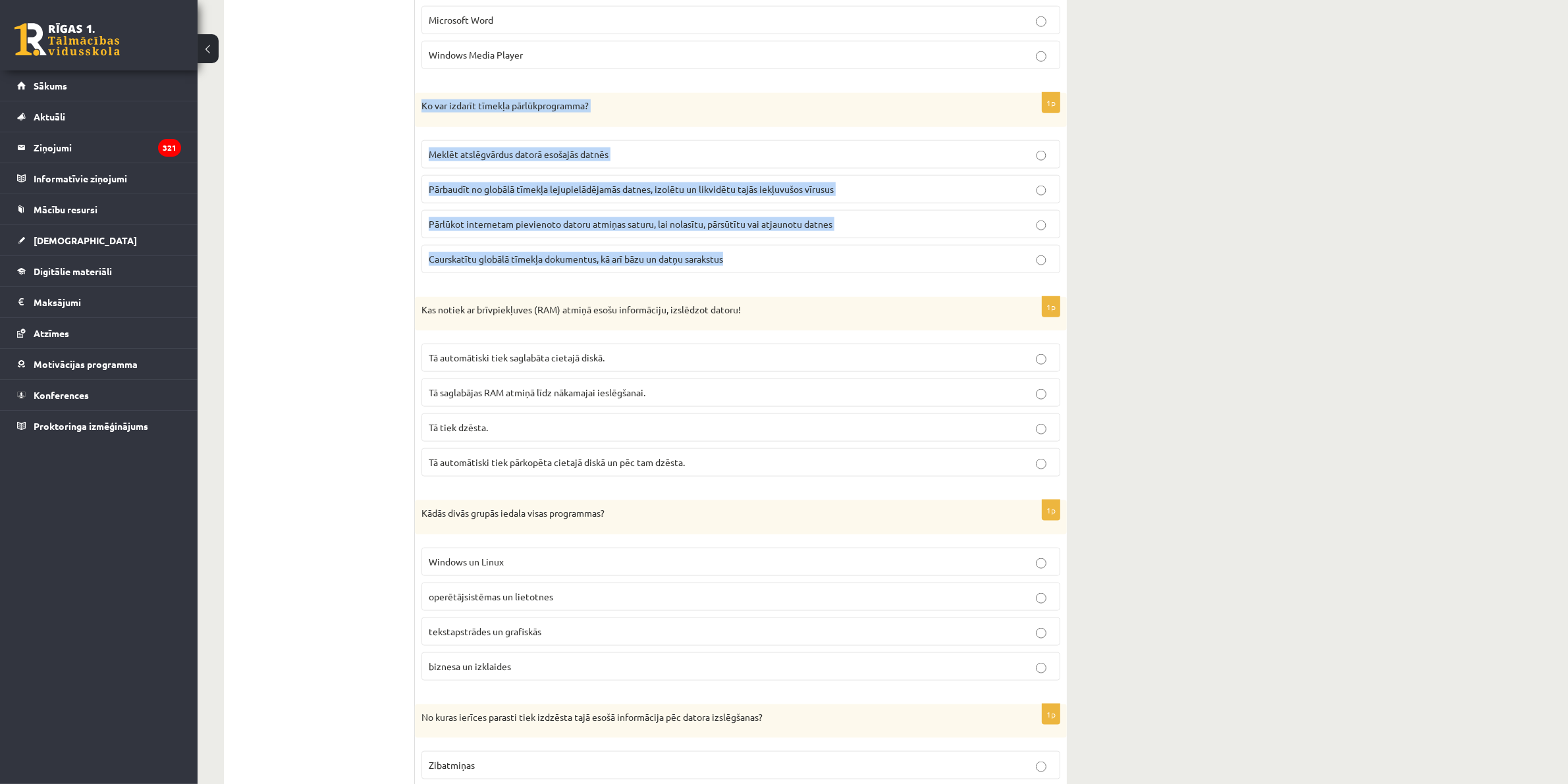
drag, startPoint x: 752, startPoint y: 255, endPoint x: 418, endPoint y: 122, distance: 359.5
click at [418, 122] on div "1p Ko var izdarīt tīmekļa pārlūkprogramma? Meklēt atslēgvārdus datorā esošajās …" at bounding box center [741, 189] width 652 height 191
copy div "Ko var izdarīt tīmekļa pārlūkprogramma? Meklēt atslēgvārdus datorā esošajās dat…"
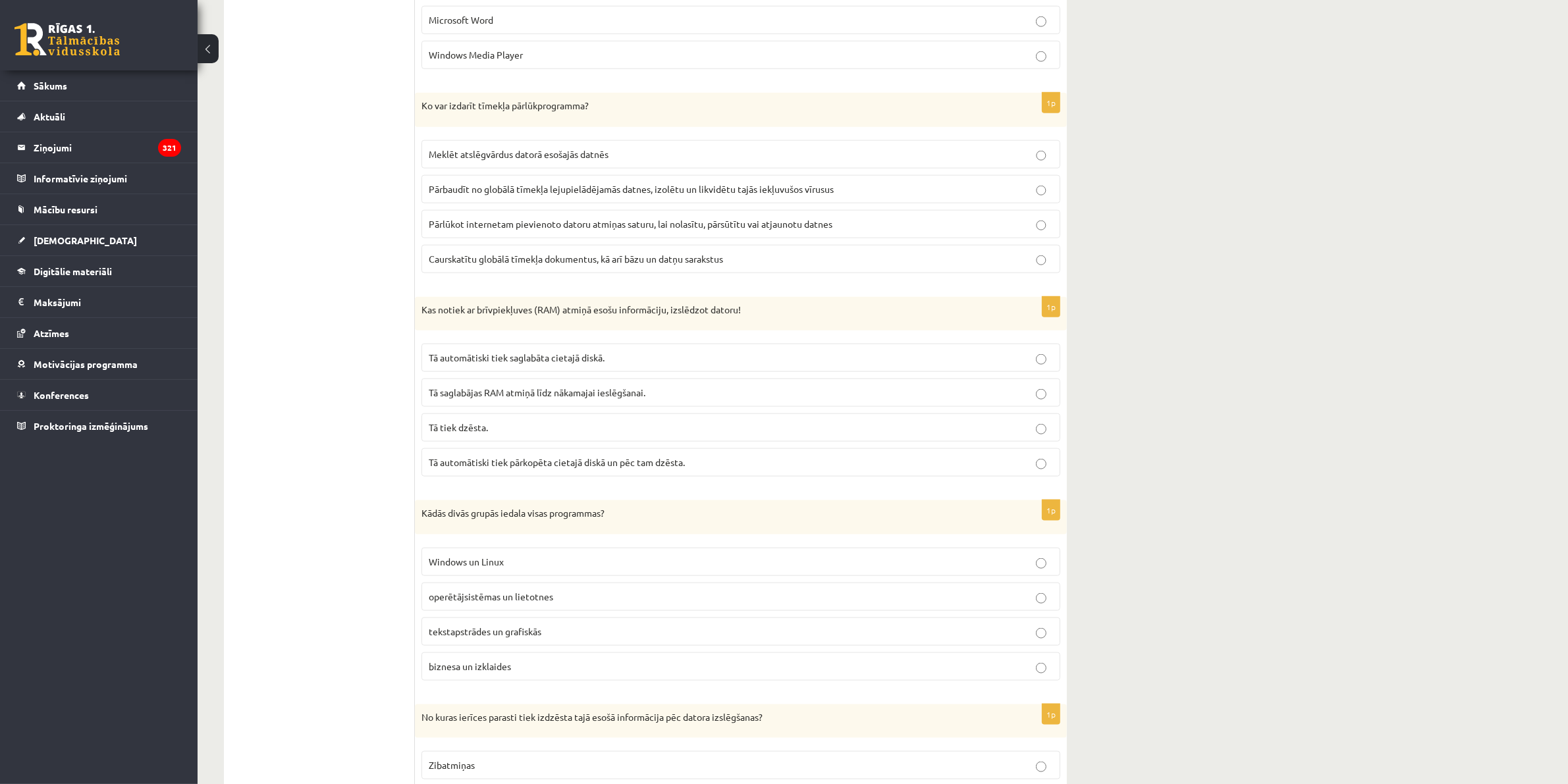
click at [328, 354] on ul "1. daļa - Tests 2. daļa - Darbs ar teksta apstrādes lietotni 3. daļa - Mājas da…" at bounding box center [326, 593] width 178 height 4060
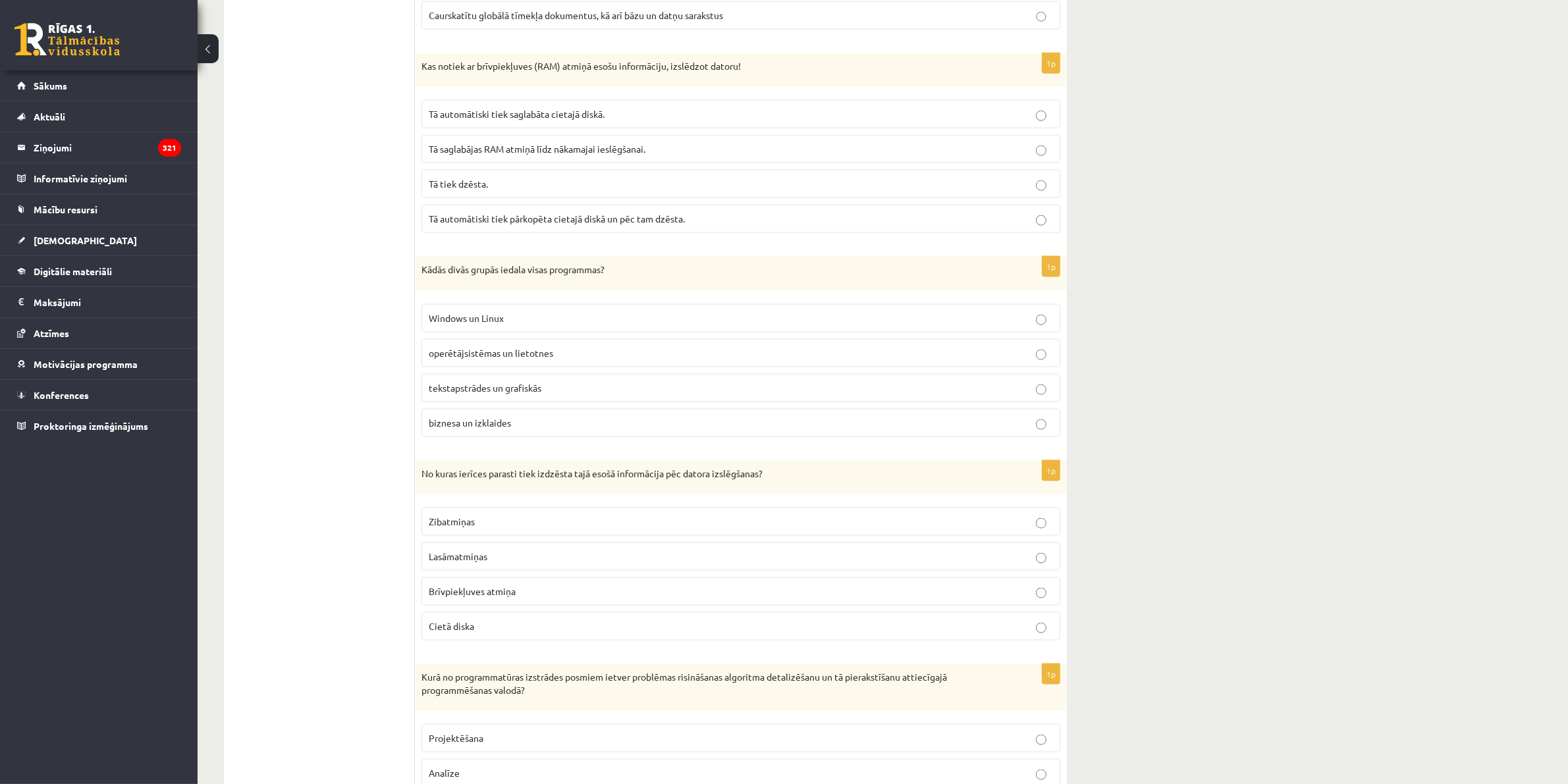
scroll to position [2121, 0]
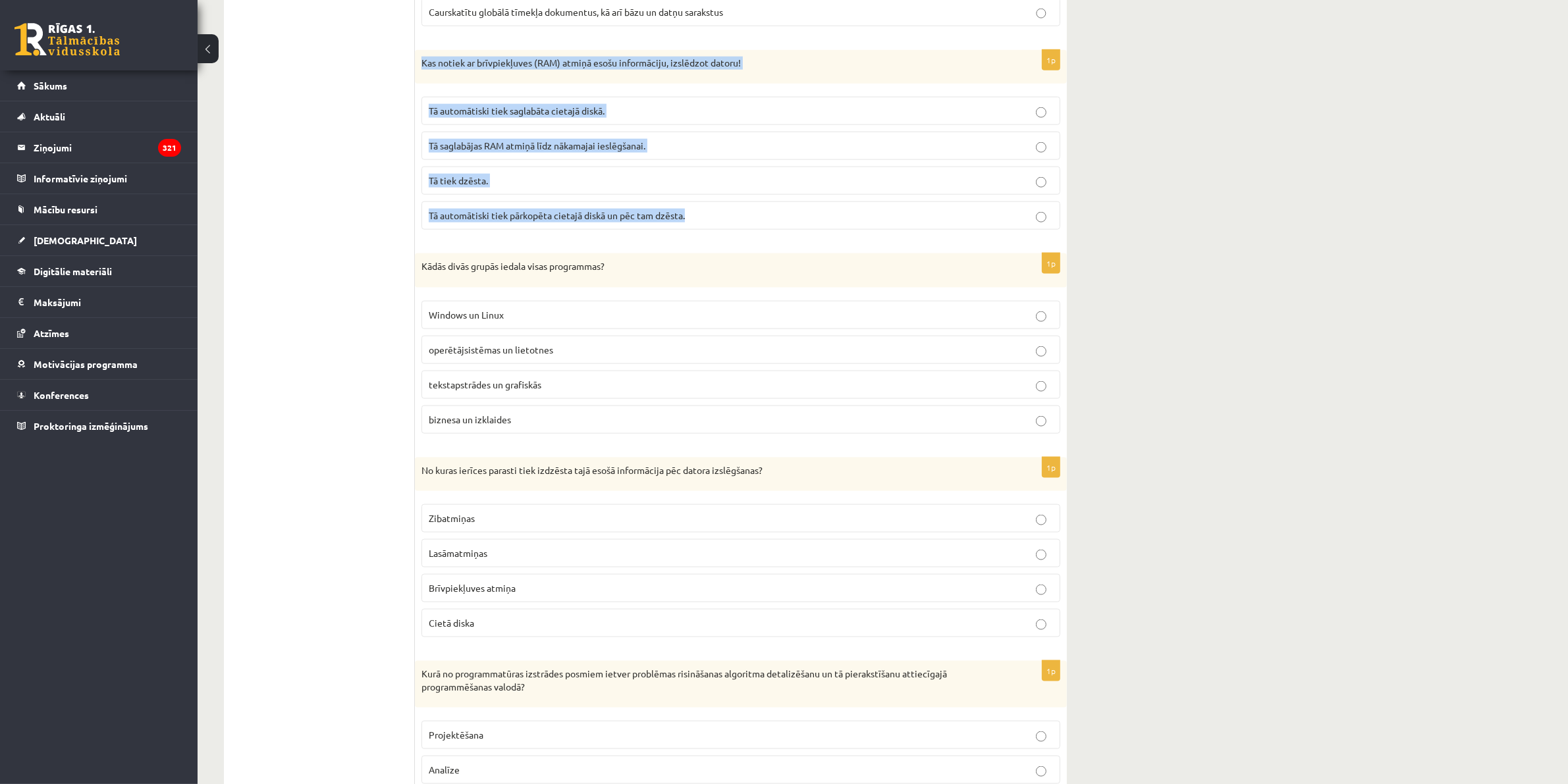
drag, startPoint x: 720, startPoint y: 216, endPoint x: 416, endPoint y: 74, distance: 335.5
click at [416, 74] on div "1p Kas notiek ar brīvpiekļuves (RAM) atmiņā esošu informāciju, izslēdzot datoru…" at bounding box center [741, 145] width 652 height 191
copy div "Kas notiek ar brīvpiekļuves (RAM) atmiņā esošu informāciju, izslēdzot datoru! T…"
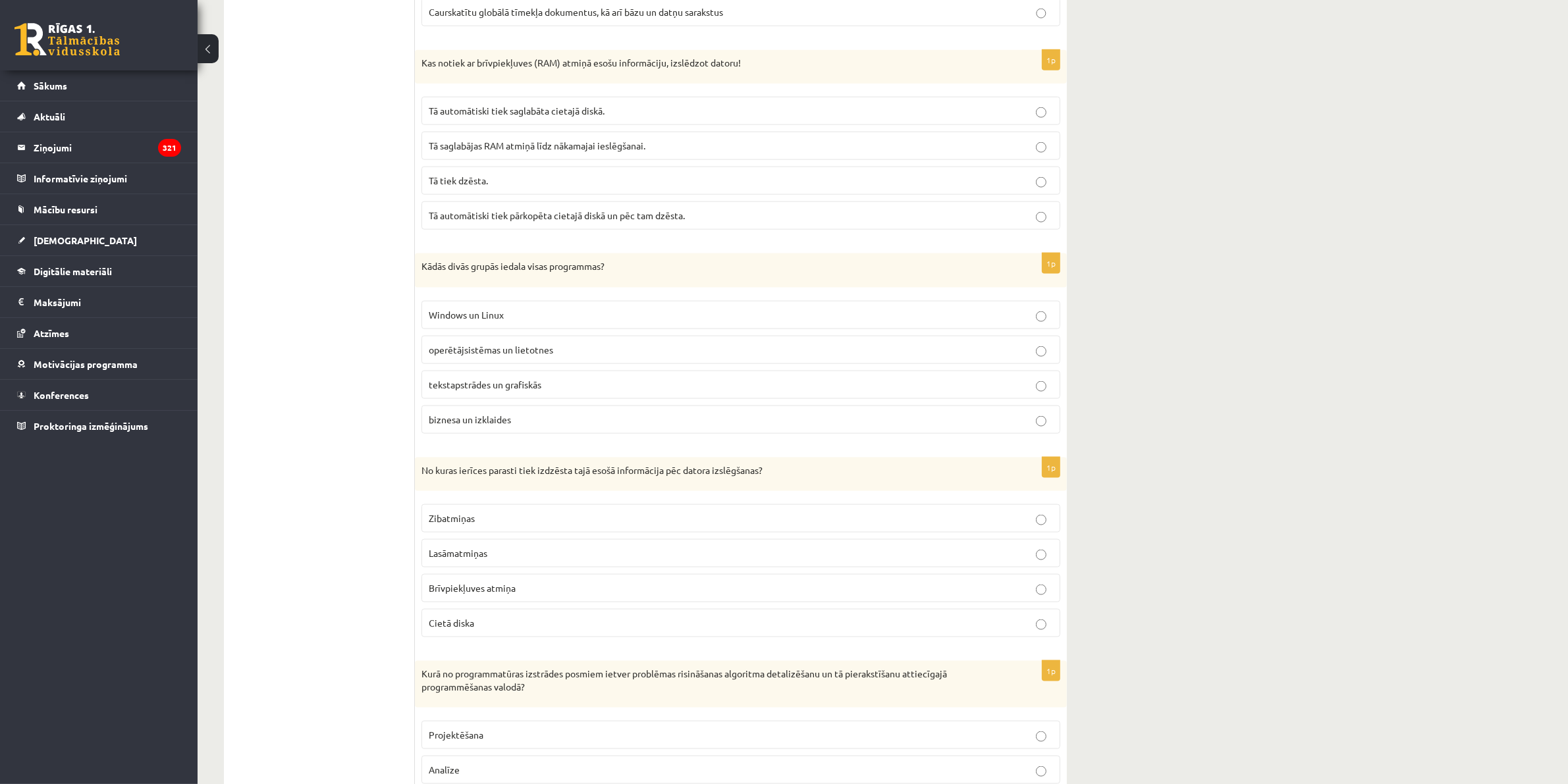
click at [347, 288] on ul "1. daļa - Tests 2. daļa - Darbs ar teksta apstrādes lietotni 3. daļa - Mājas da…" at bounding box center [326, 346] width 178 height 4060
click at [1040, 182] on label "Tā tiek dzēsta." at bounding box center [740, 180] width 639 height 28
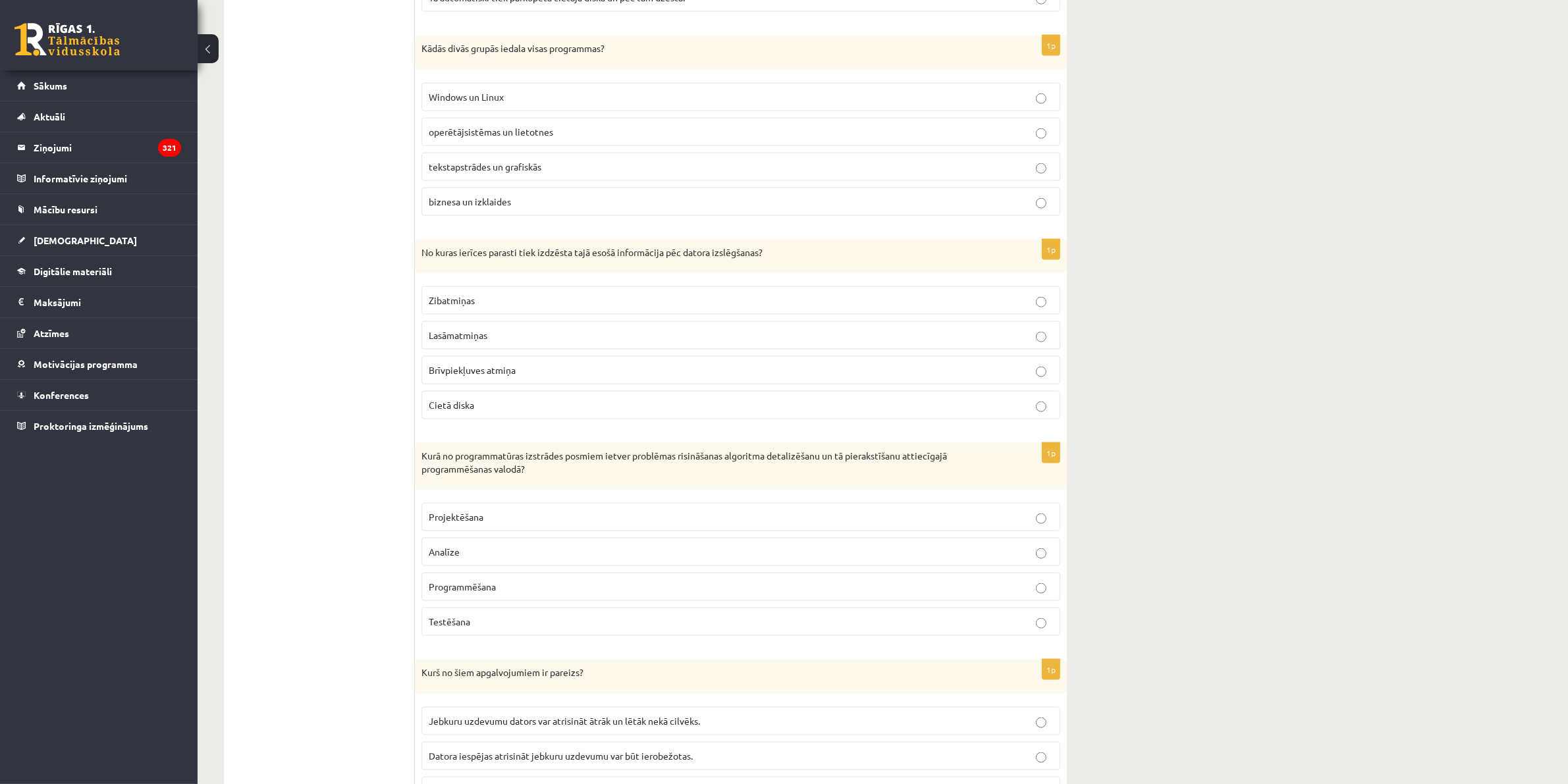
scroll to position [2368, 0]
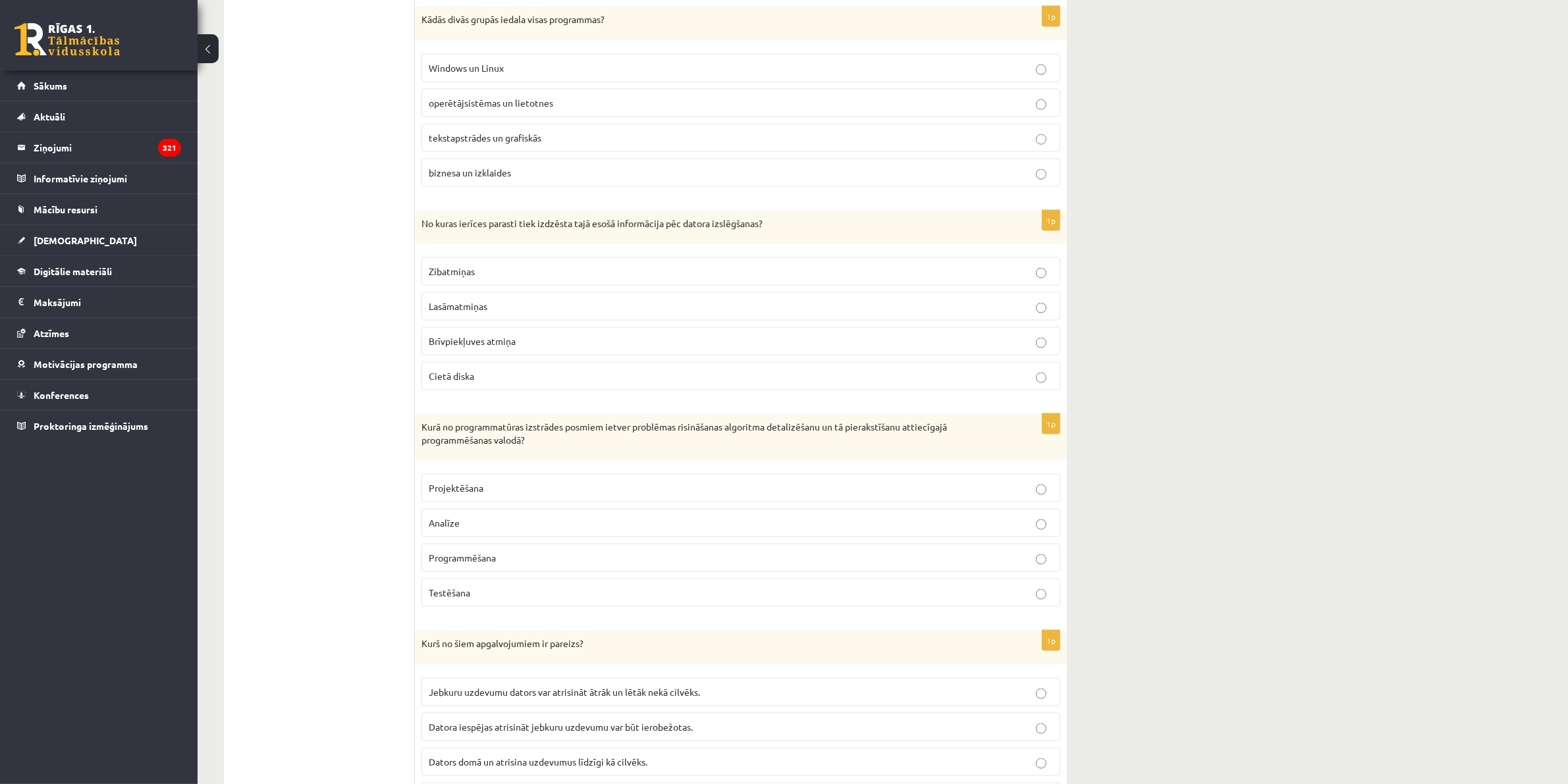
click at [1048, 102] on label "operētājsistēmas un lietotnes" at bounding box center [740, 102] width 639 height 28
drag, startPoint x: 535, startPoint y: 176, endPoint x: 419, endPoint y: 41, distance: 178.0
click at [419, 41] on div "1p Kādās divās grupās iedala visas programmas? Windows un Linux operētājsistēma…" at bounding box center [741, 102] width 652 height 191
copy div "Kādās divās grupās iedala visas programmas? Windows un Linux operētājsistēmas u…"
click at [315, 229] on ul "1. daļa - Tests 2. daļa - Darbs ar teksta apstrādes lietotni 3. daļa - Mājas da…" at bounding box center [326, 99] width 178 height 4060
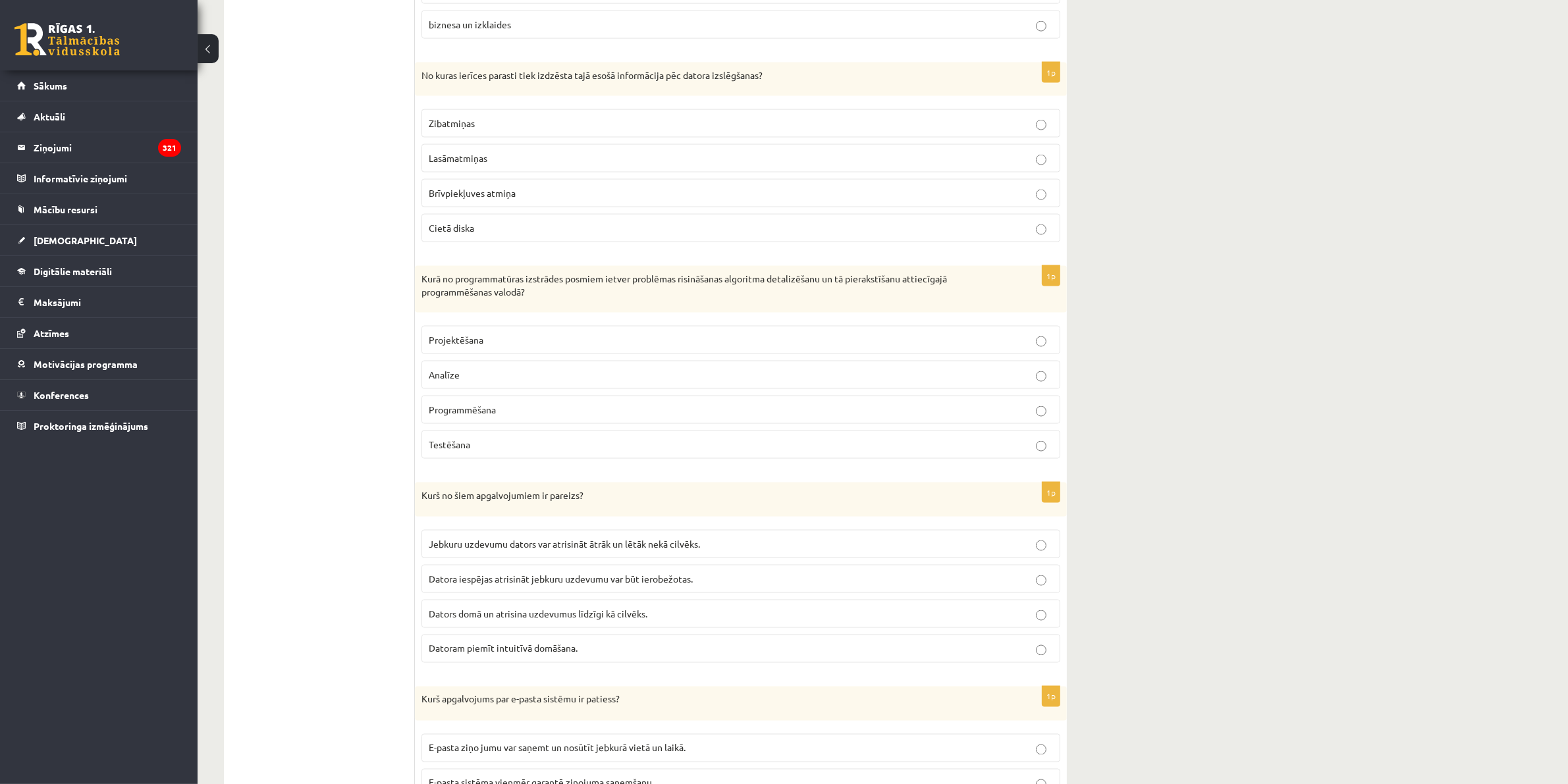
scroll to position [2532, 0]
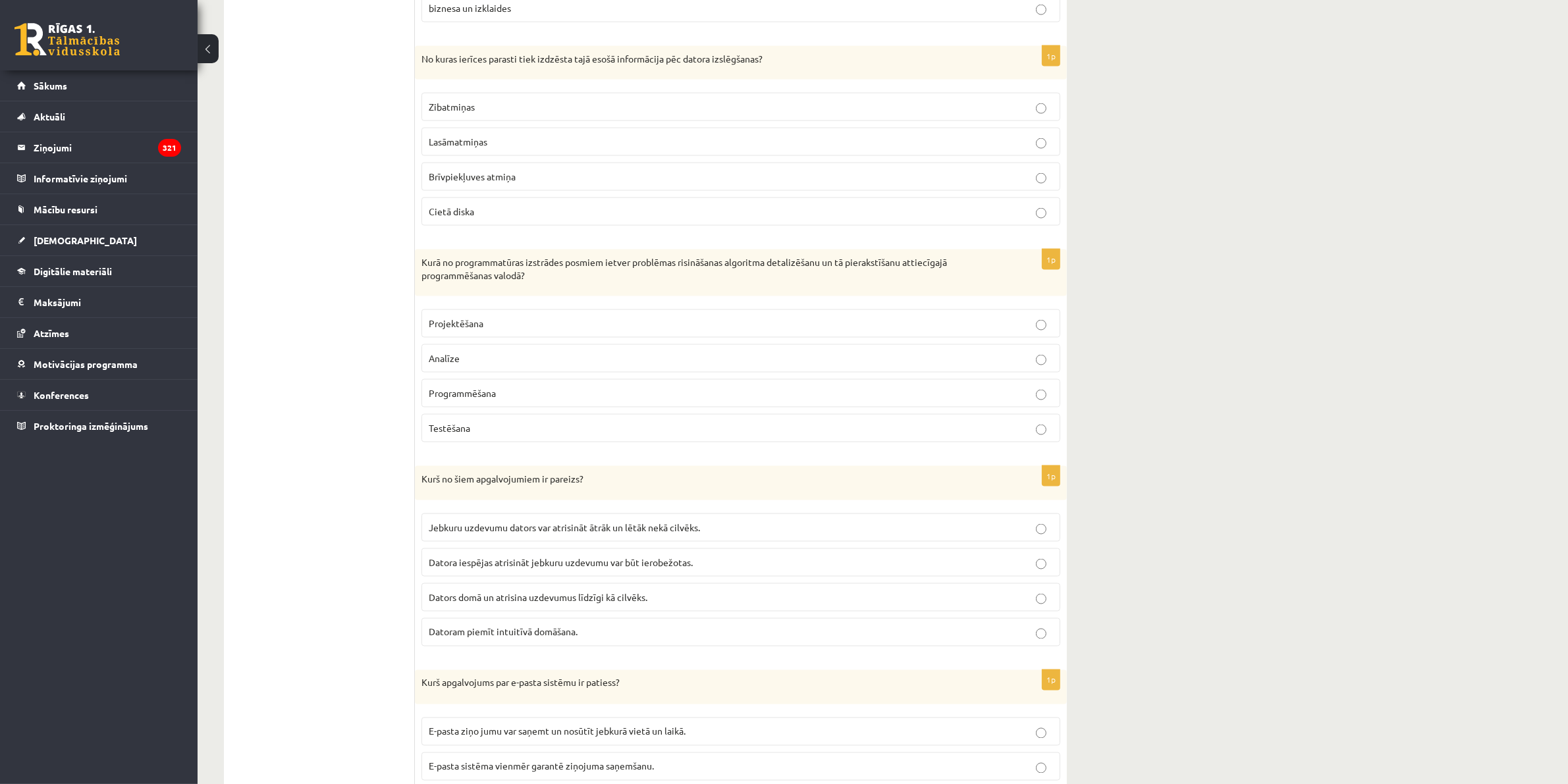
click at [1044, 113] on p "Zibatmiņas" at bounding box center [741, 107] width 624 height 14
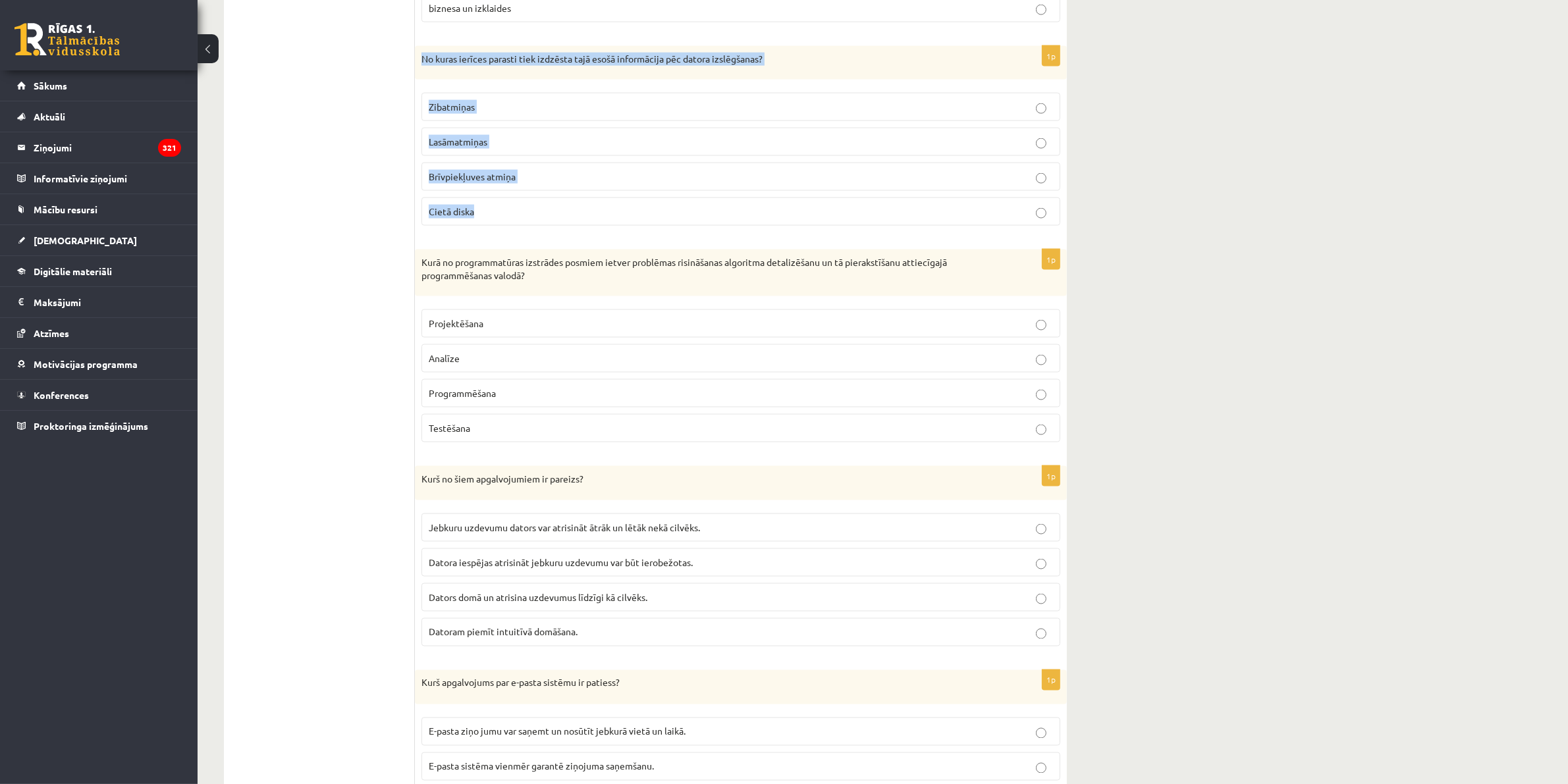
drag, startPoint x: 492, startPoint y: 217, endPoint x: 419, endPoint y: 73, distance: 161.4
click at [419, 73] on div "1p No kuras ierīces parasti tiek izdzēsta tajā esošā informācija pēc datora izs…" at bounding box center [741, 142] width 652 height 191
copy div "No kuras ierīces parasti tiek izdzēsta tajā esošā informācija pēc datora izslēg…"
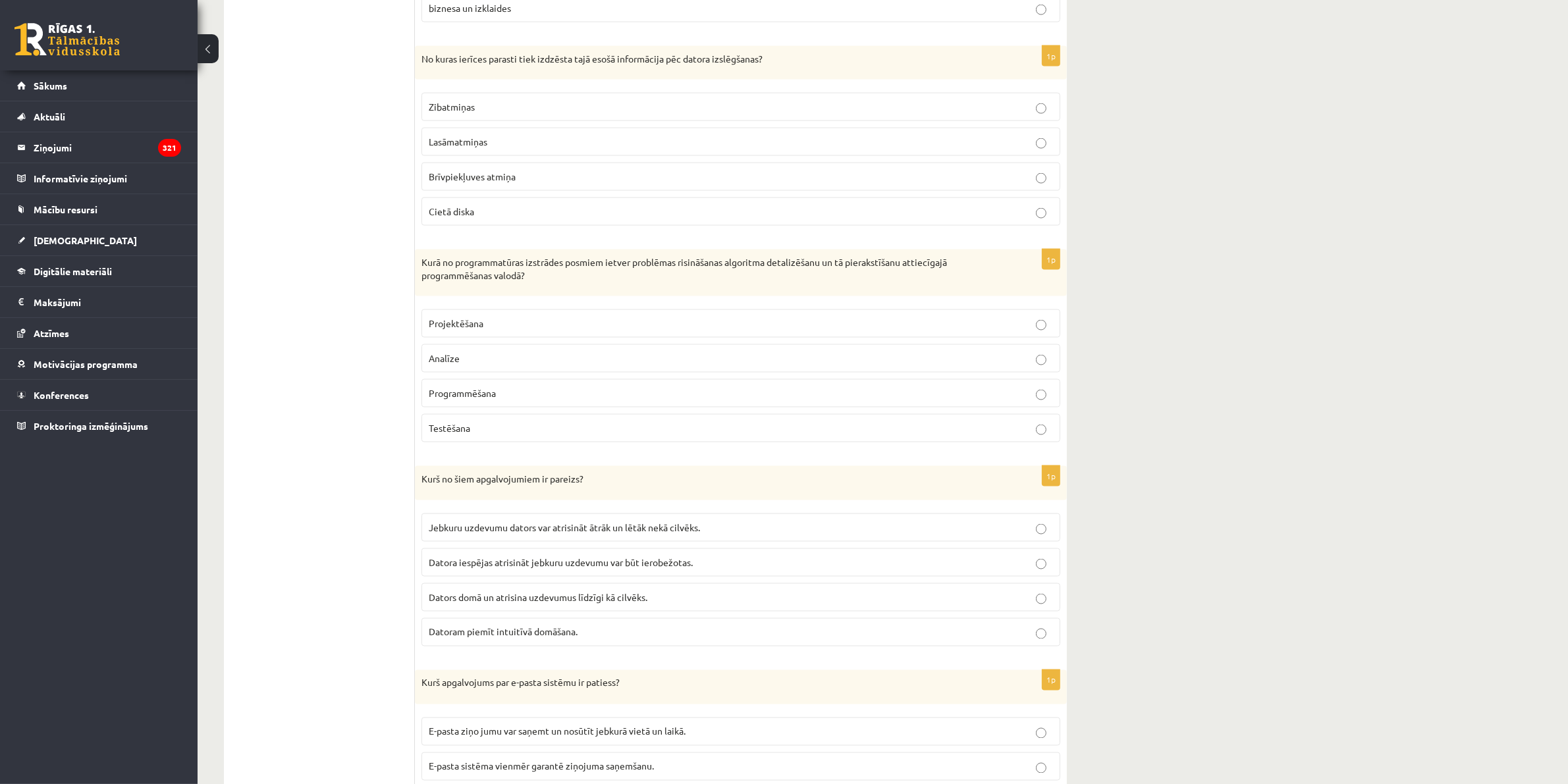
click at [1048, 177] on label "Brīvpiekļuves atmiņa" at bounding box center [740, 176] width 639 height 28
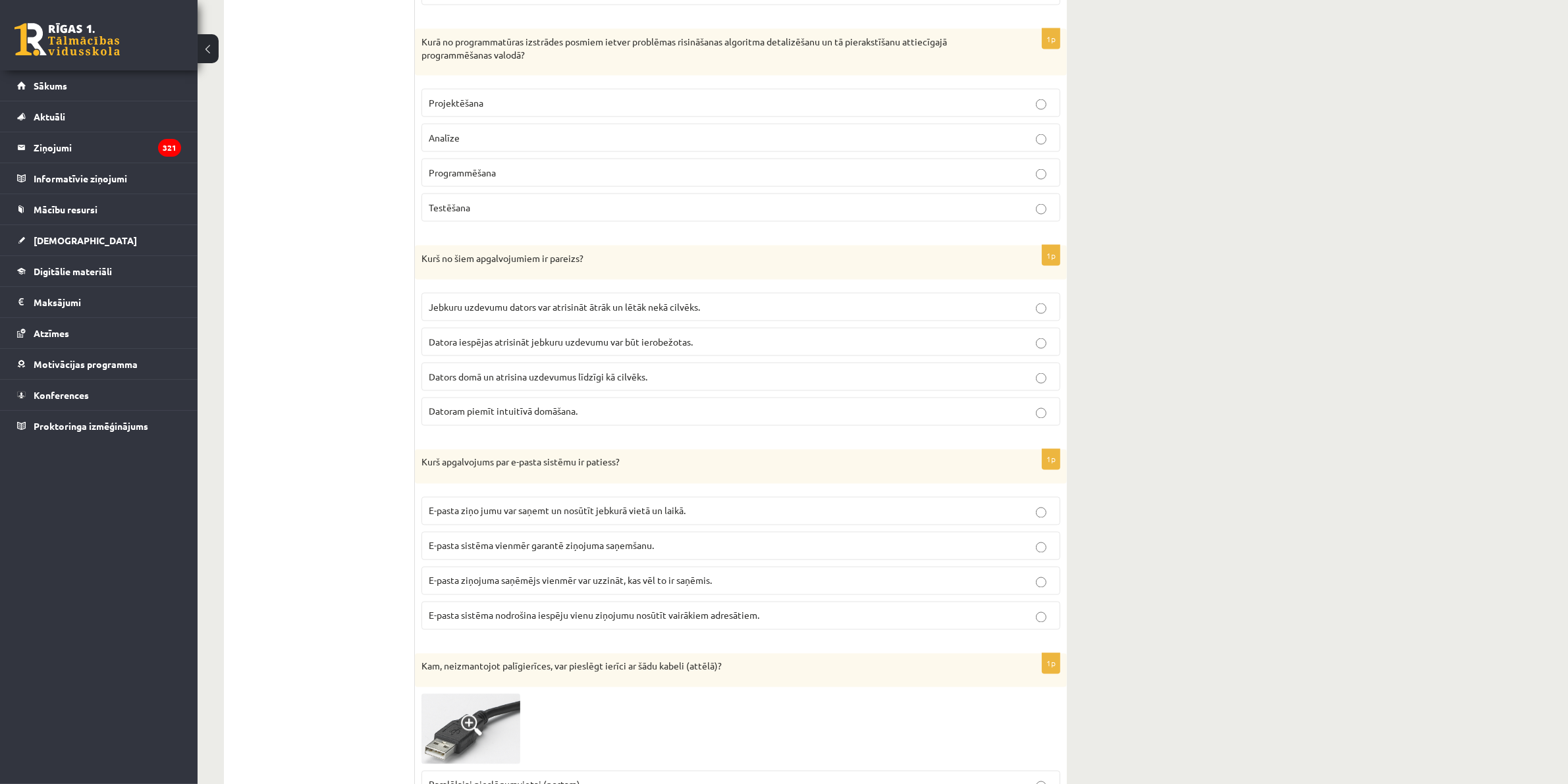
scroll to position [2779, 0]
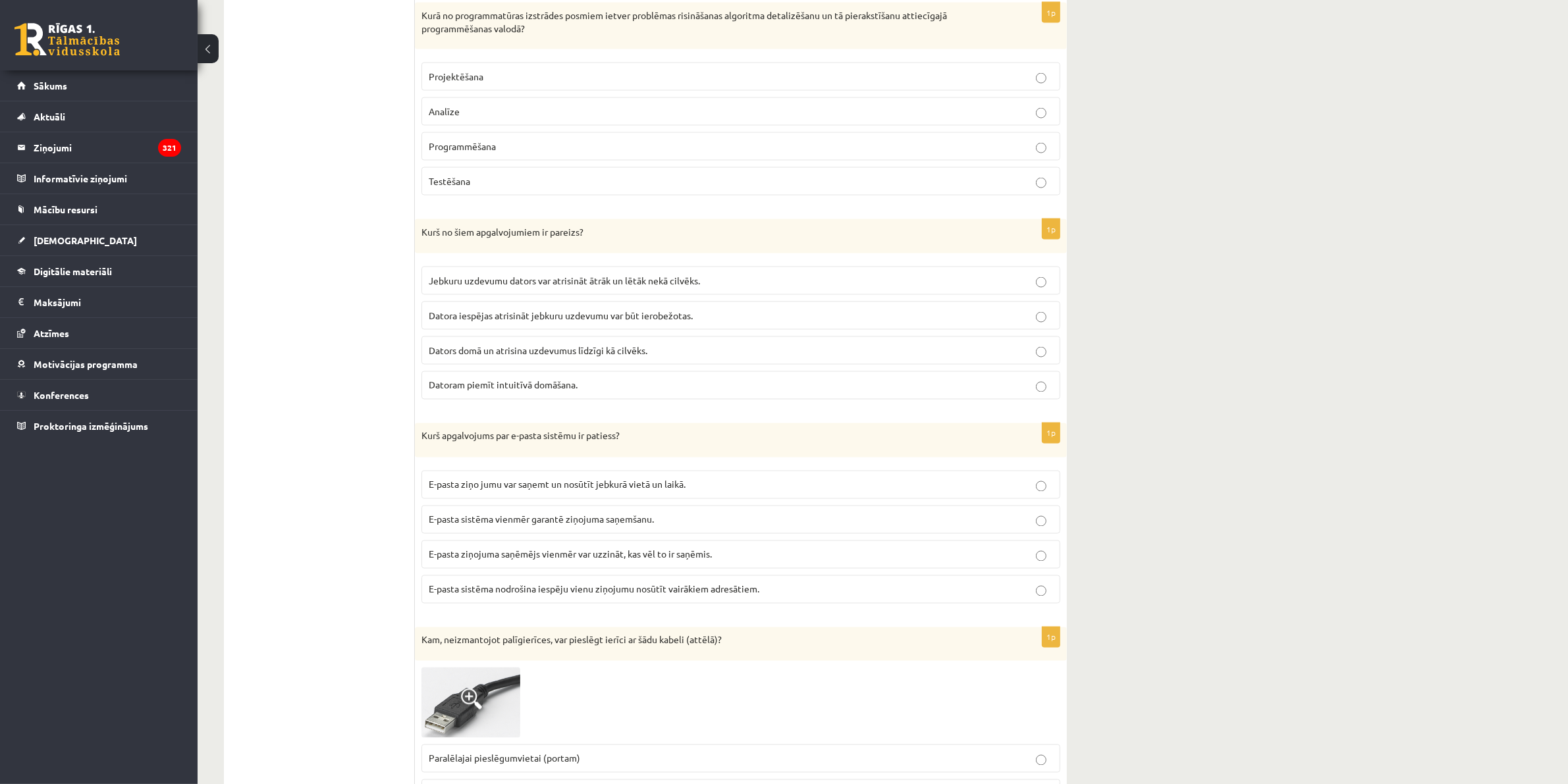
click at [1042, 118] on p "Analīze" at bounding box center [741, 112] width 624 height 14
click at [1040, 153] on p "Programmēšana" at bounding box center [741, 146] width 624 height 14
drag, startPoint x: 482, startPoint y: 178, endPoint x: 412, endPoint y: 44, distance: 151.2
copy div "3. daļa - Mājas darbs 1p Kurš no minētajiem pasākumiem palielinās galda datora …"
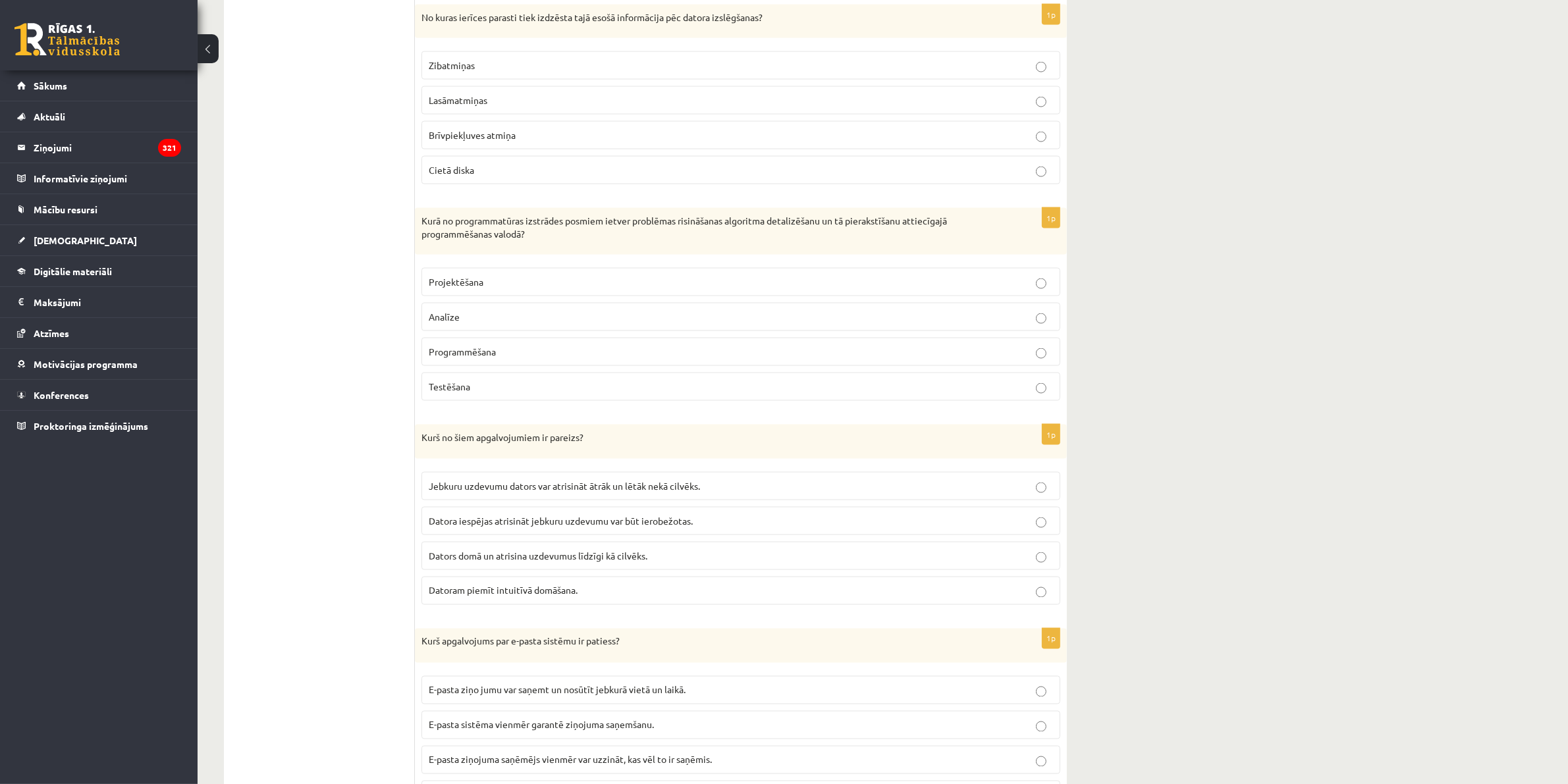
scroll to position [2513, 0]
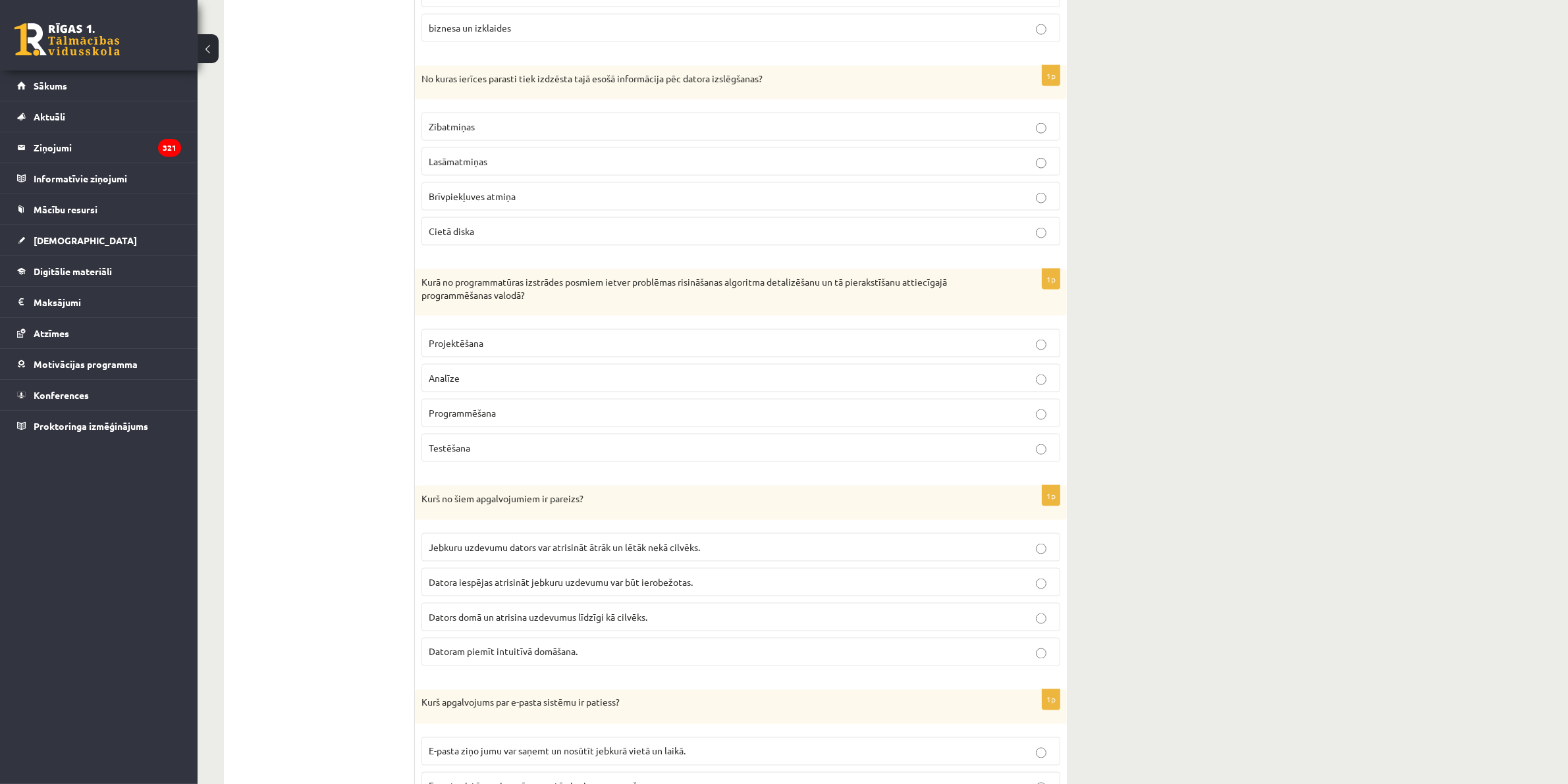
drag, startPoint x: 489, startPoint y: 188, endPoint x: 400, endPoint y: 301, distance: 143.8
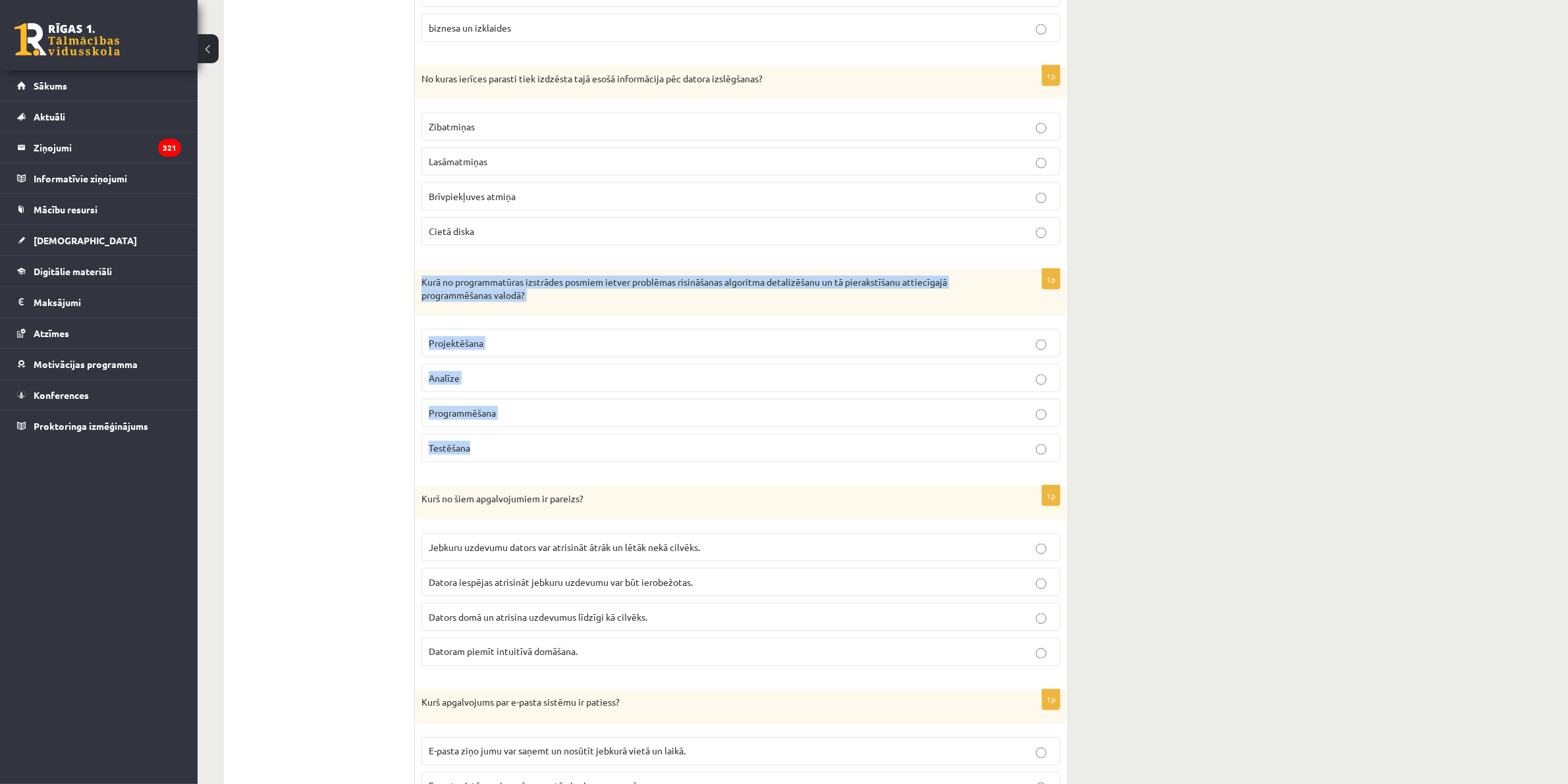
drag, startPoint x: 478, startPoint y: 448, endPoint x: 415, endPoint y: 292, distance: 168.2
click at [415, 292] on div "1p Kurā no programmatūras izstrādes posmiem ietver problēmas risināšanas algori…" at bounding box center [741, 371] width 652 height 204
copy div "Kurā no programmatūras izstrādes posmiem ietver problēmas risināšanas algoritma…"
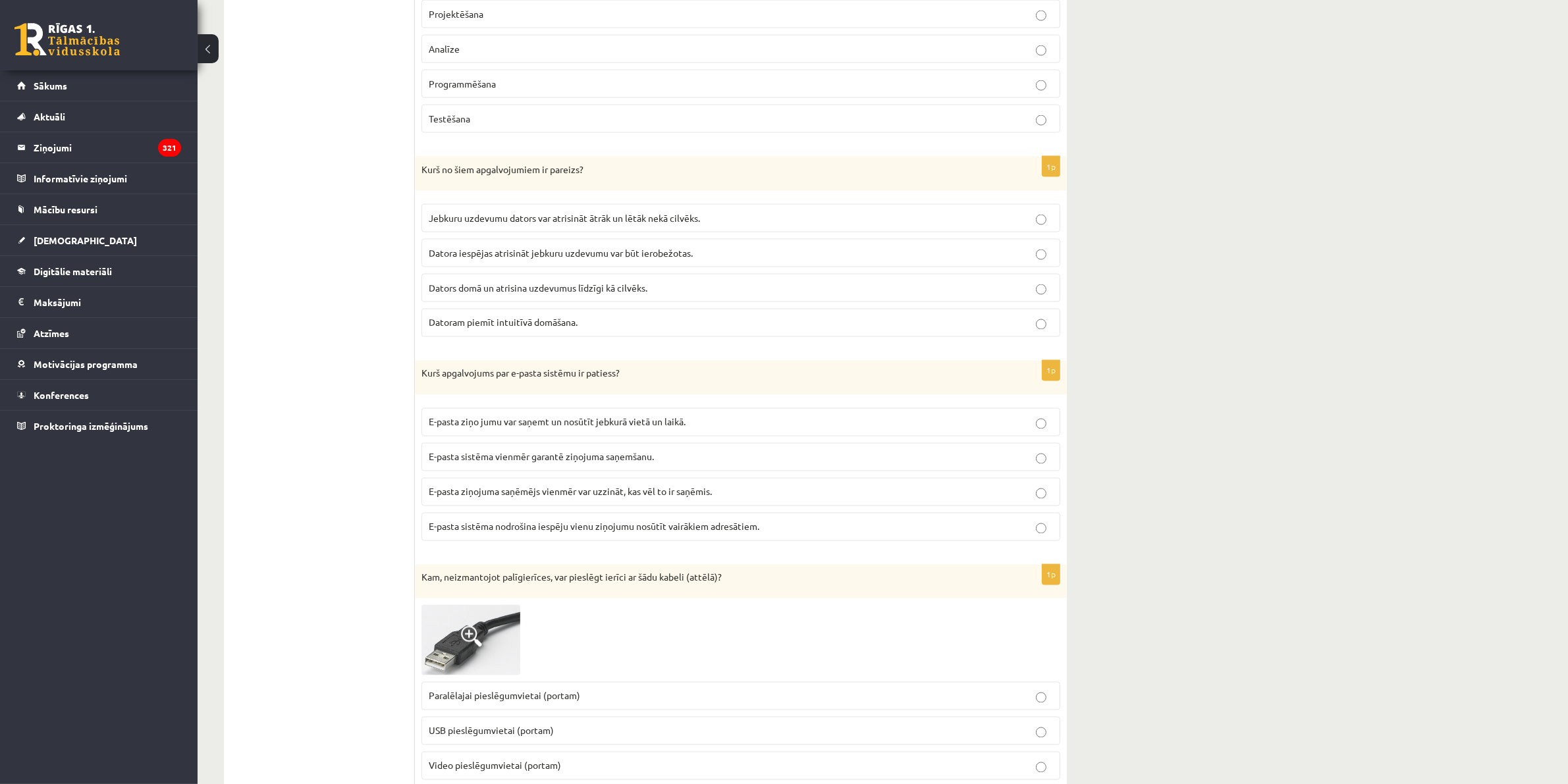
scroll to position [2925, 0]
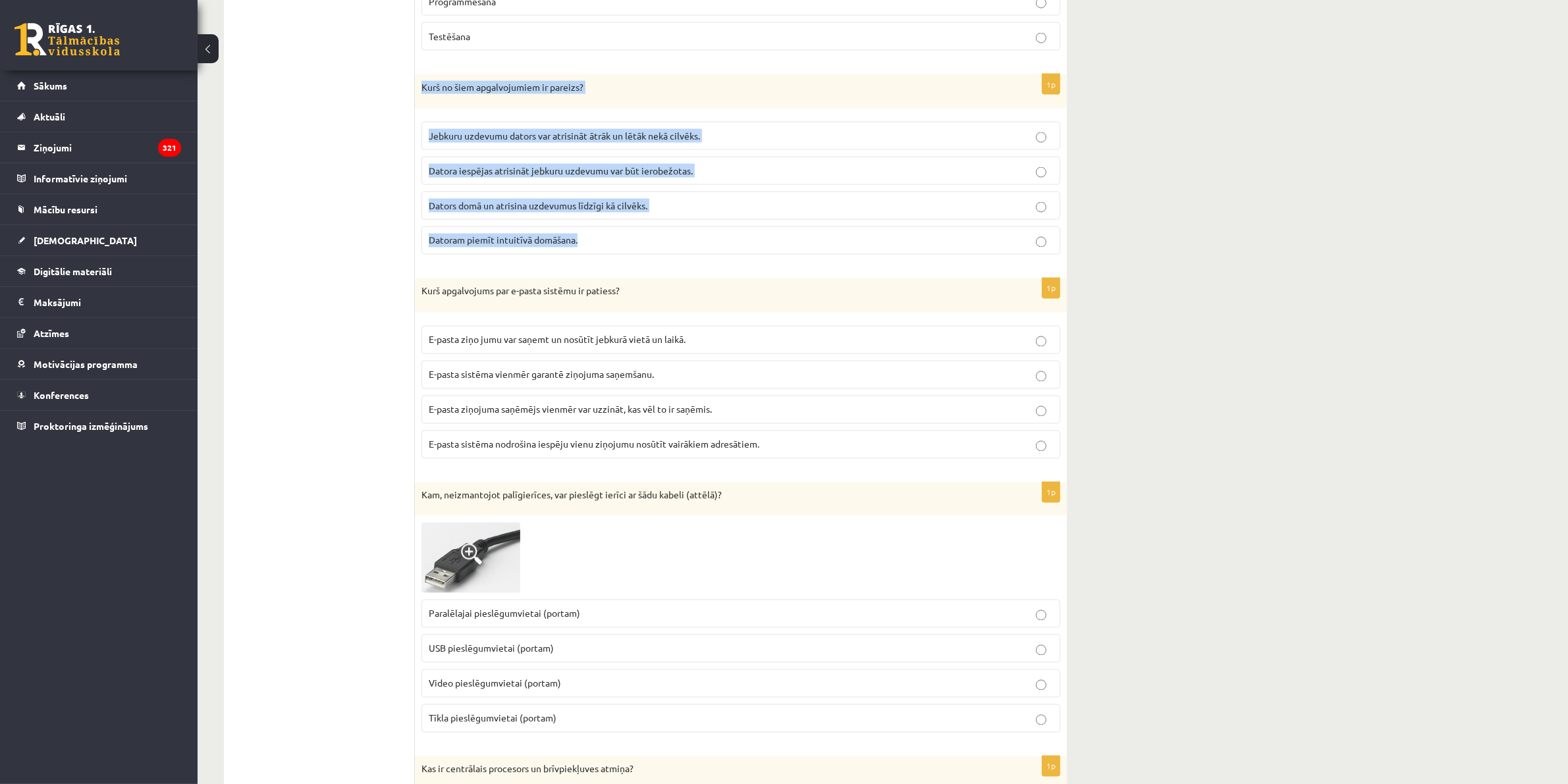
drag, startPoint x: 603, startPoint y: 245, endPoint x: 421, endPoint y: 103, distance: 230.8
click at [421, 103] on div "1p Kurš no šiem apgalvojumiem ir pareizs? Jebkuru uzdevumu dators var atrisināt…" at bounding box center [741, 170] width 652 height 191
drag, startPoint x: 439, startPoint y: 109, endPoint x: 453, endPoint y: 118, distance: 16.6
click at [453, 108] on div "Kurš no šiem apgalvojumiem ir pareizs?" at bounding box center [741, 91] width 652 height 34
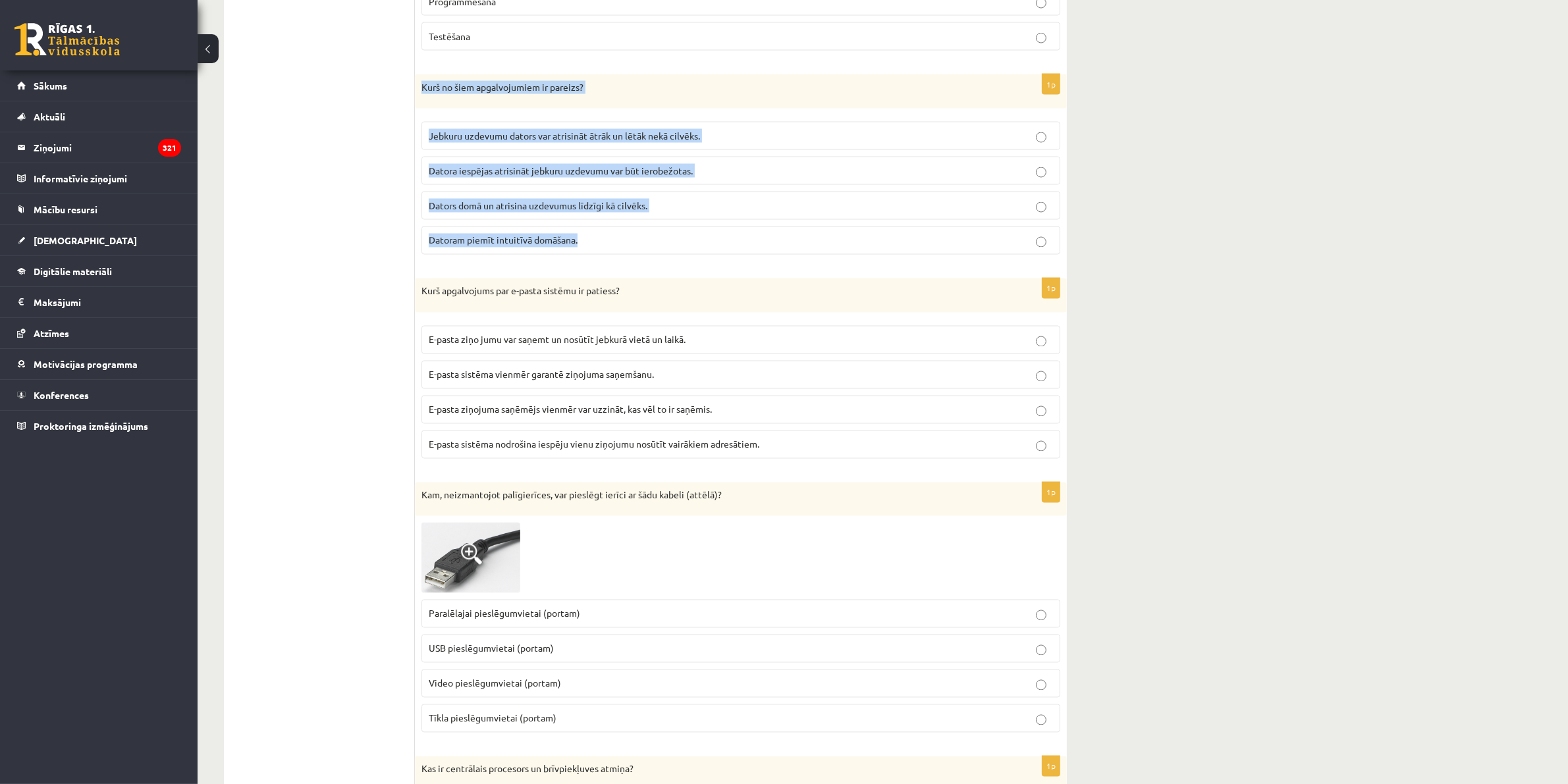
drag, startPoint x: 615, startPoint y: 249, endPoint x: 422, endPoint y: 102, distance: 242.6
click at [422, 102] on div "1p Kurš no šiem apgalvojumiem ir pareizs? Jebkuru uzdevumu dators var atrisināt…" at bounding box center [741, 170] width 652 height 191
drag, startPoint x: 442, startPoint y: 113, endPoint x: 459, endPoint y: 121, distance: 18.8
click at [459, 108] on div "Kurš no šiem apgalvojumiem ir pareizs?" at bounding box center [741, 91] width 652 height 34
drag, startPoint x: 611, startPoint y: 244, endPoint x: 419, endPoint y: 97, distance: 241.8
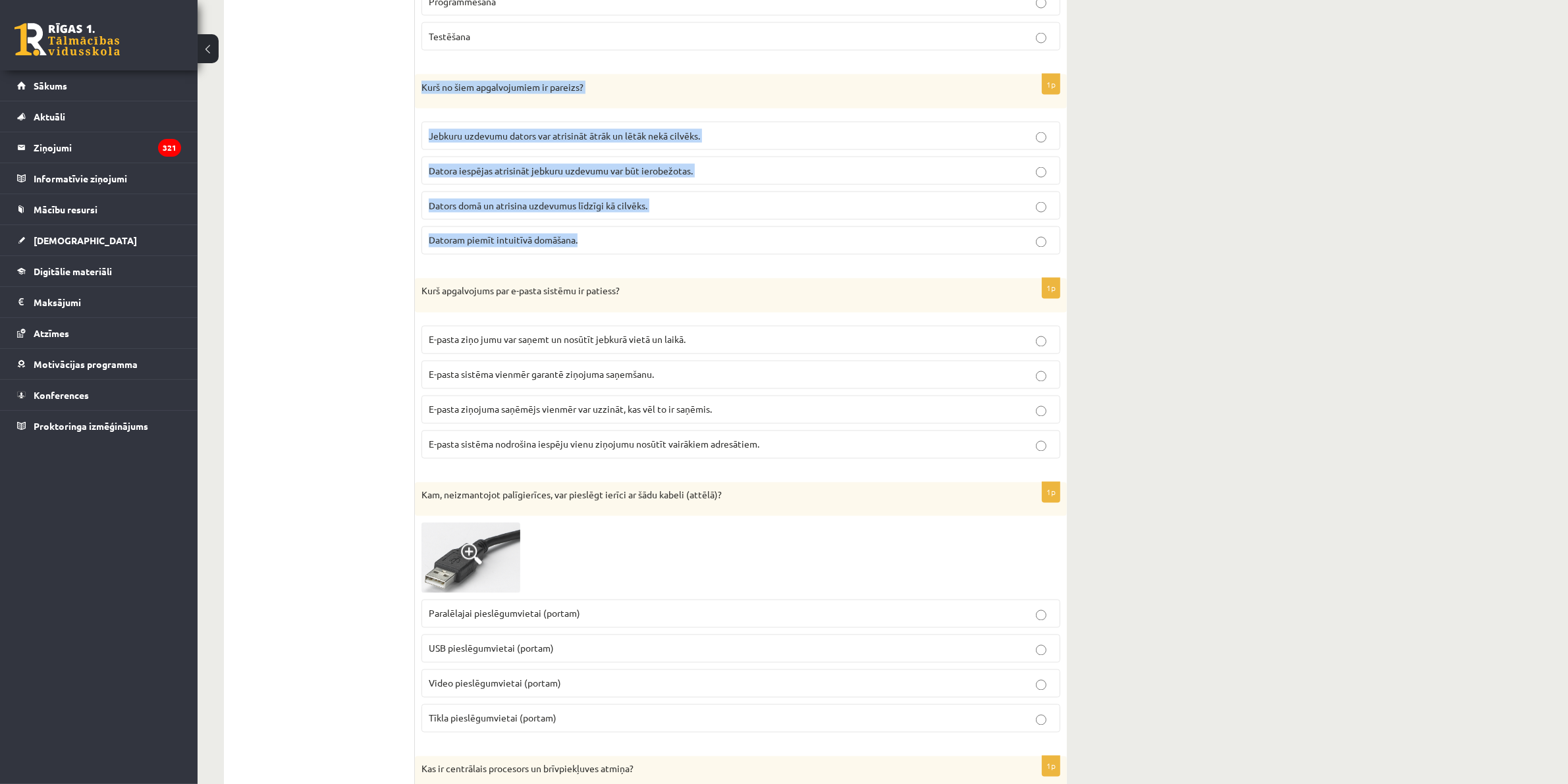
click at [419, 97] on div "1p Kurš no šiem apgalvojumiem ir pareizs? Jebkuru uzdevumu dators var atrisināt…" at bounding box center [741, 170] width 652 height 191
copy div "Kurš no šiem apgalvojumiem ir pareizs? Jebkuru uzdevumu dators var atrisināt āt…"
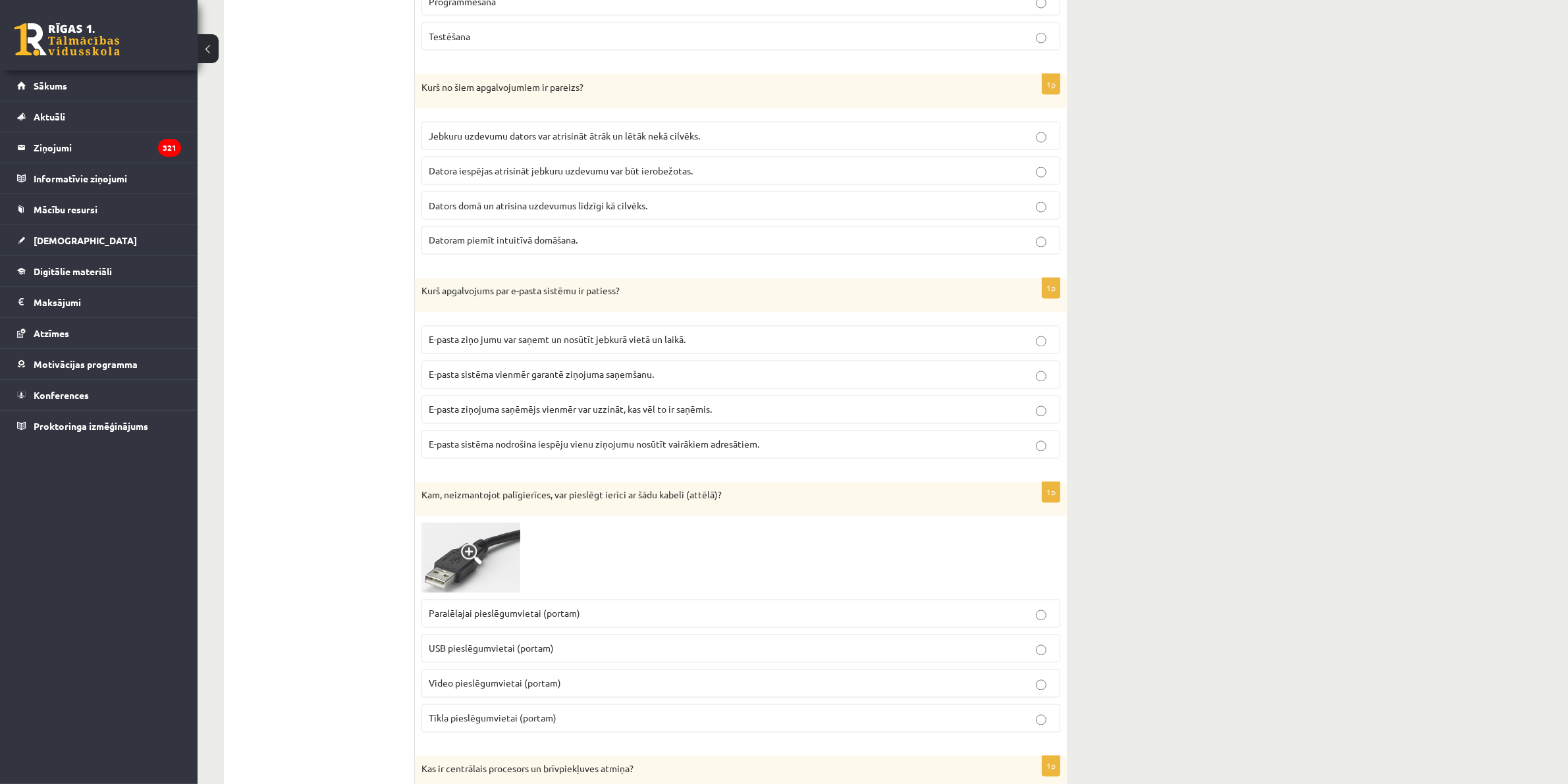
click at [1044, 175] on label "Datora iespējas atrisināt jebkuru uzdevumu var būt ierobežotas." at bounding box center [740, 170] width 639 height 28
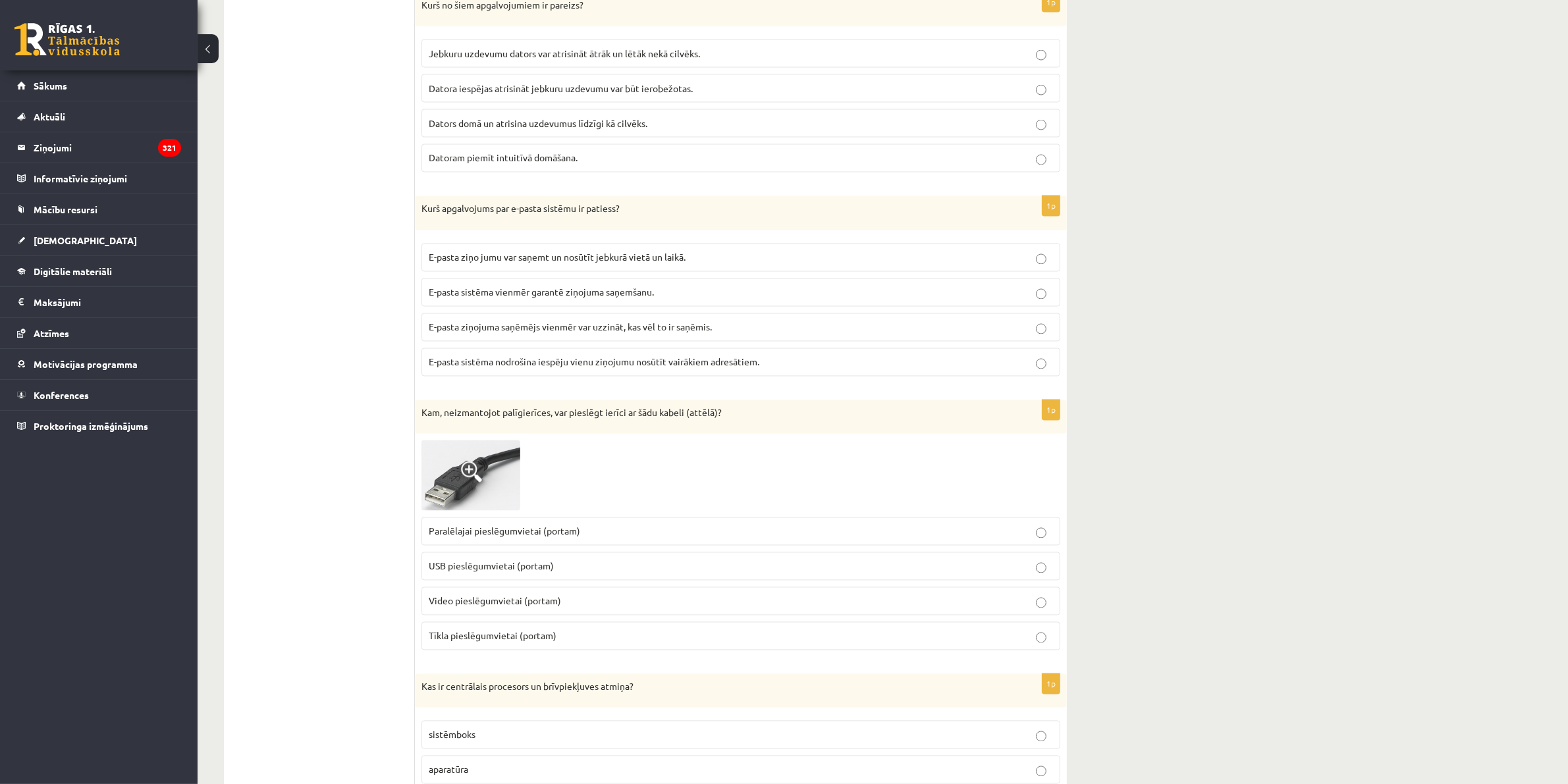
scroll to position [3089, 0]
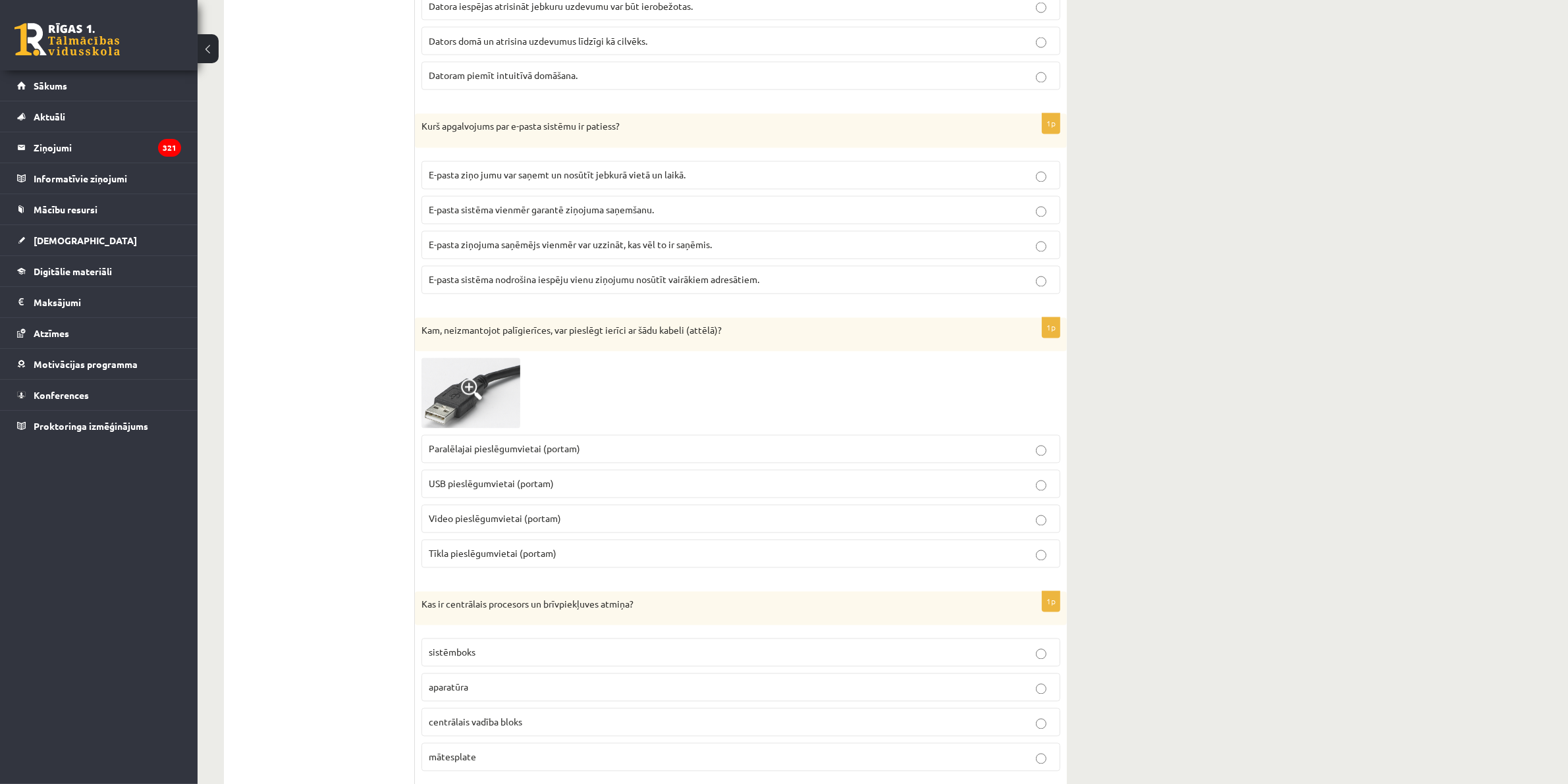
click at [1048, 284] on label "E-pasta sistēma nodrošina iespēju vienu ziņojumu nosūtīt vairākiem adresātiem." at bounding box center [740, 280] width 639 height 28
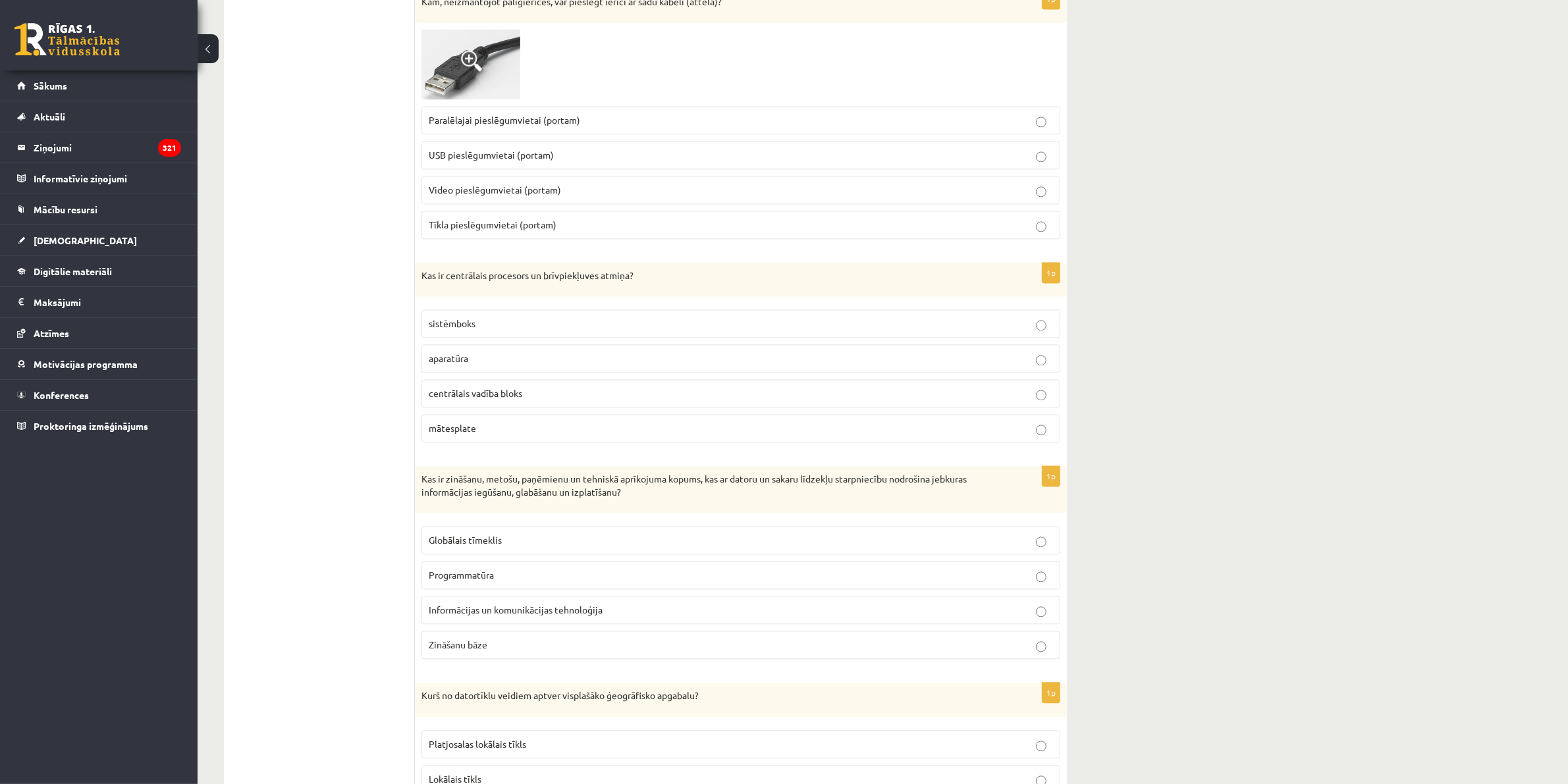
scroll to position [3336, 0]
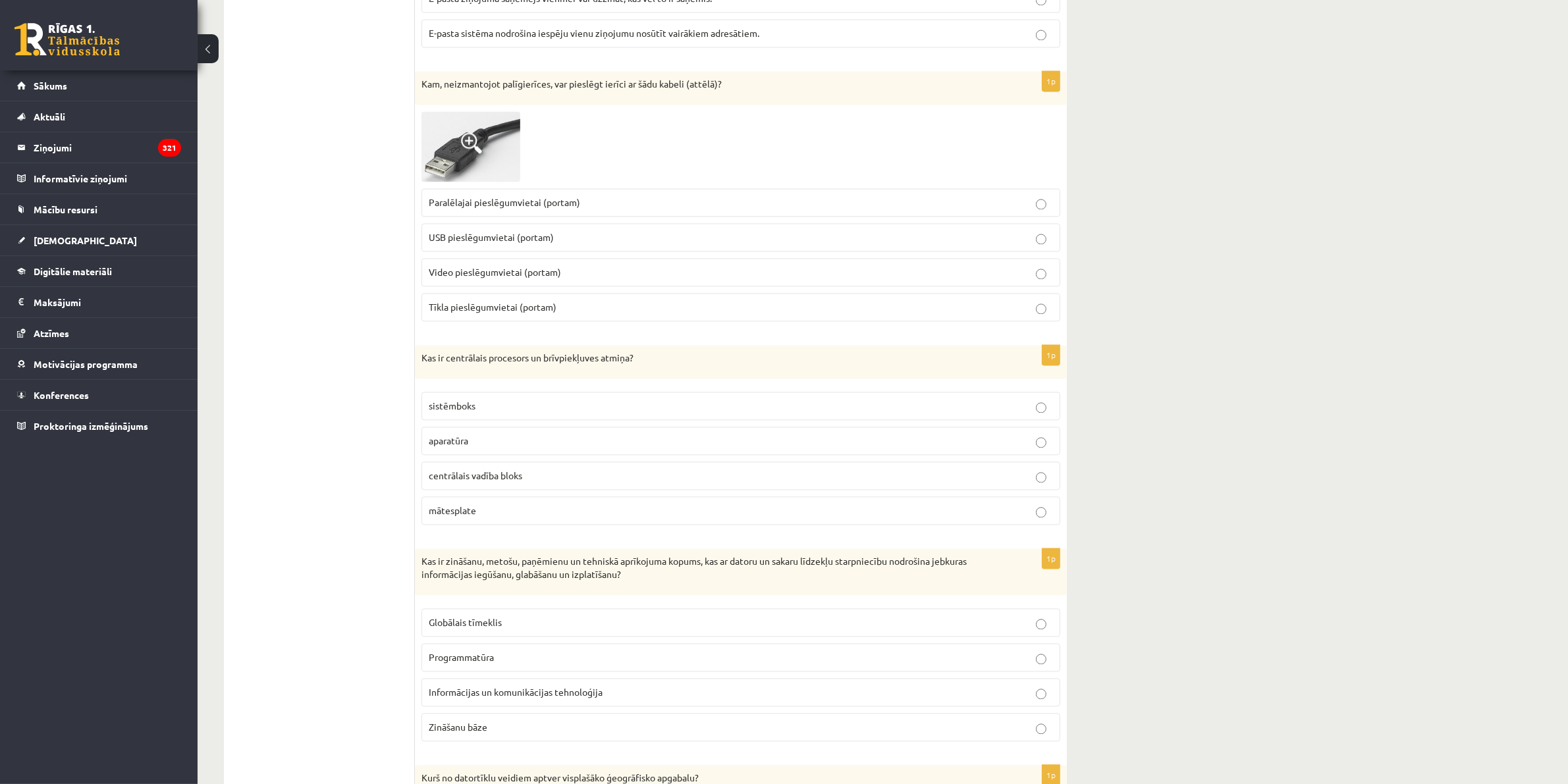
click at [1045, 244] on p "USB pieslēgumvietai (portam)" at bounding box center [741, 238] width 624 height 14
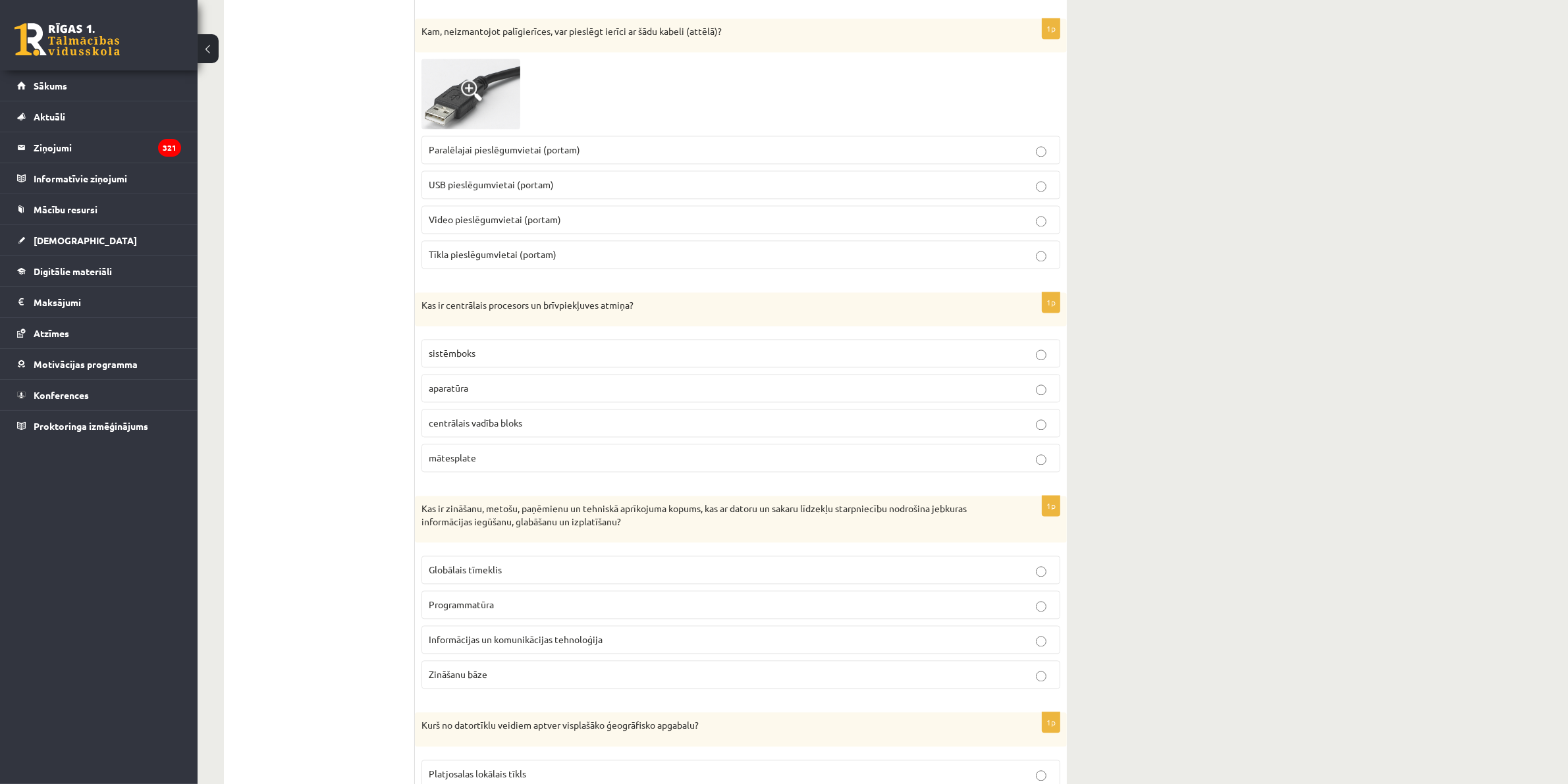
scroll to position [3418, 0]
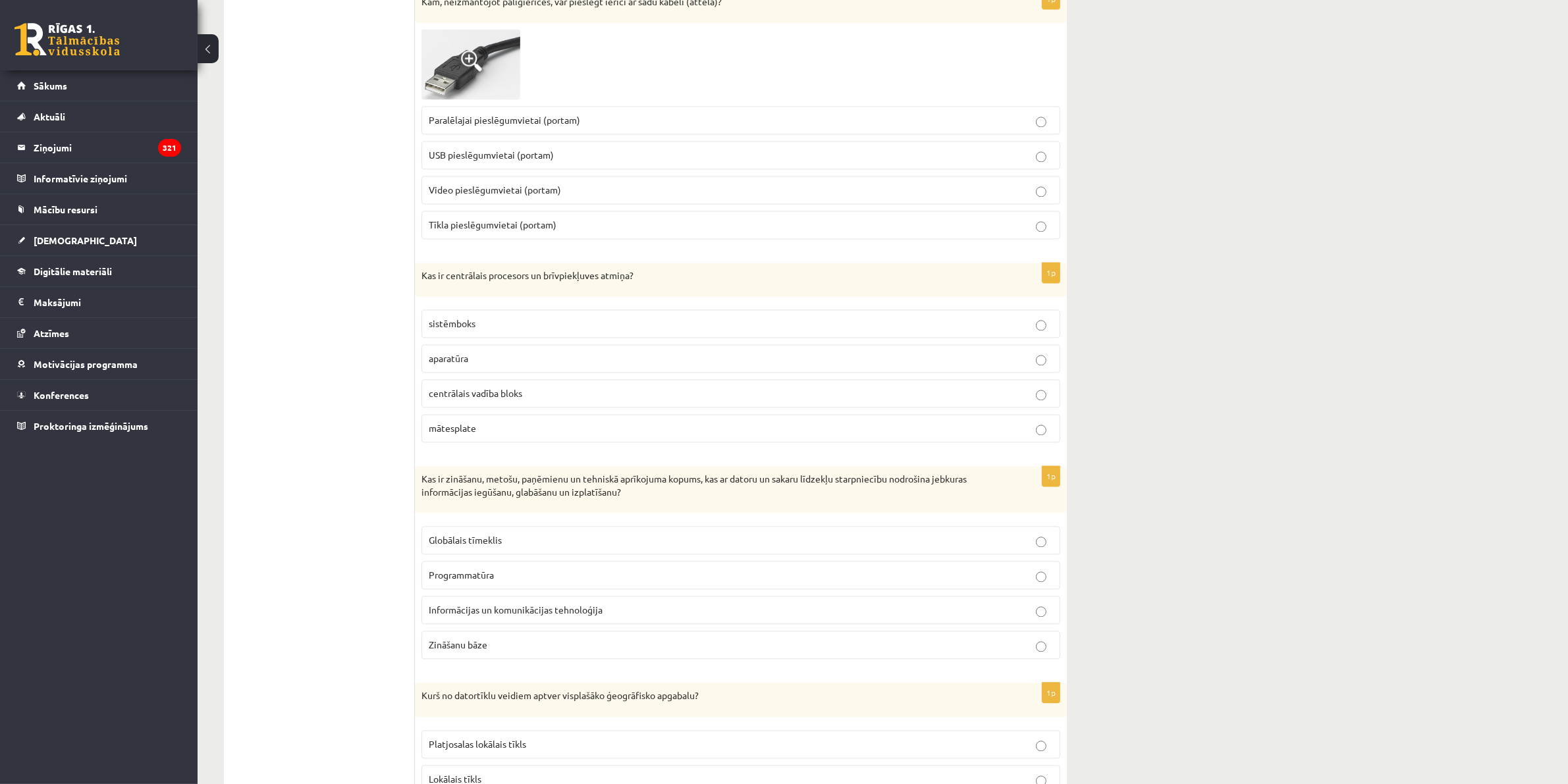
click at [1049, 438] on label "mātesplate" at bounding box center [740, 428] width 639 height 28
drag, startPoint x: 492, startPoint y: 440, endPoint x: 421, endPoint y: 294, distance: 162.3
click at [421, 294] on div "1p Kas ir centrālais procesors un brīvpiekļuves atmiņa? sistēmboks aparatūra ce…" at bounding box center [741, 359] width 652 height 191
copy div "Kas ir centrālais procesors un brīvpiekļuves atmiņa? sistēmboks aparatūra centr…"
click at [1039, 365] on p "aparatūra" at bounding box center [741, 359] width 624 height 14
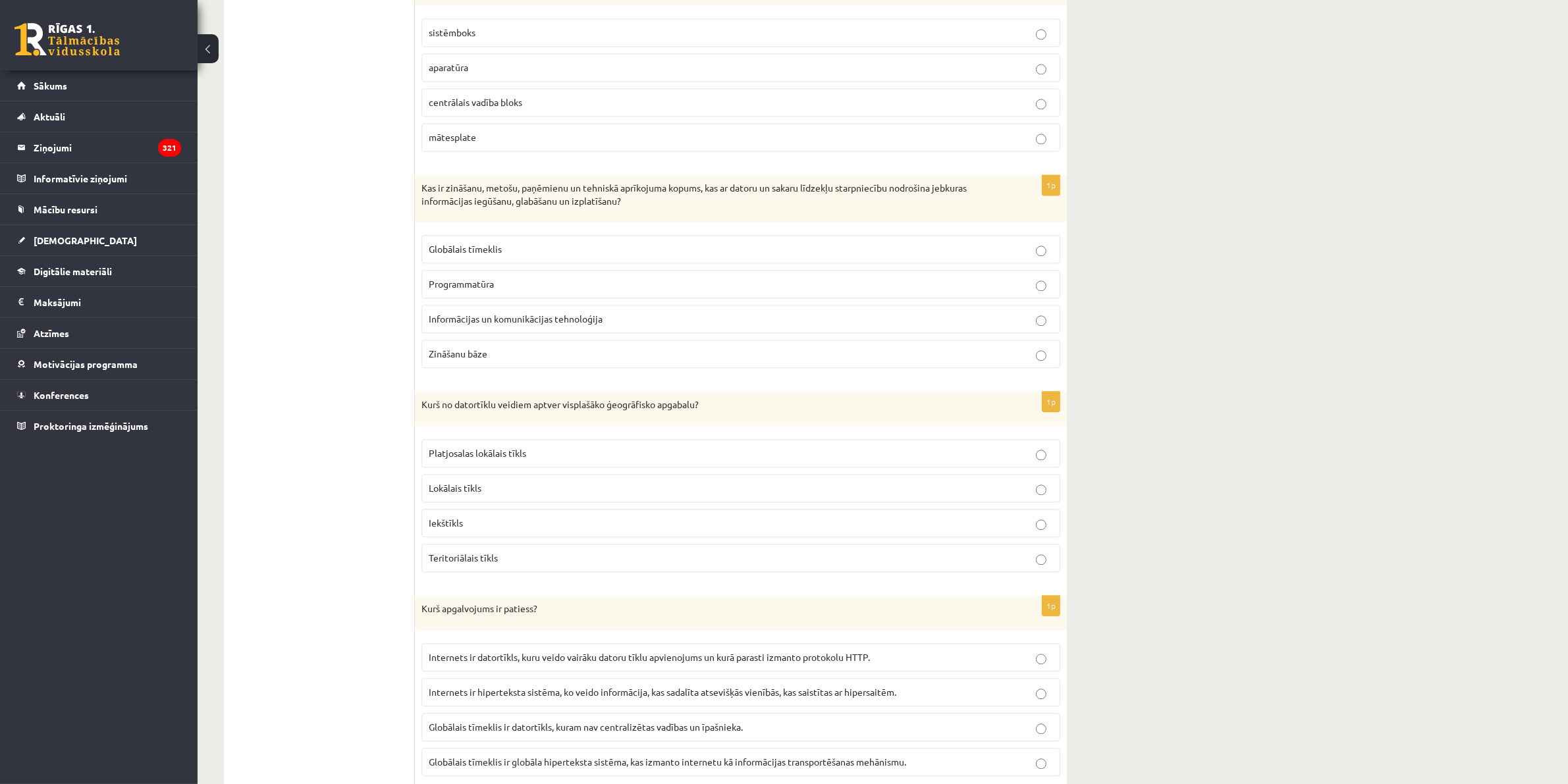
scroll to position [3609, 0]
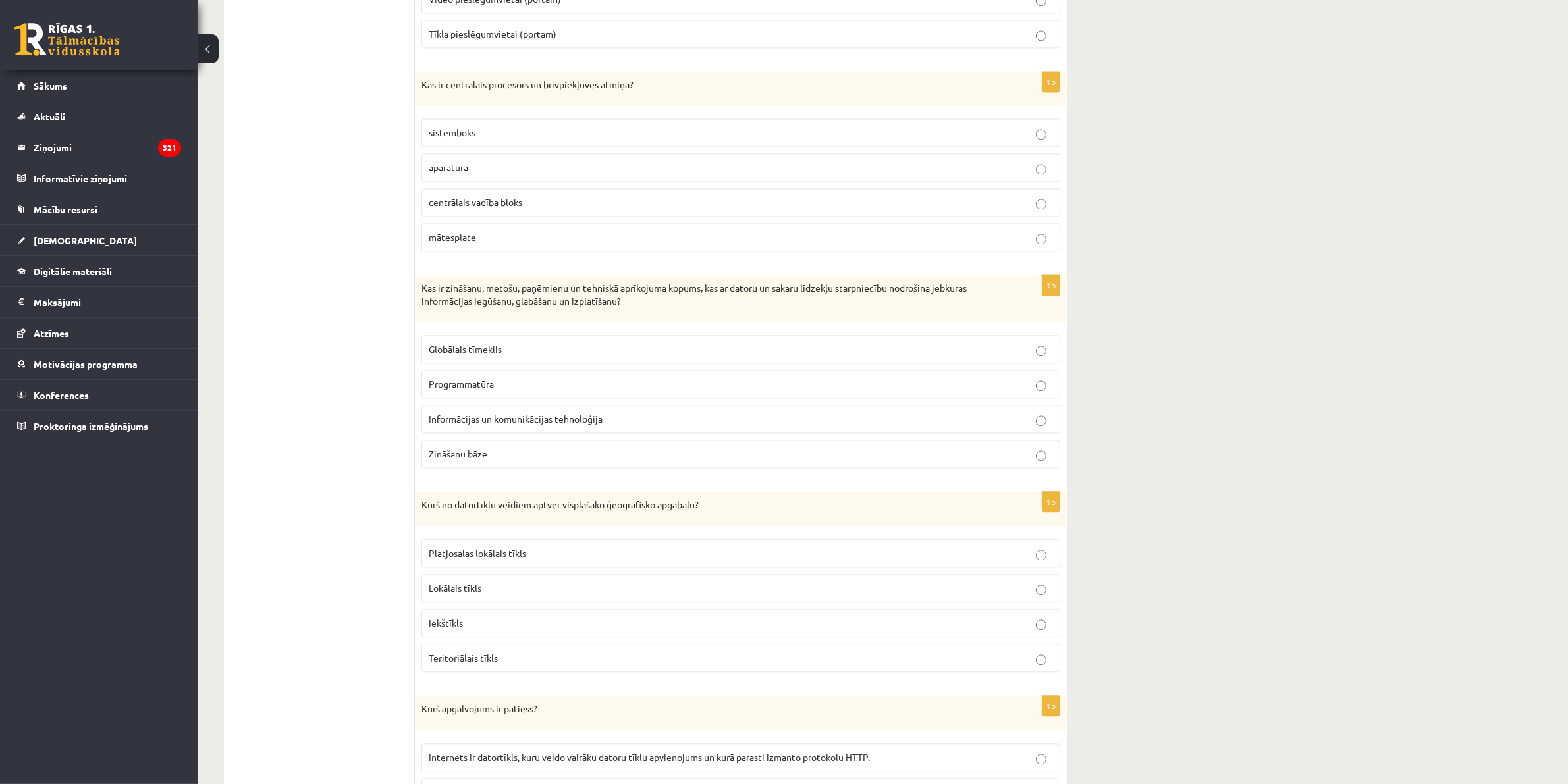
click at [1040, 426] on p "Informācijas un komunikācijas tehnoloģija" at bounding box center [741, 419] width 624 height 14
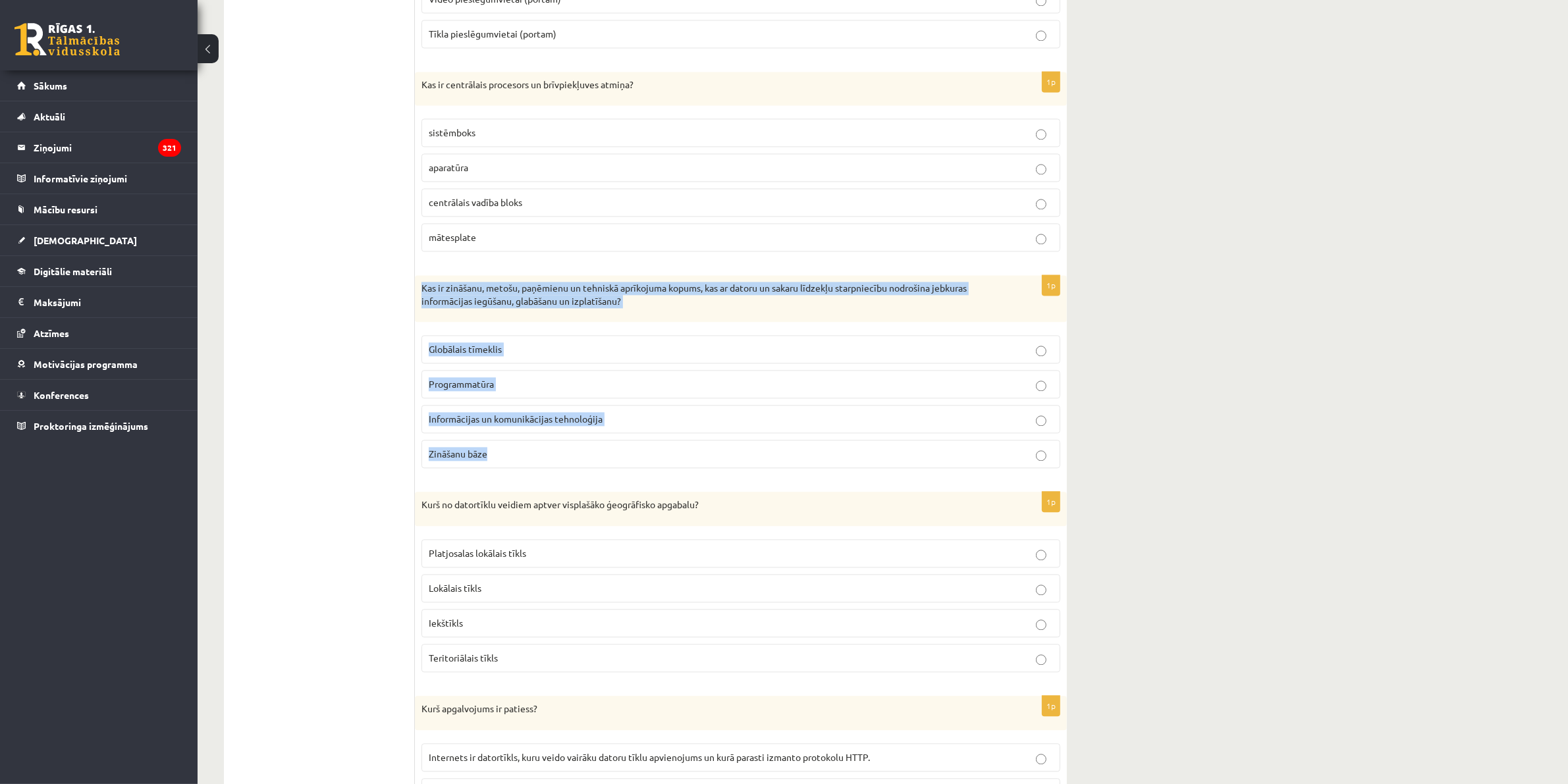
drag, startPoint x: 511, startPoint y: 468, endPoint x: 422, endPoint y: 311, distance: 180.5
click at [422, 311] on div "1p Kas ir zināšanu, metošu, paņēmienu un tehniskā aprīkojuma kopums, kas ar dat…" at bounding box center [741, 377] width 652 height 204
copy div "Kas ir zināšanu, metošu, paņēmienu un tehniskā aprīkojuma kopums, kas ar datoru…"
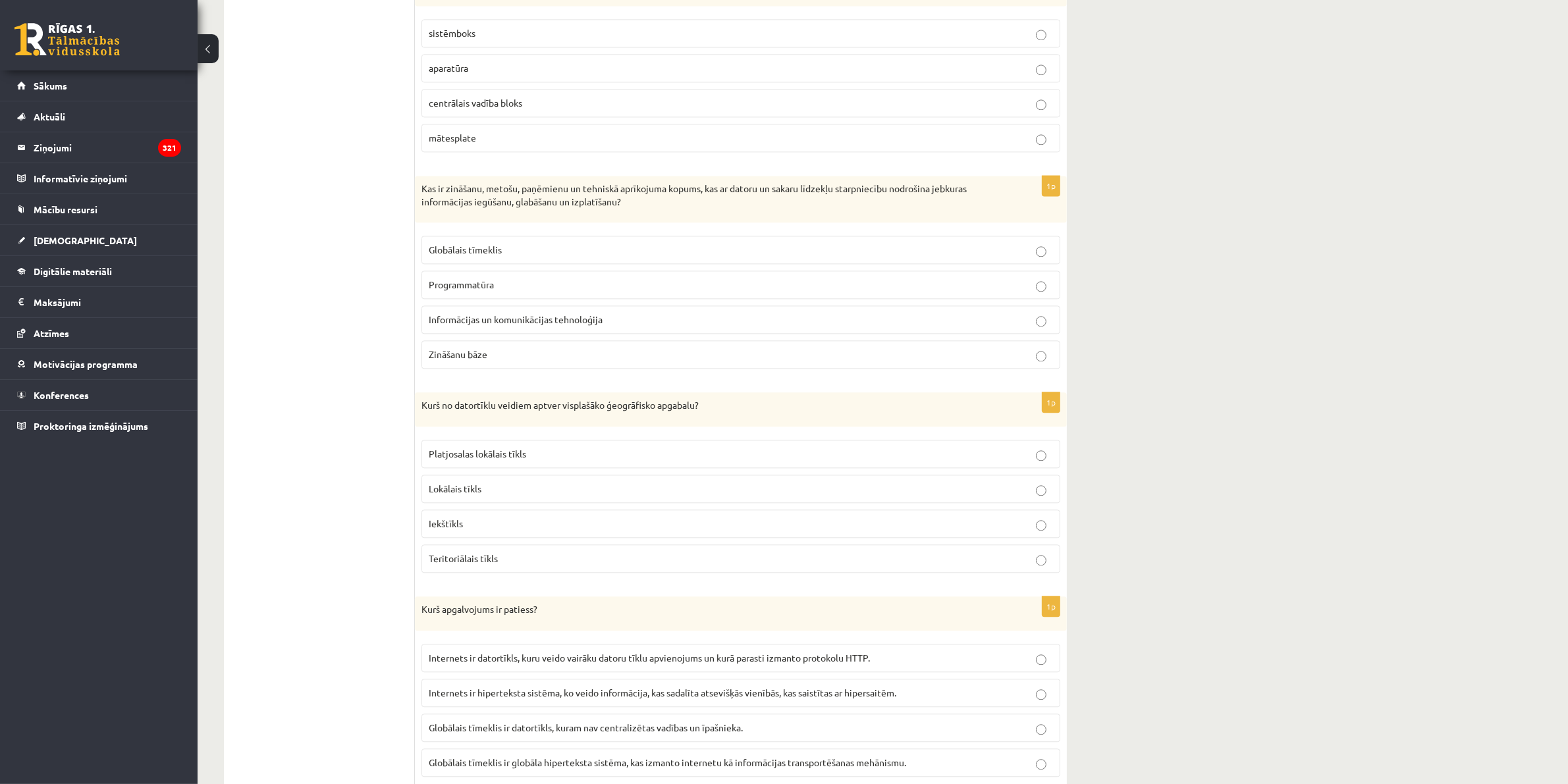
scroll to position [3774, 0]
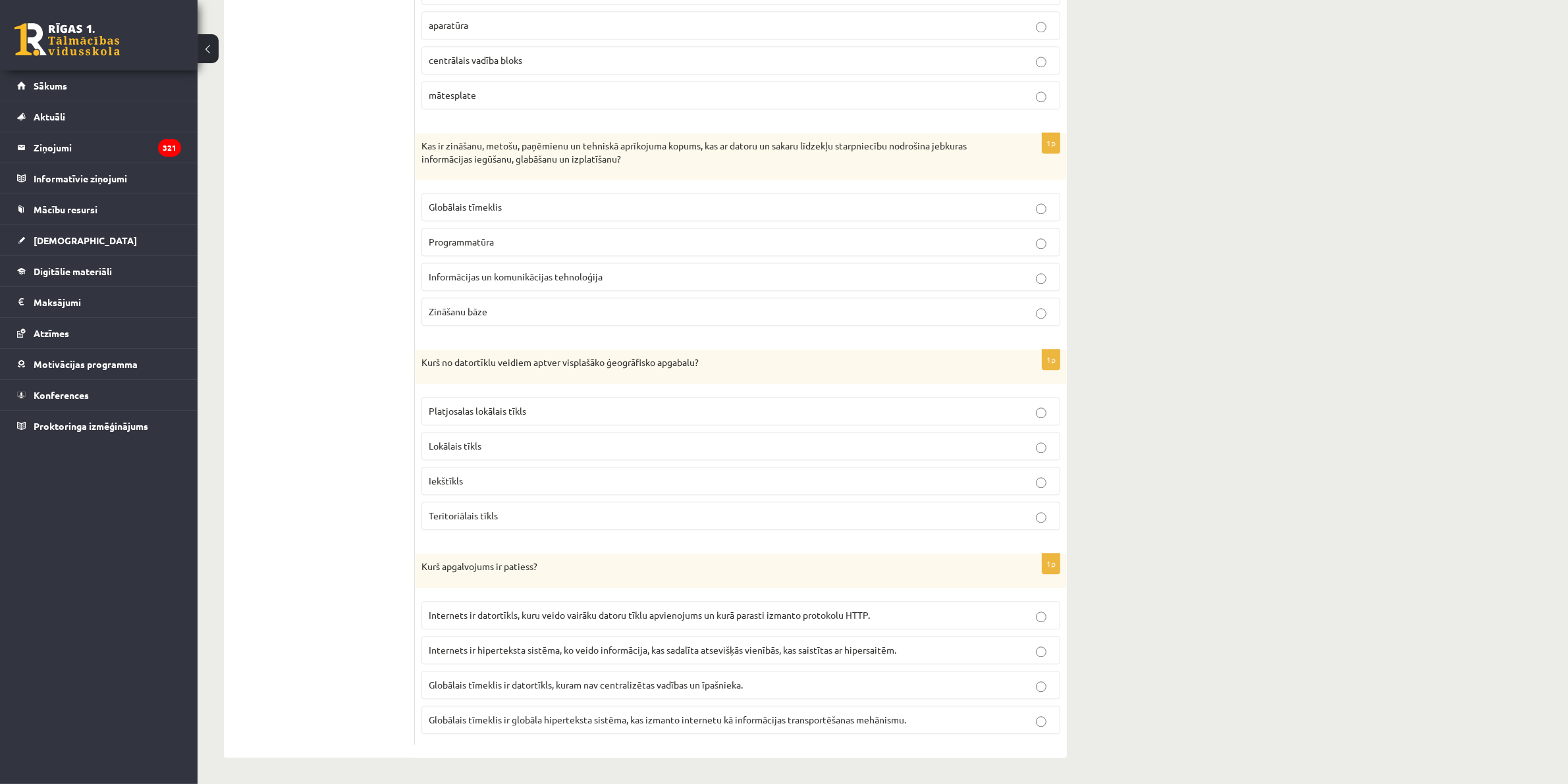
click at [1045, 505] on label "Teritoriālais tīkls" at bounding box center [740, 515] width 639 height 28
drag, startPoint x: 519, startPoint y: 505, endPoint x: 424, endPoint y: 372, distance: 163.4
click at [424, 372] on div "1p Kurš no datortīklu veidiem aptver visplašāko ģeogrāfisko apgabalu? Platjosal…" at bounding box center [741, 446] width 652 height 191
click at [1047, 570] on p "Globālais tīmeklis ir globāla hiperteksta sistēma, kas izmanto internetu kā inf…" at bounding box center [741, 720] width 624 height 14
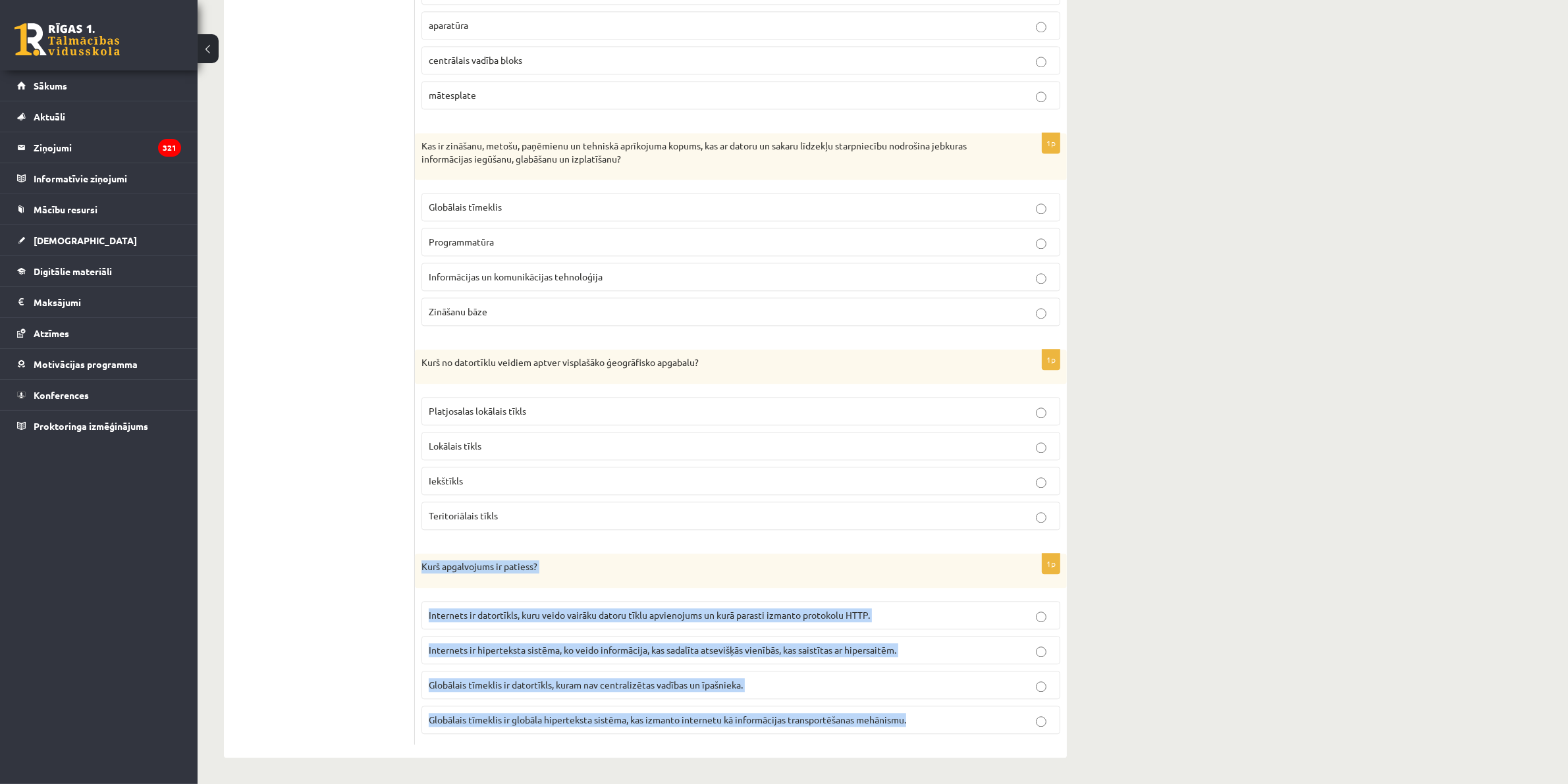
drag, startPoint x: 926, startPoint y: 715, endPoint x: 419, endPoint y: 572, distance: 526.8
click at [419, 570] on div "1p Kurš apgalvojums ir patiess? Internets ir datortīkls, kuru veido vairāku dat…" at bounding box center [741, 650] width 652 height 191
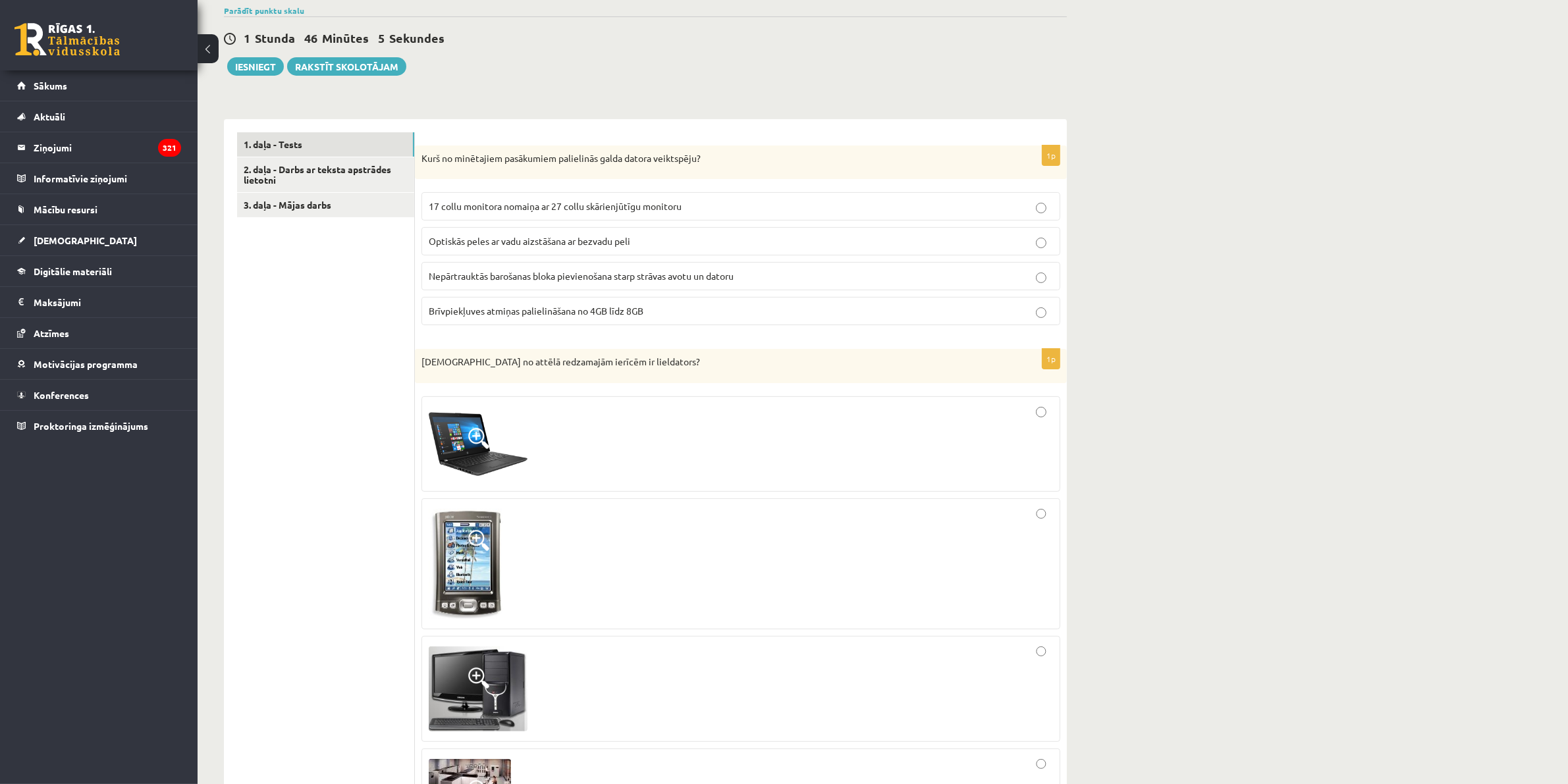
scroll to position [0, 0]
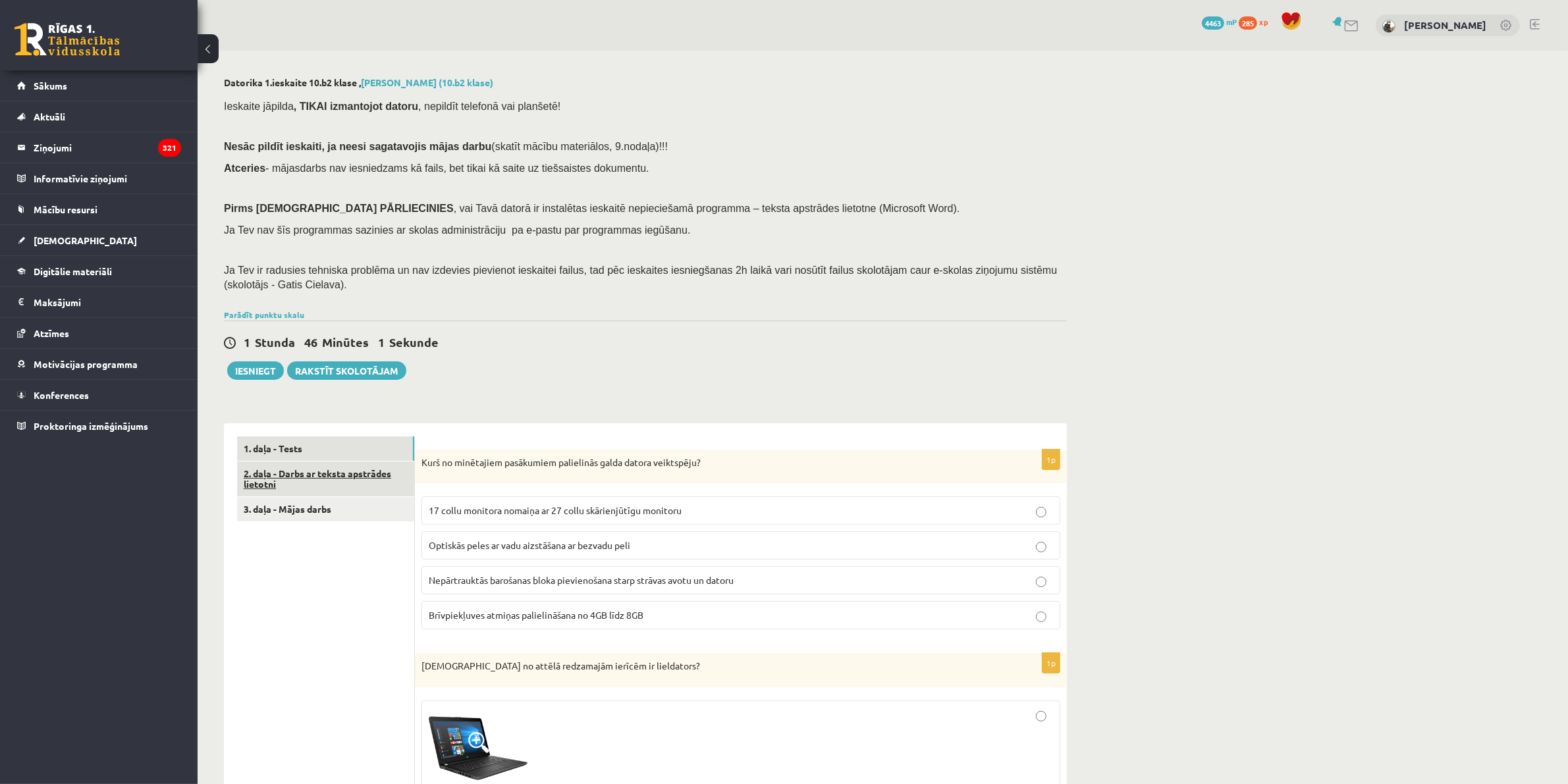
click at [310, 463] on link "2. daļa - Darbs ar teksta apstrādes lietotni" at bounding box center [325, 480] width 177 height 36
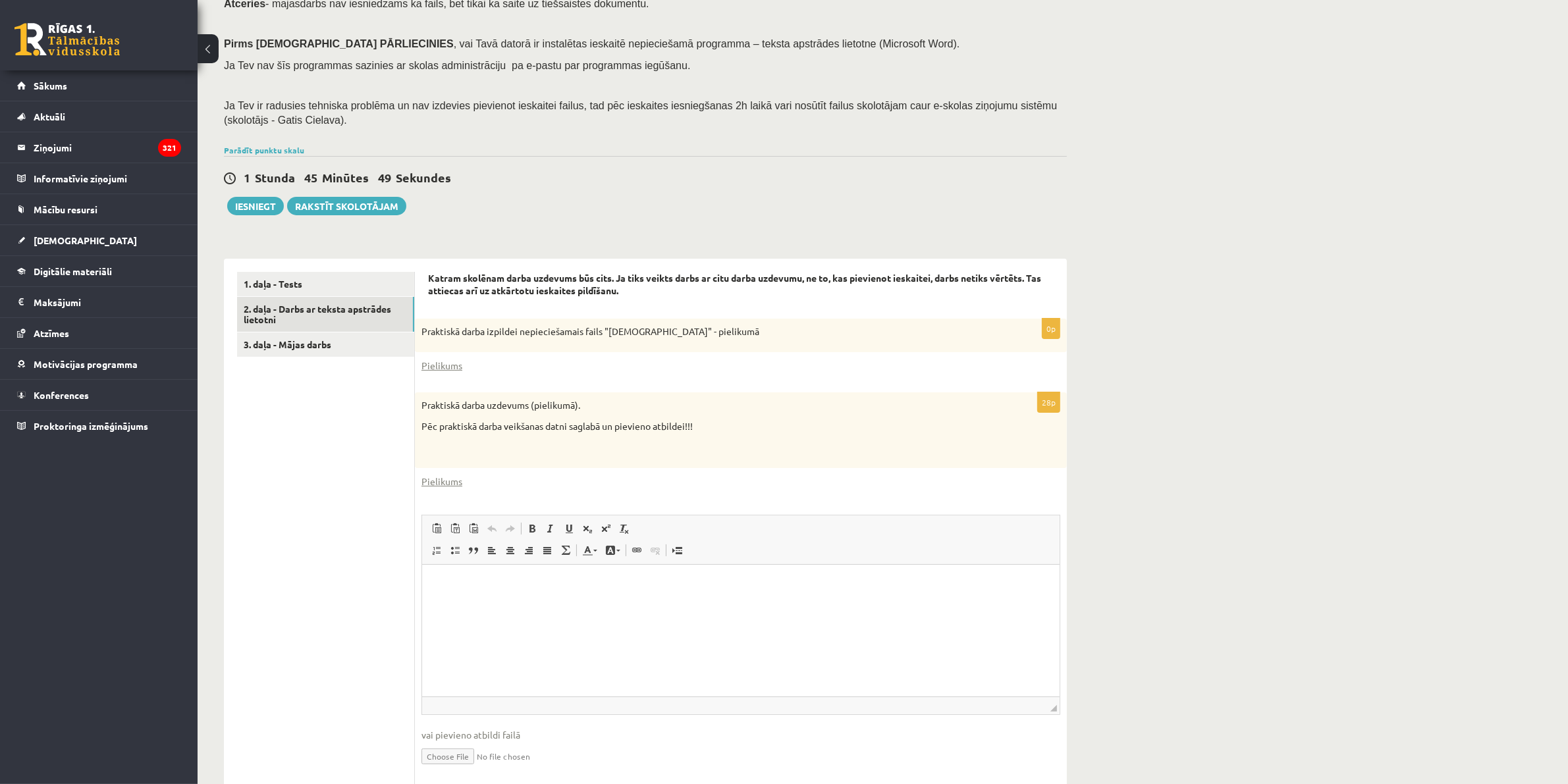
scroll to position [209, 0]
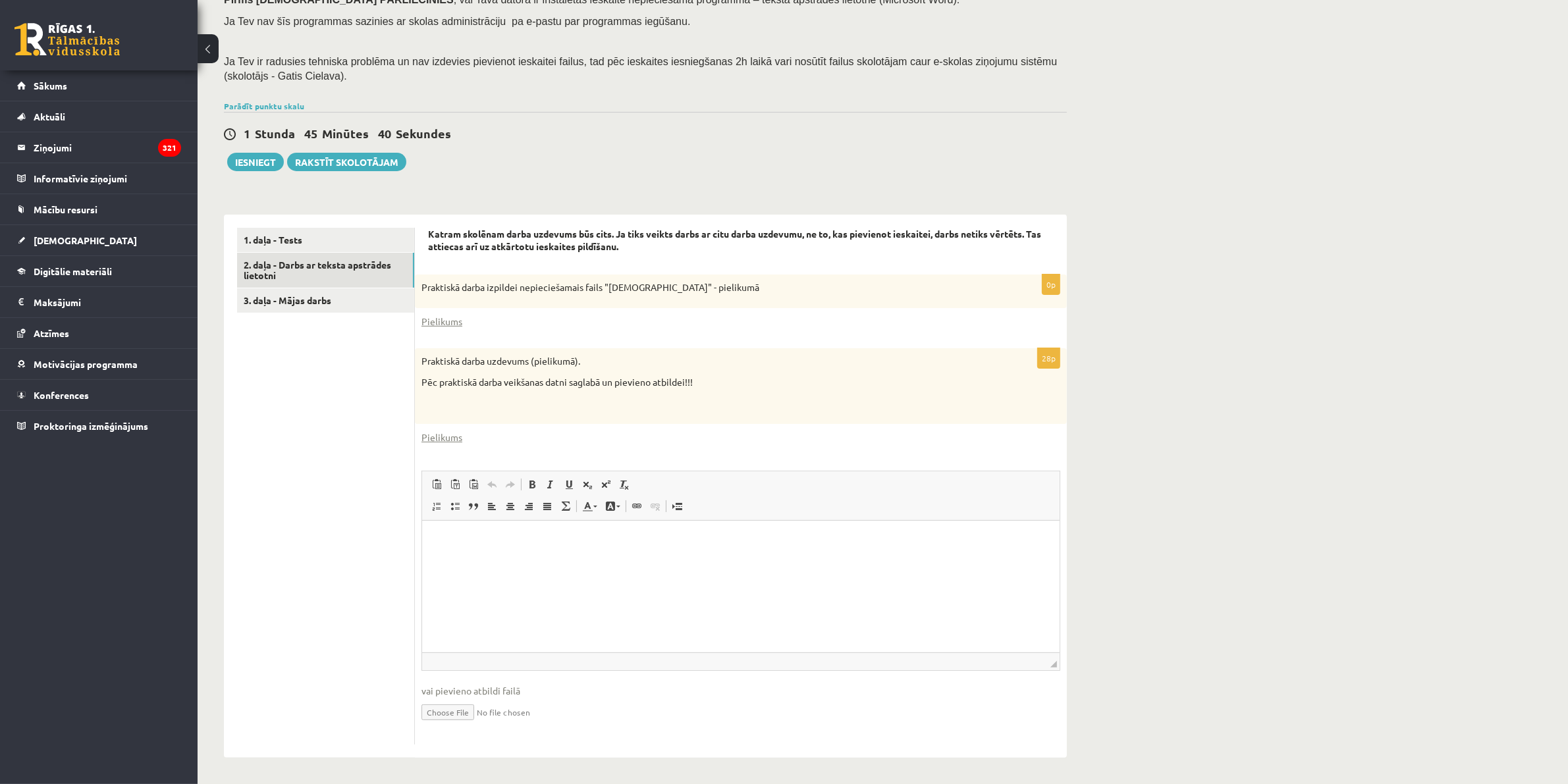
click at [440, 311] on div "0p Praktiskā darba izpildei nepieciešamais fails "Latvijas_prezidenti" - pielik…" at bounding box center [741, 305] width 652 height 61
click at [447, 315] on link "Pielikums" at bounding box center [441, 321] width 41 height 14
click at [441, 428] on div "28p Praktiskā darba uzdevums (pielikumā). Pēc praktiskā darba veikšanas datni s…" at bounding box center [741, 546] width 652 height 397
click at [425, 436] on link "Pielikums" at bounding box center [441, 437] width 41 height 14
click at [436, 570] on input "file" at bounding box center [740, 711] width 639 height 27
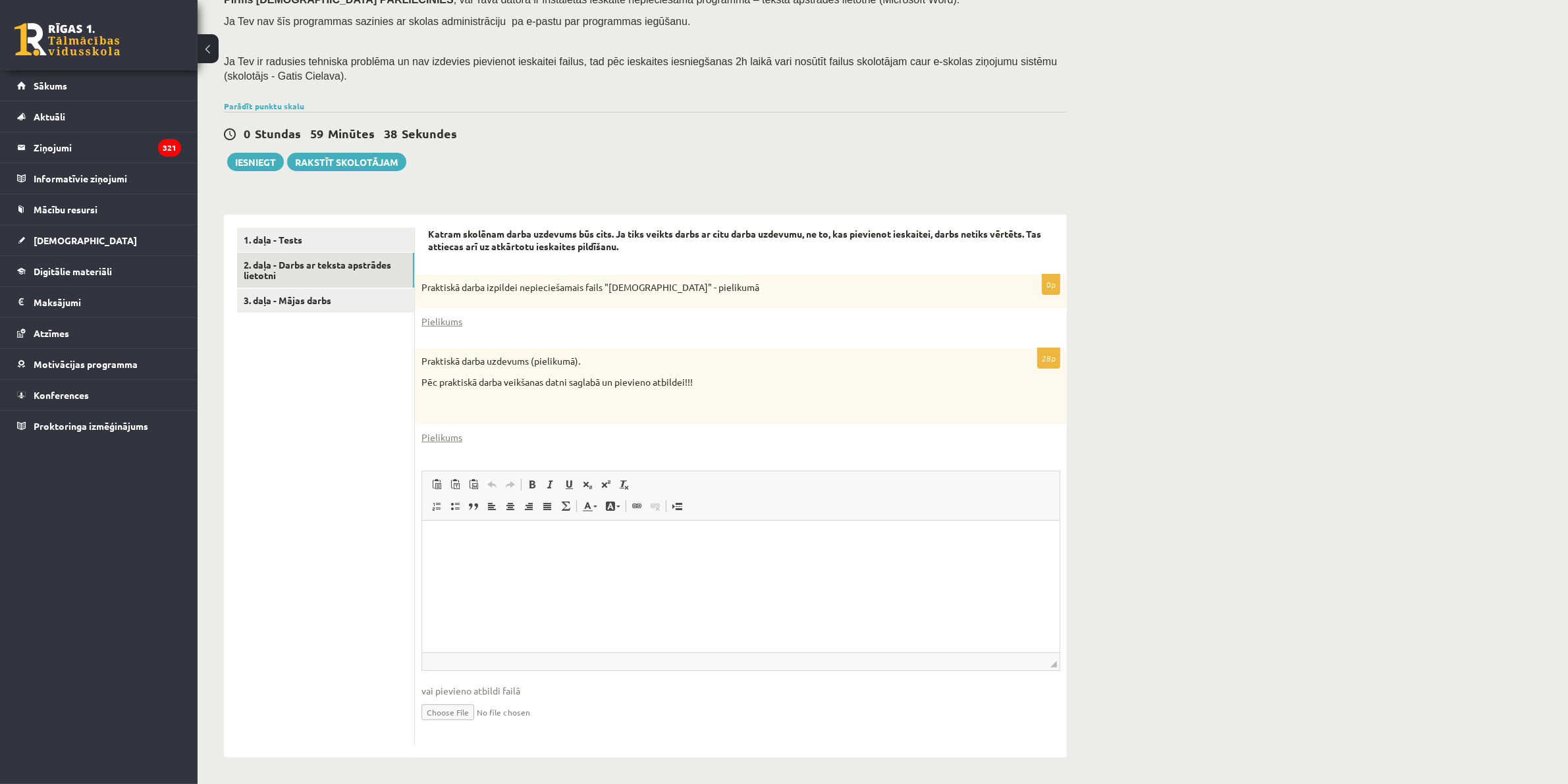
type input "**********"
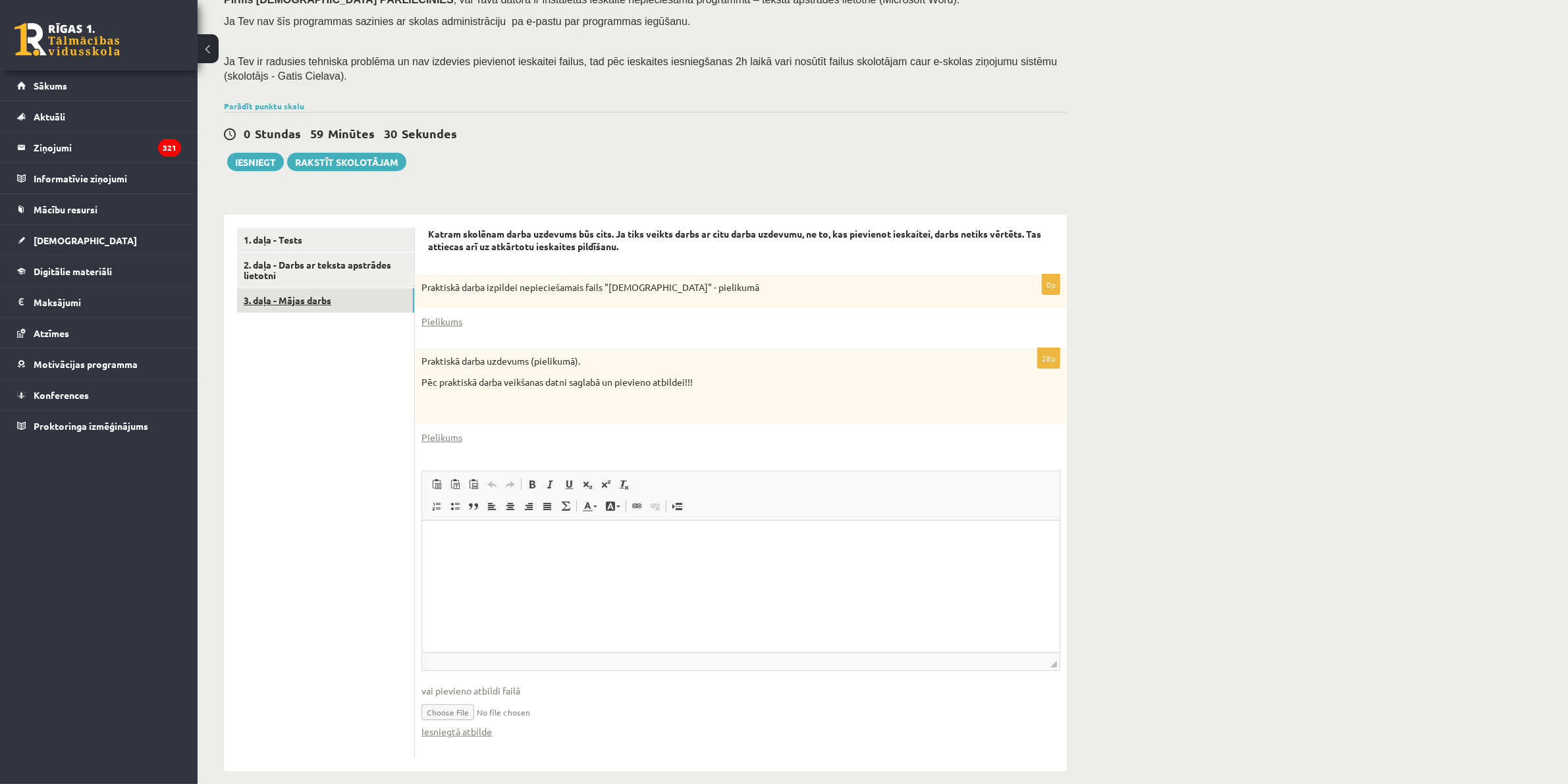
click at [290, 293] on link "3. daļa - Mājas darbs" at bounding box center [325, 300] width 177 height 25
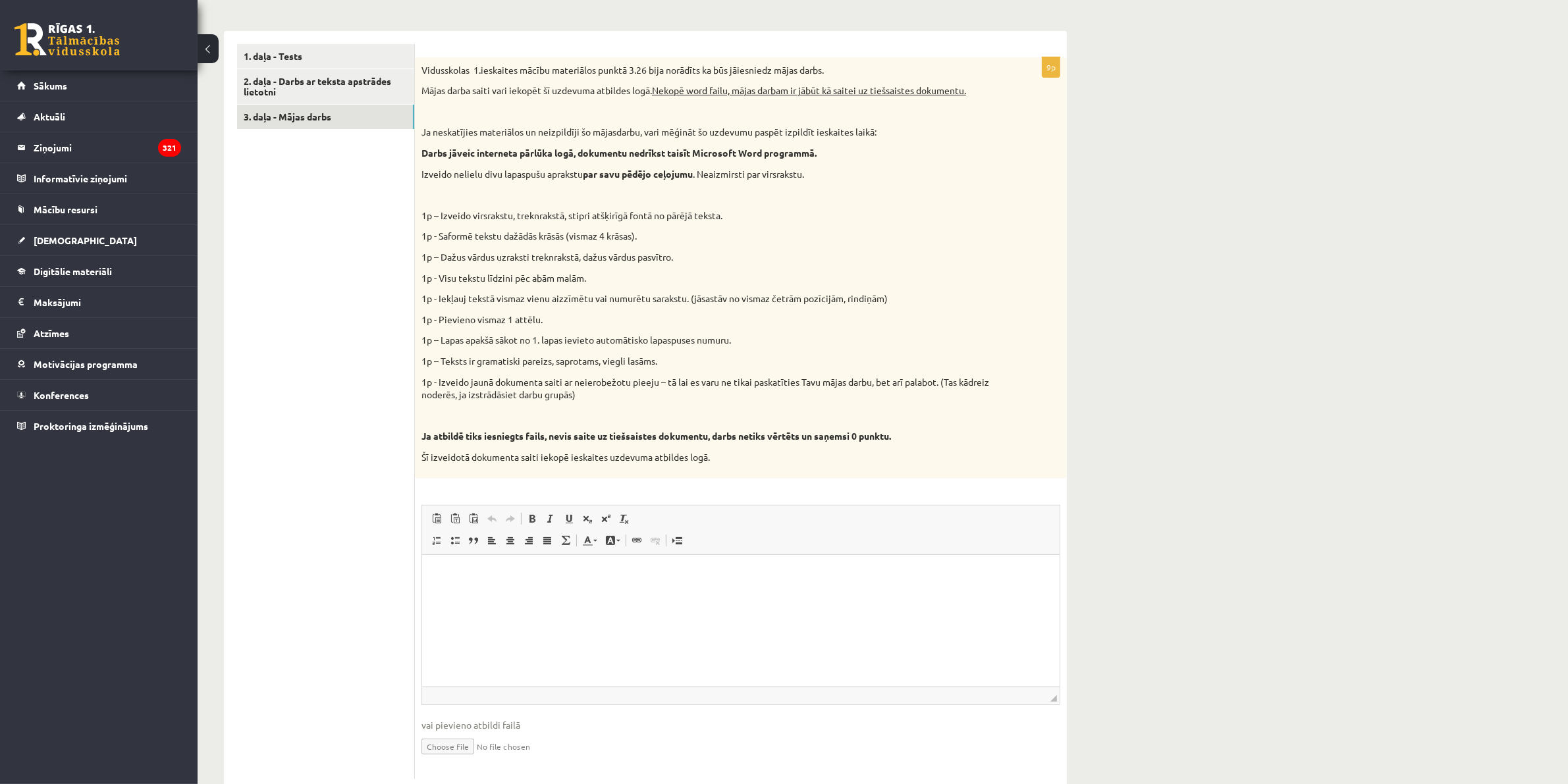
scroll to position [426, 0]
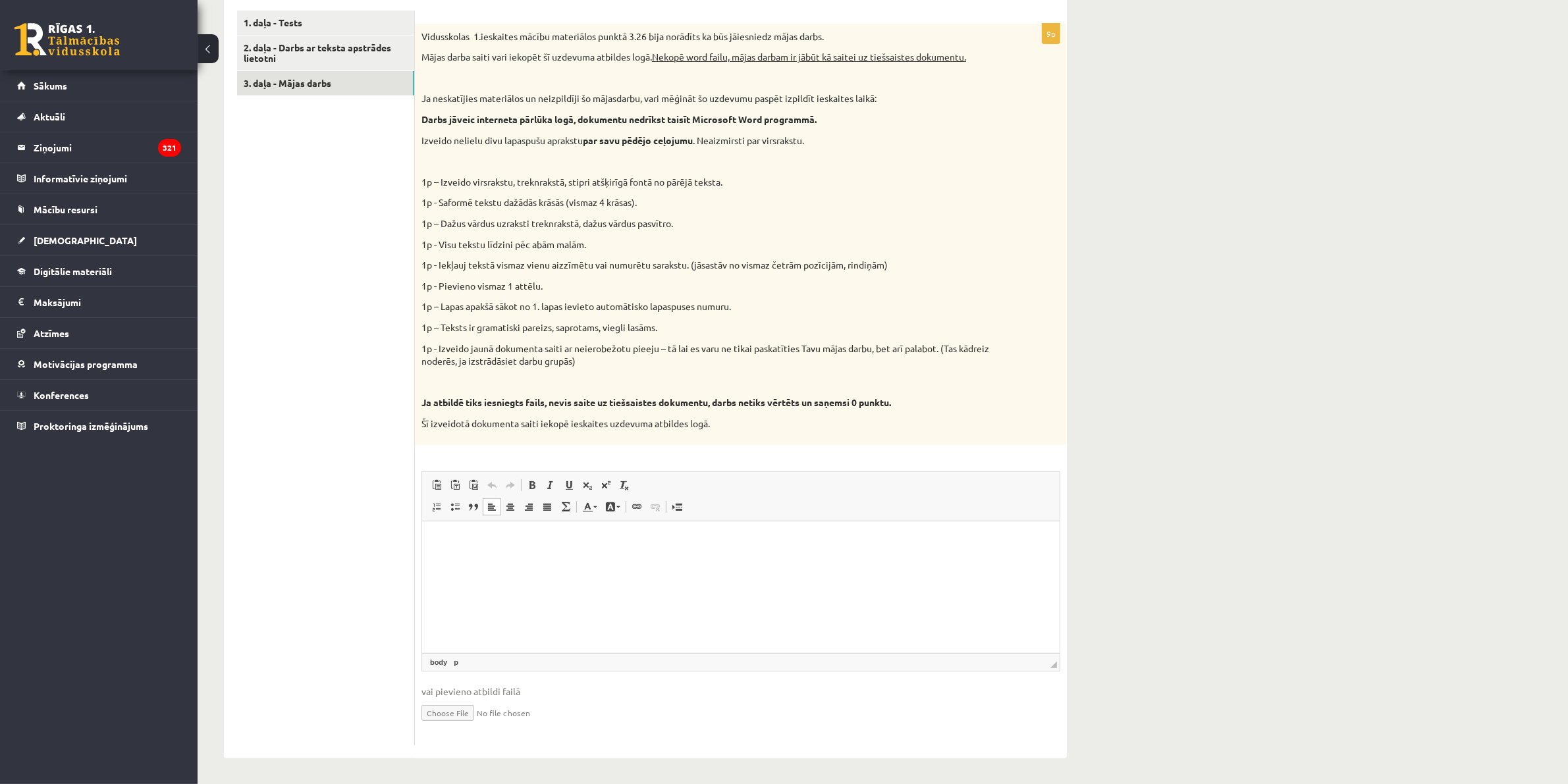
click at [515, 548] on html at bounding box center [740, 541] width 638 height 41
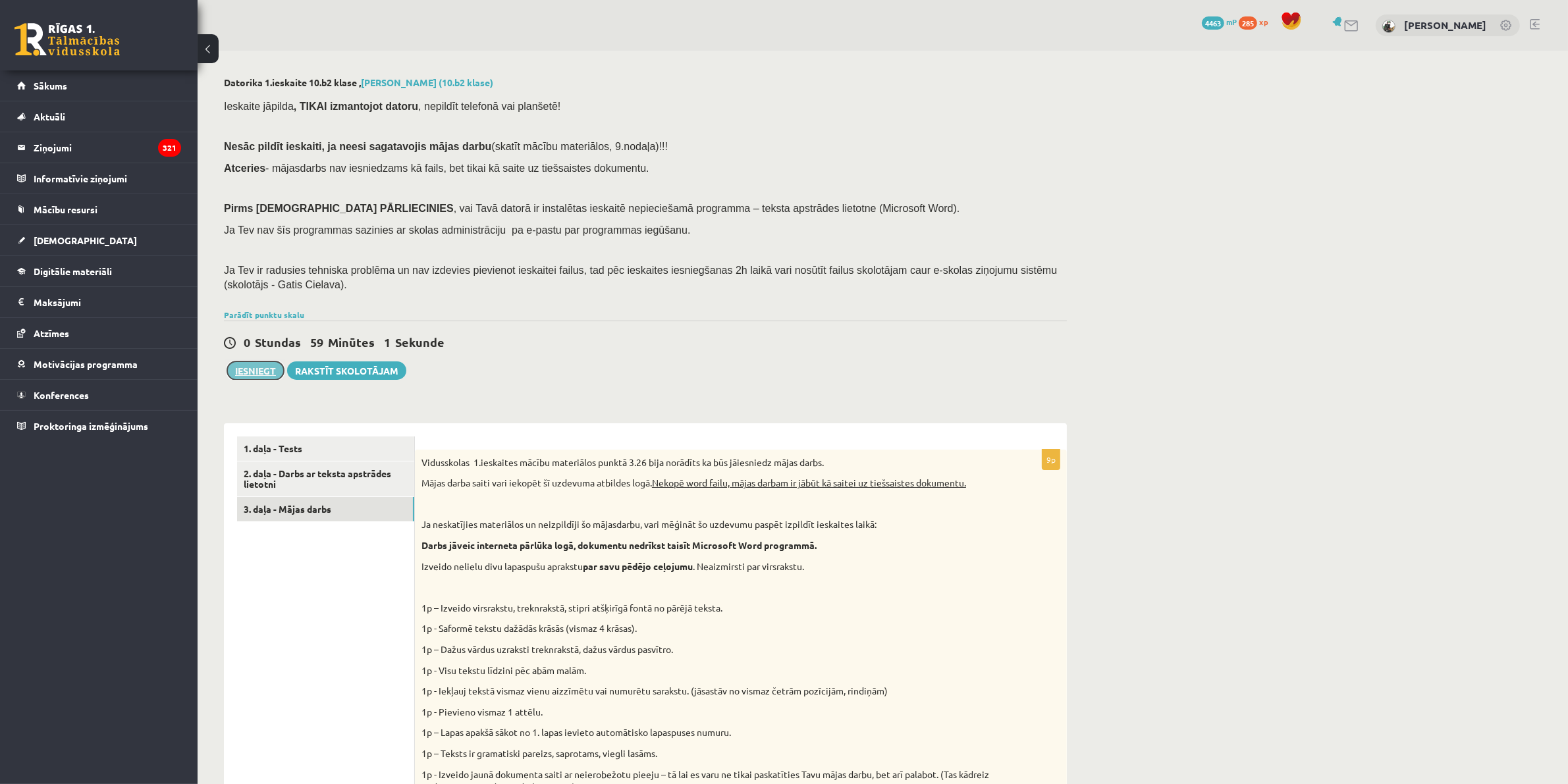
click at [255, 367] on button "Iesniegt" at bounding box center [255, 371] width 57 height 19
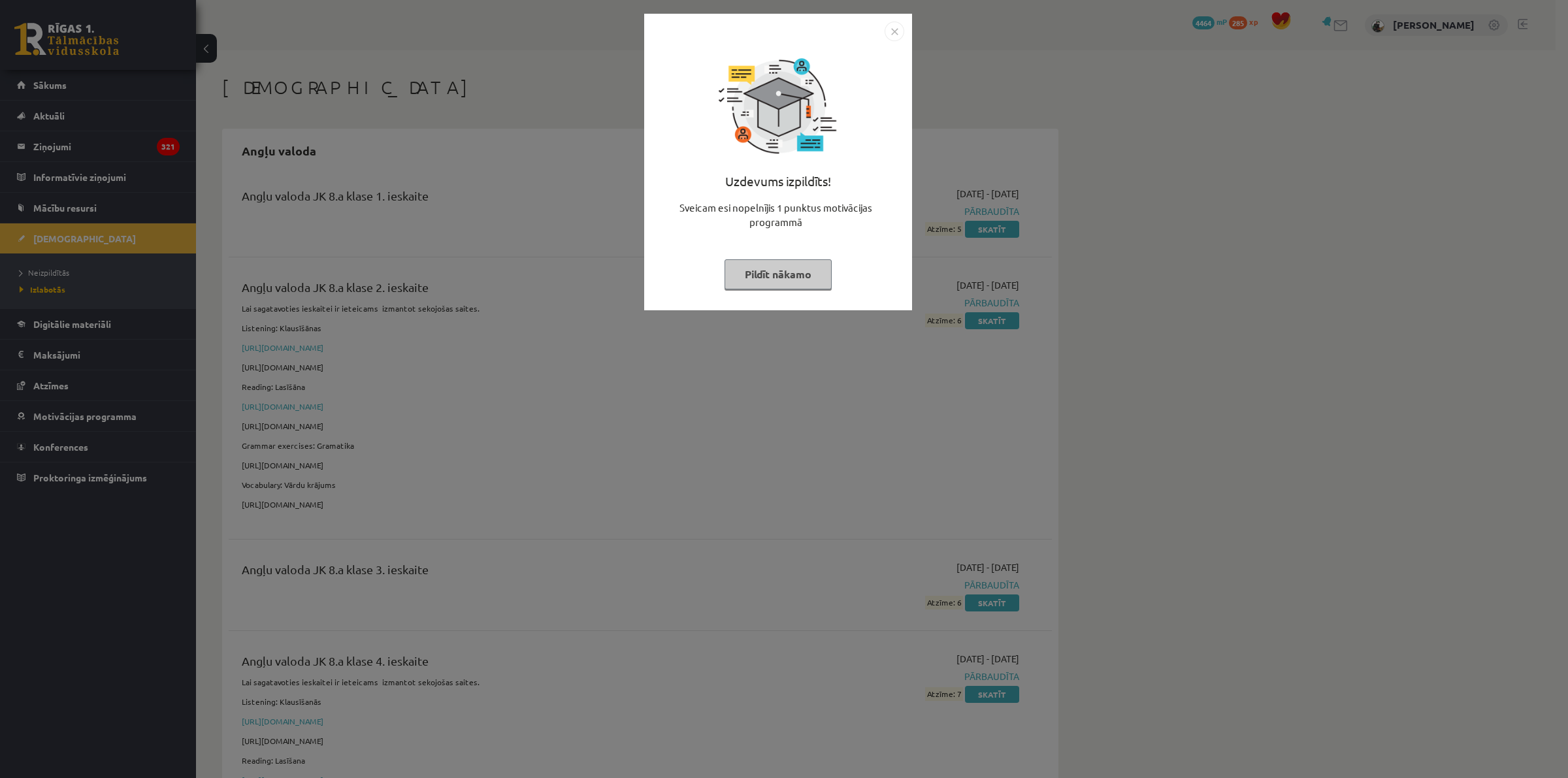
click at [897, 33] on img "Close" at bounding box center [893, 31] width 19 height 19
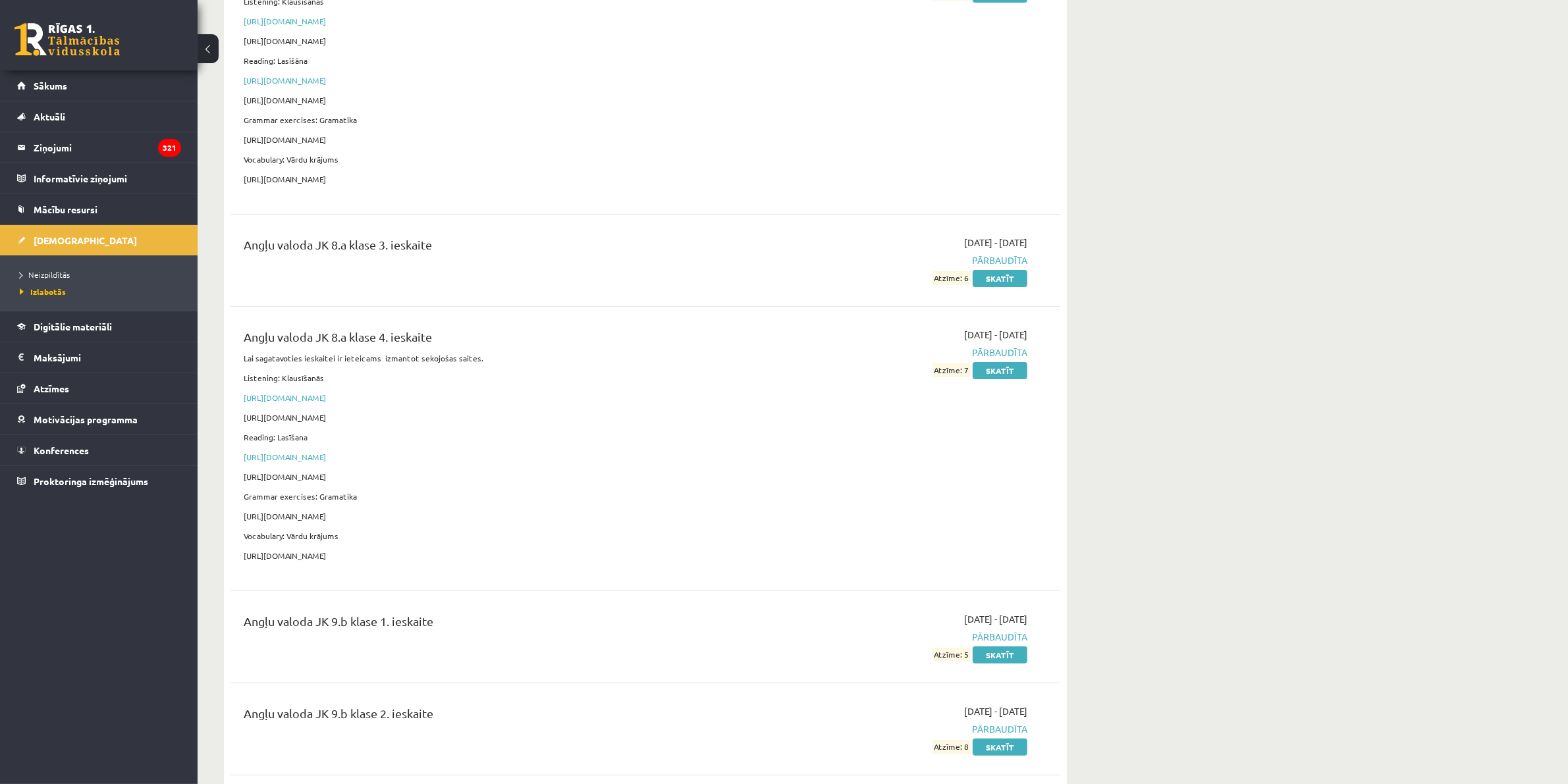
scroll to position [823, 0]
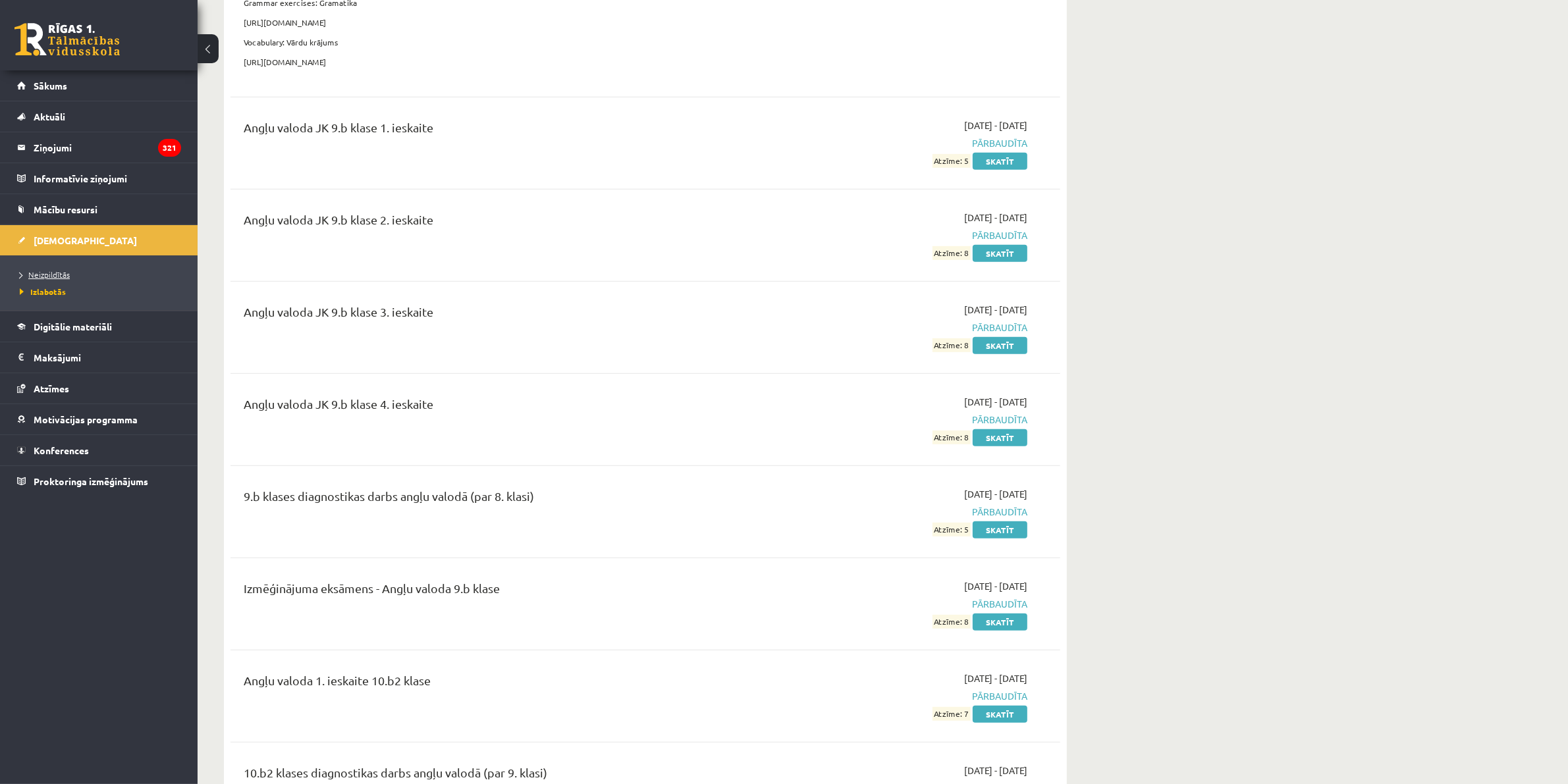
click at [54, 277] on span "Neizpildītās" at bounding box center [44, 275] width 50 height 10
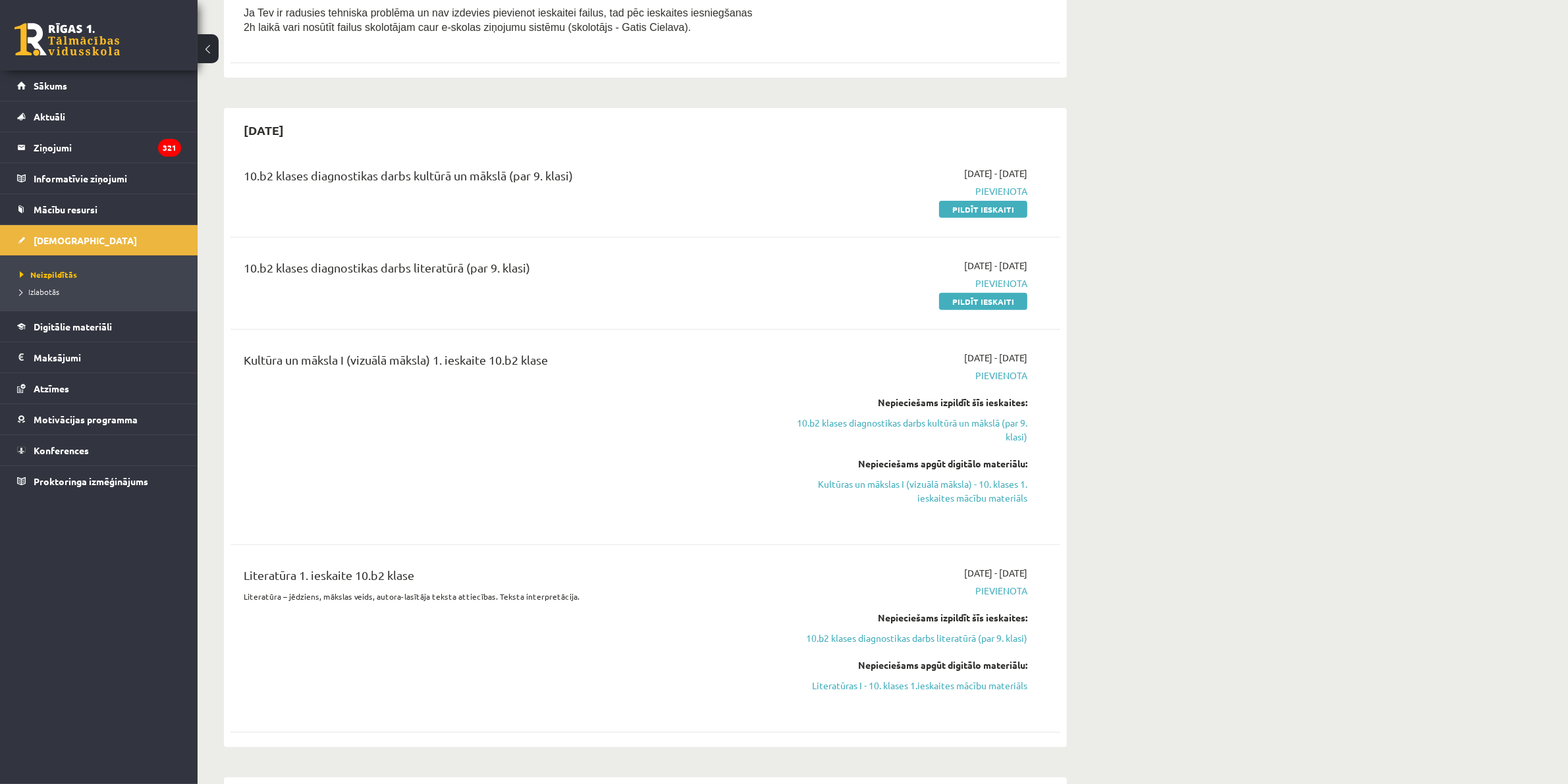
scroll to position [576, 0]
